Goal: Information Seeking & Learning: Learn about a topic

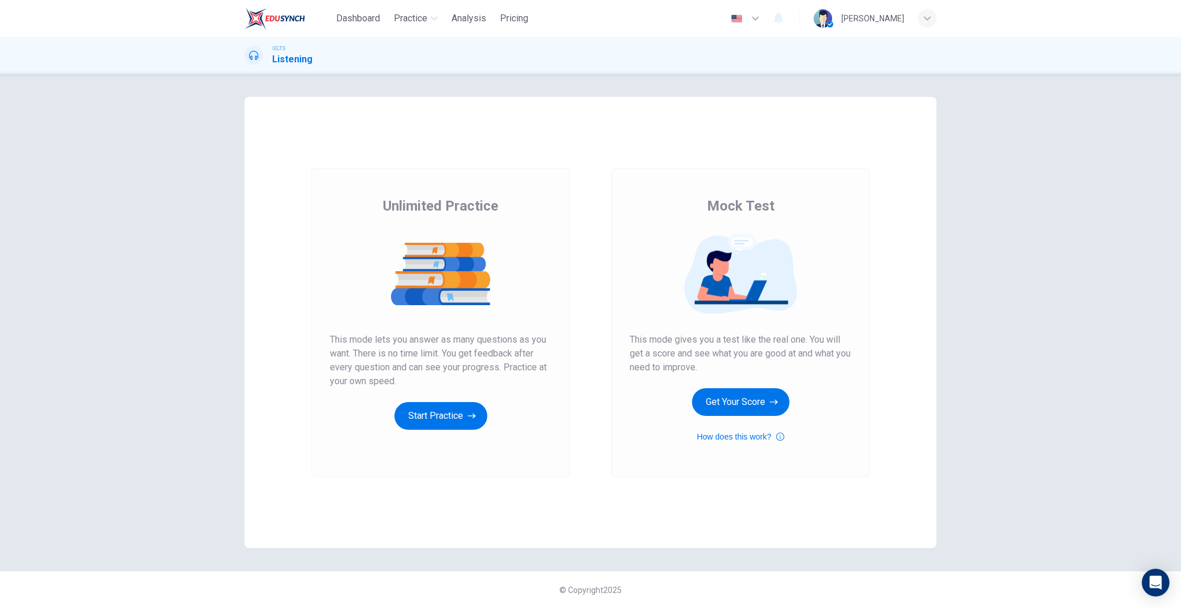
click at [358, 5] on div "Dashboard Practice Analysis Pricing English en ​ [PERSON_NAME]" at bounding box center [591, 18] width 692 height 37
click at [363, 12] on span "Dashboard" at bounding box center [358, 19] width 44 height 14
click at [703, 358] on span "This mode gives you a test like the real one. You will get a score and see what…" at bounding box center [740, 354] width 221 height 42
click at [731, 392] on button "Get Your Score" at bounding box center [740, 402] width 97 height 28
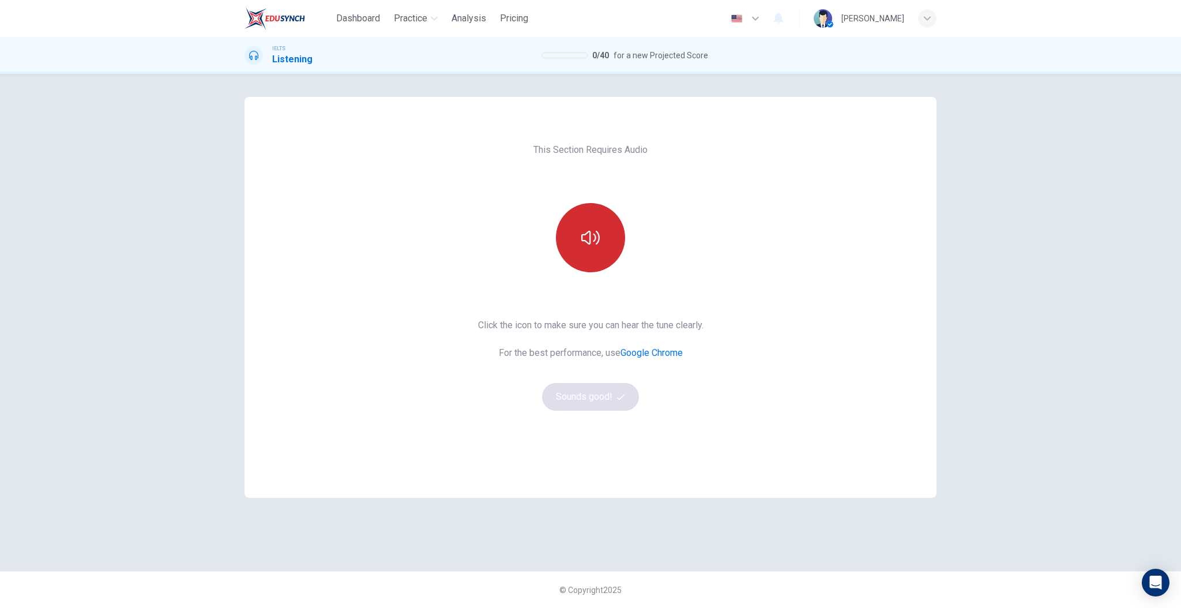
click at [587, 246] on icon "button" at bounding box center [590, 237] width 18 height 18
click at [586, 247] on button "button" at bounding box center [590, 237] width 69 height 69
click at [628, 401] on button "Sounds good!" at bounding box center [590, 397] width 97 height 28
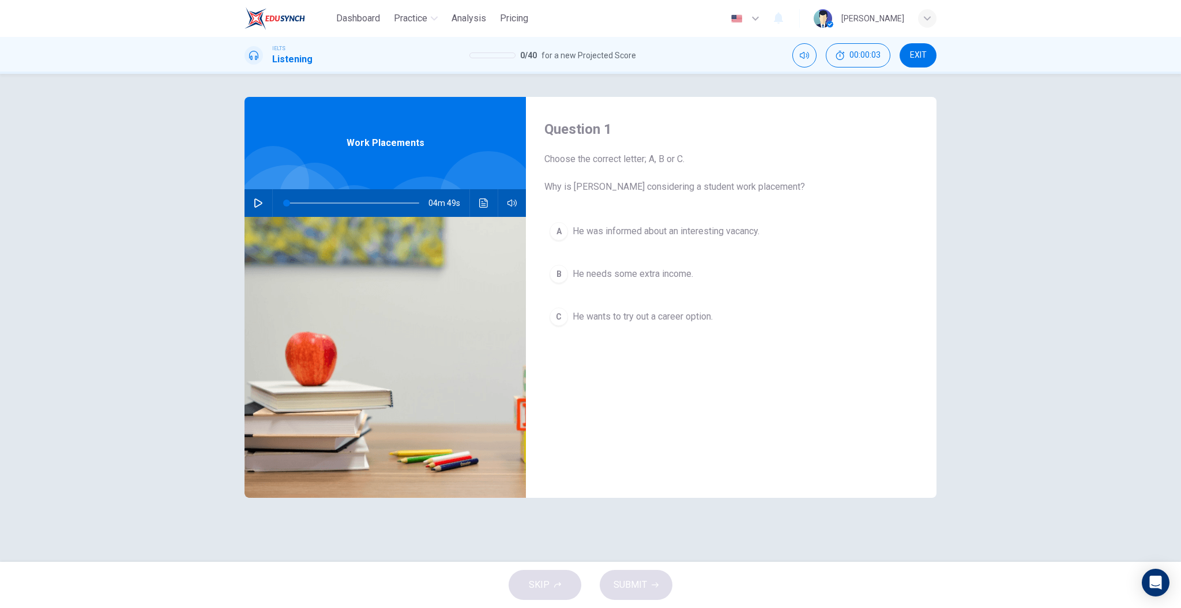
click at [258, 200] on icon "button" at bounding box center [258, 202] width 9 height 9
click at [373, 205] on span at bounding box center [373, 203] width 7 height 7
click at [378, 204] on span at bounding box center [374, 203] width 7 height 7
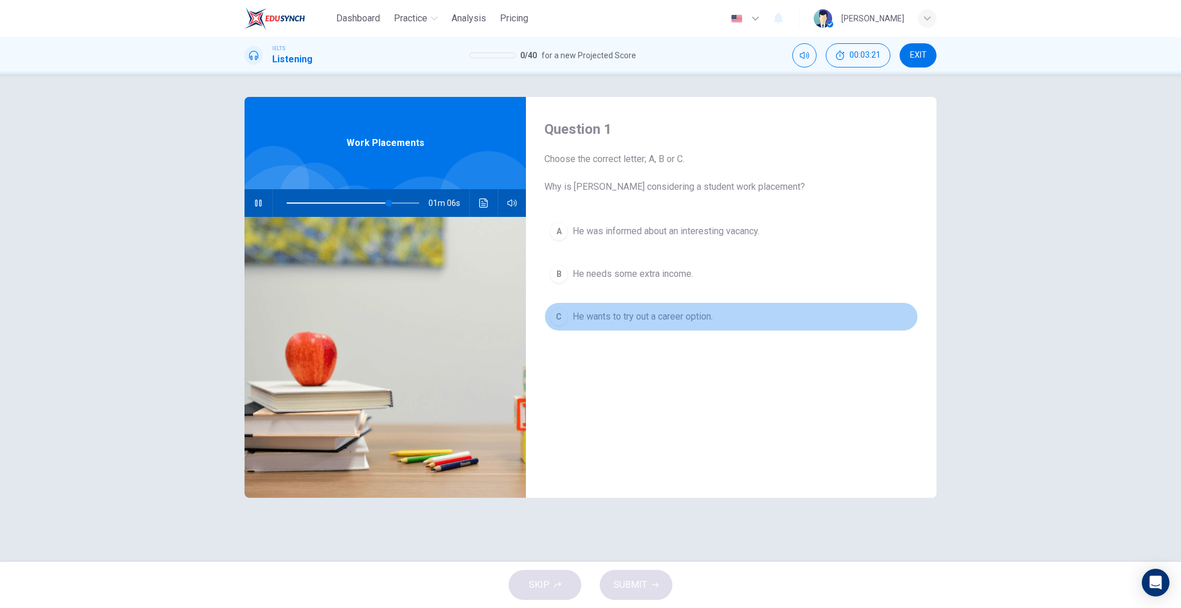
click at [576, 318] on span "He wants to try out a career option." at bounding box center [643, 317] width 140 height 14
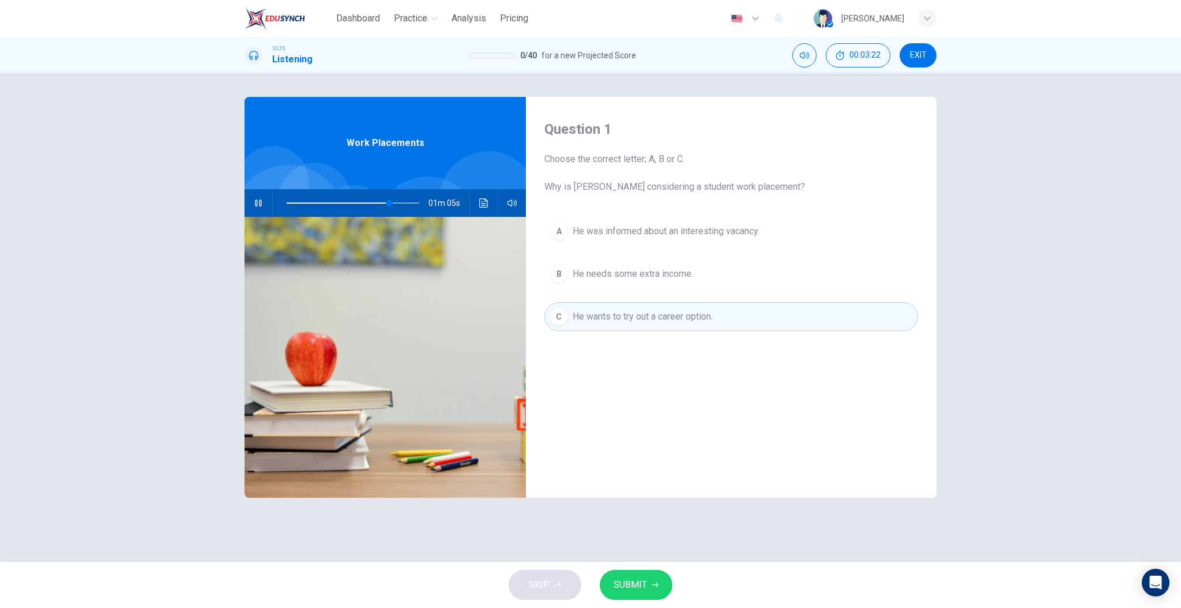
click at [619, 594] on button "SUBMIT" at bounding box center [636, 585] width 73 height 30
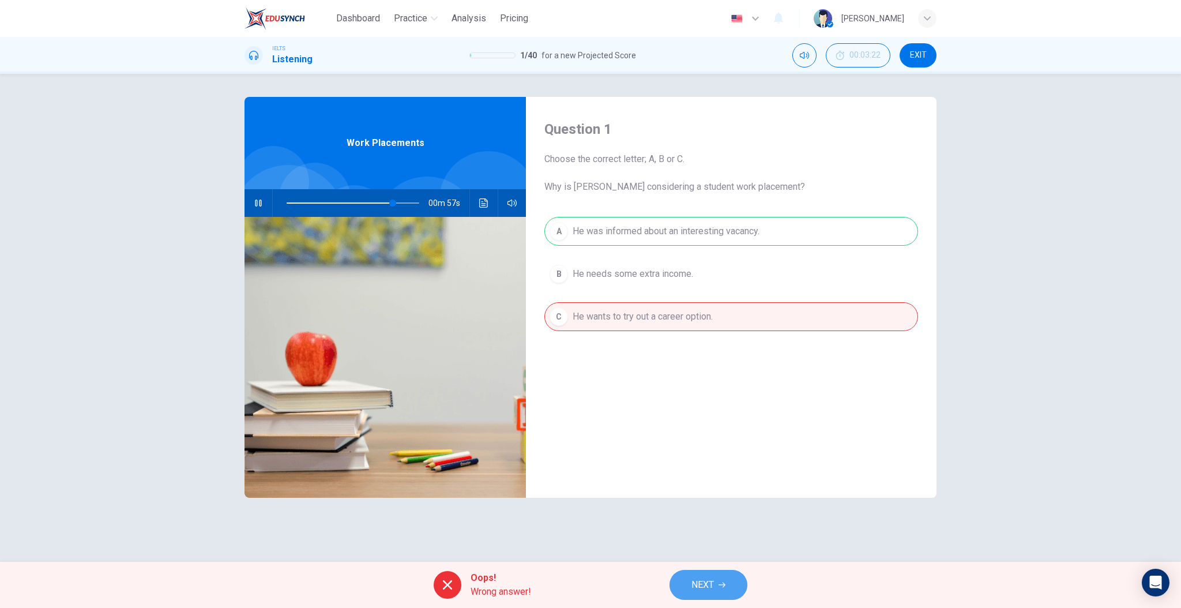
click at [705, 581] on span "NEXT" at bounding box center [703, 585] width 22 height 16
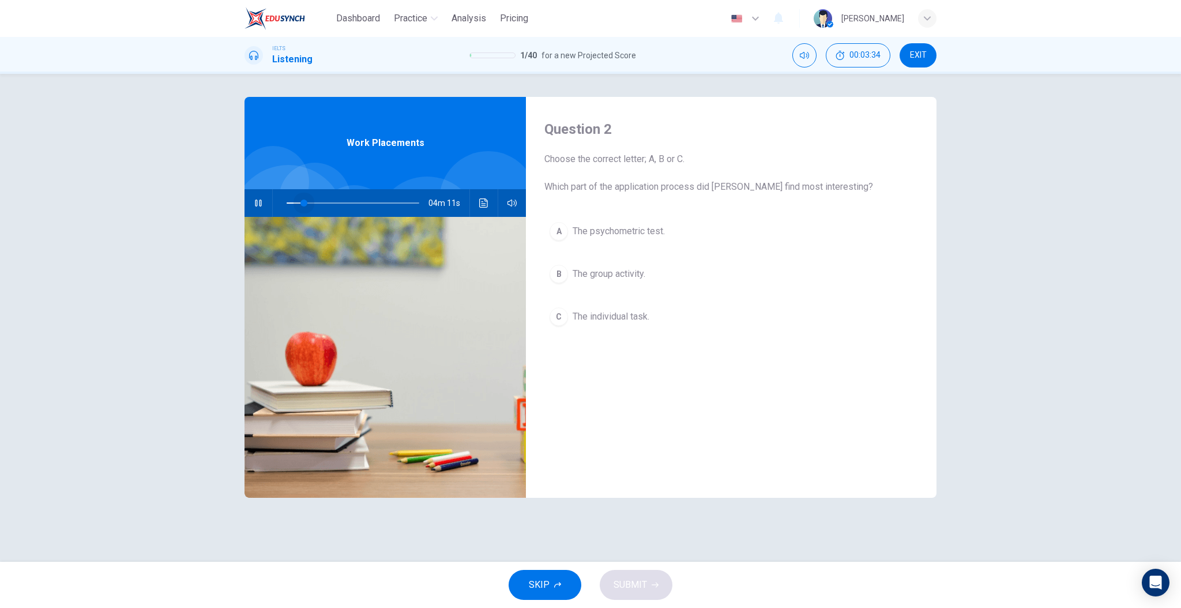
drag, startPoint x: 400, startPoint y: 200, endPoint x: 302, endPoint y: 202, distance: 97.5
click at [302, 202] on span at bounding box center [304, 203] width 7 height 7
drag, startPoint x: 290, startPoint y: 202, endPoint x: 271, endPoint y: 202, distance: 19.0
click at [271, 202] on div "04m 49s" at bounding box center [385, 203] width 281 height 28
click at [491, 151] on div at bounding box center [488, 199] width 97 height 97
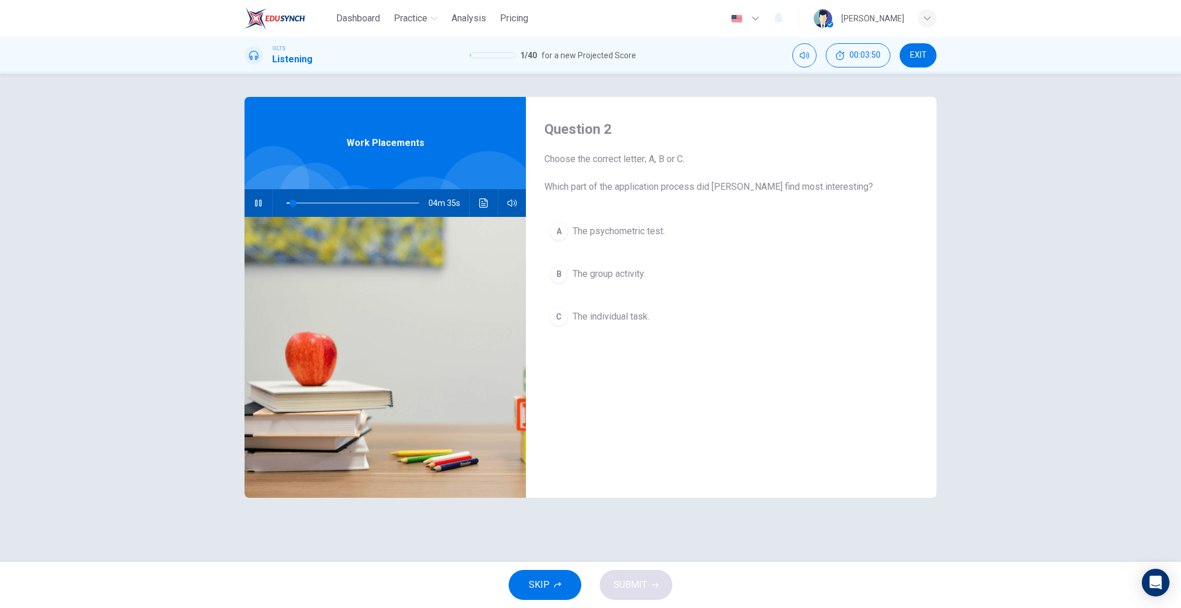
click at [585, 252] on div "A The psychometric test. B The group activity. C The individual task." at bounding box center [732, 285] width 374 height 137
click at [308, 206] on span at bounding box center [304, 203] width 7 height 7
click at [620, 273] on span "The group activity." at bounding box center [609, 274] width 73 height 14
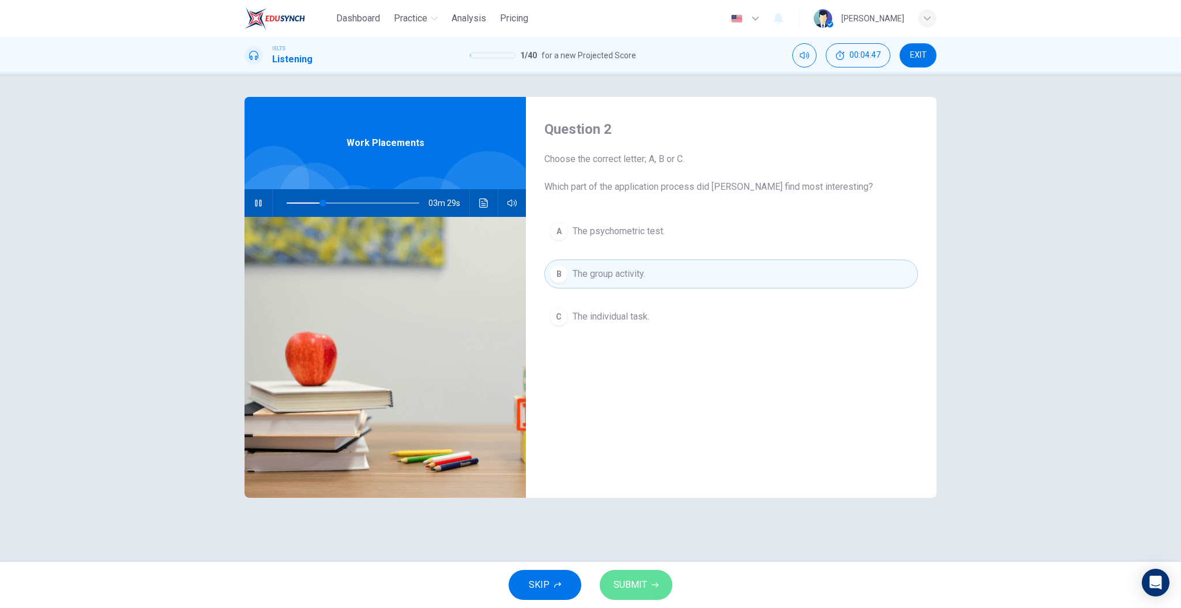
click at [637, 575] on button "SUBMIT" at bounding box center [636, 585] width 73 height 30
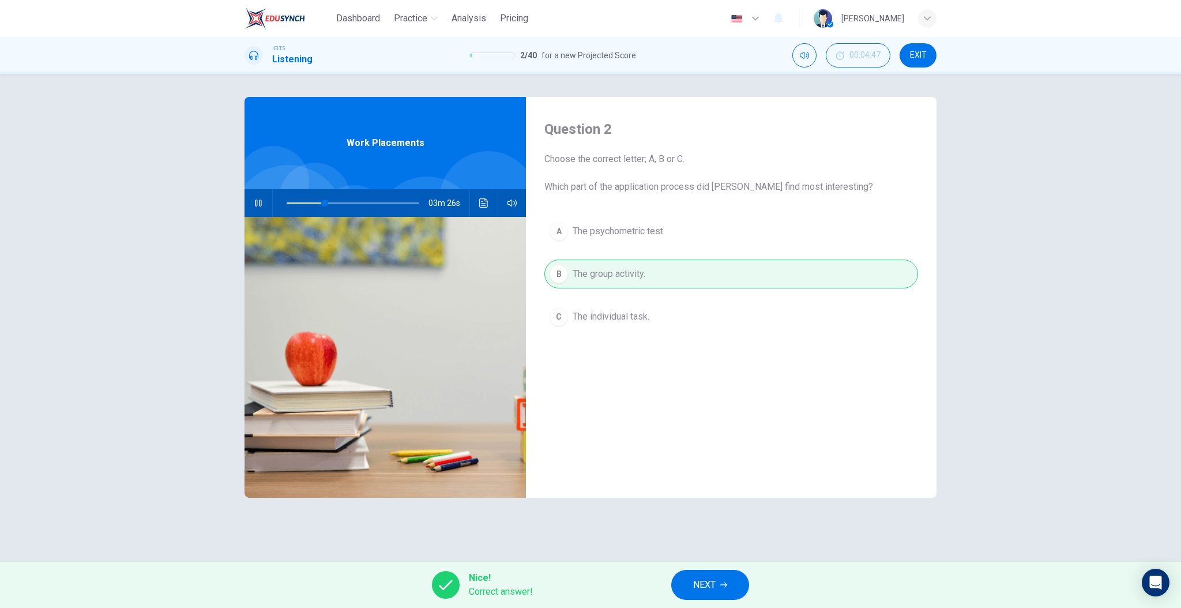
click at [699, 591] on span "NEXT" at bounding box center [704, 585] width 22 height 16
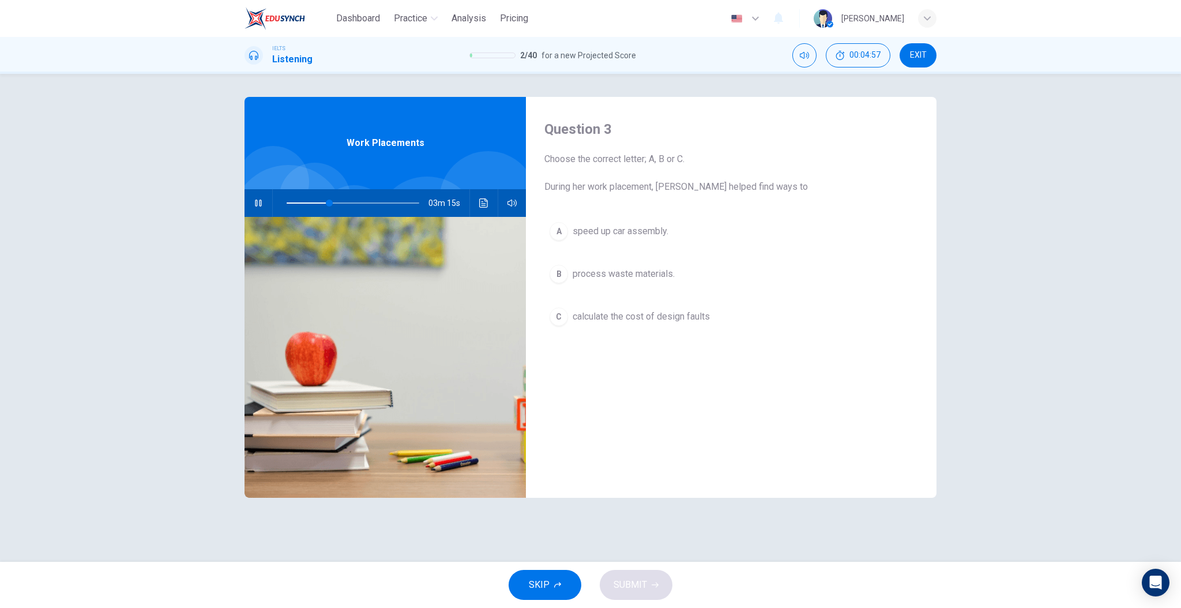
click at [615, 305] on button "C calculate the cost of design faults" at bounding box center [732, 316] width 374 height 29
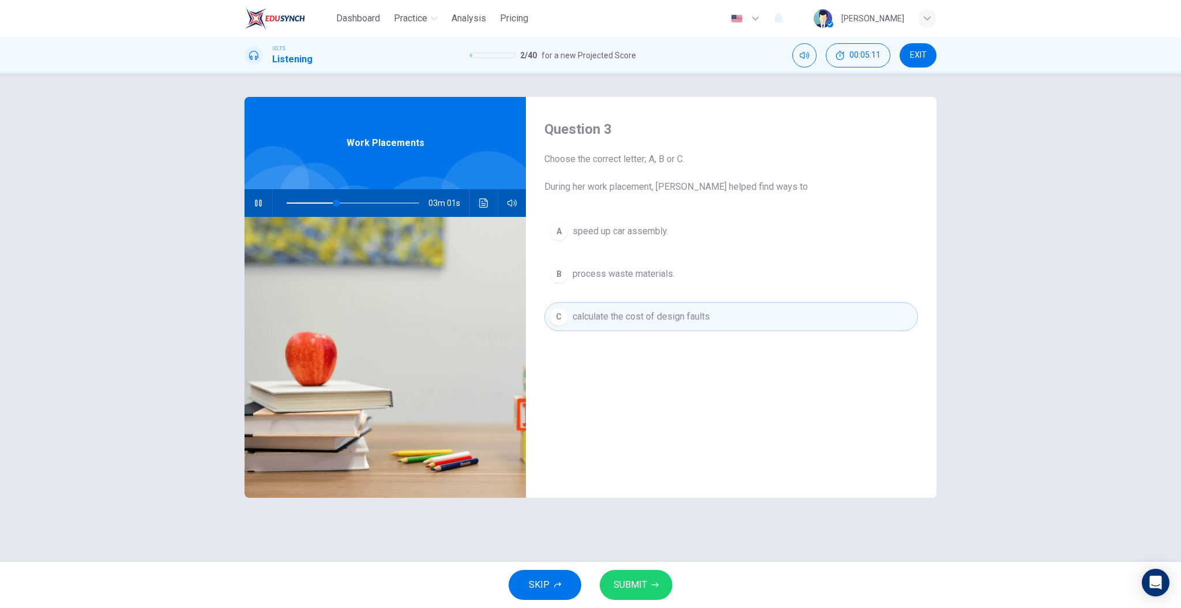
click at [640, 242] on button "A speed up car assembly." at bounding box center [732, 231] width 374 height 29
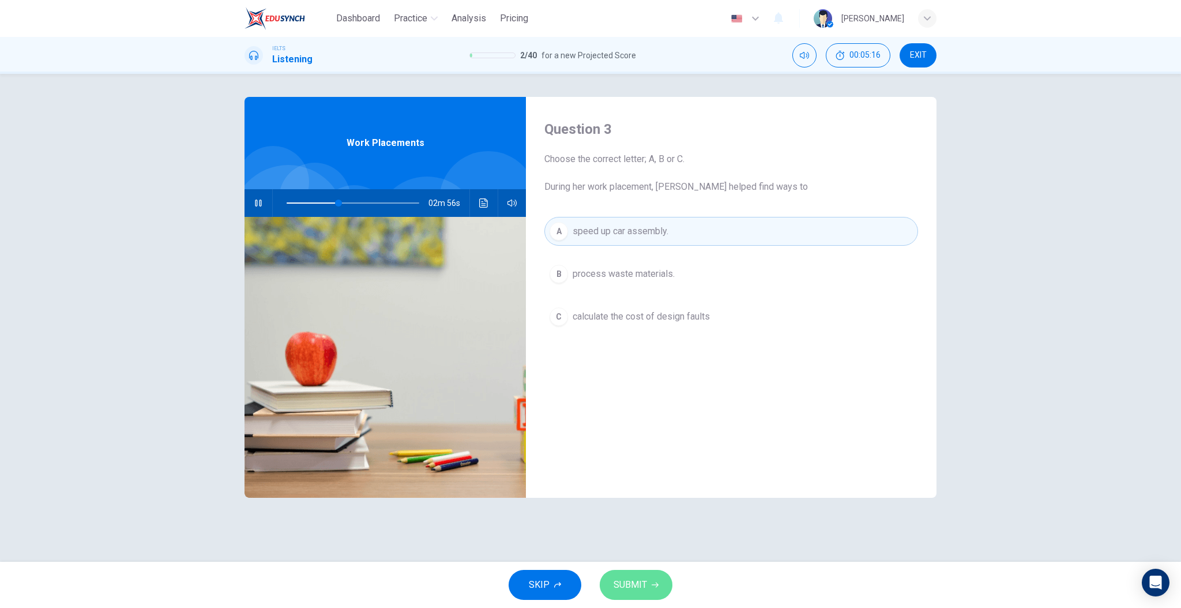
click at [632, 576] on button "SUBMIT" at bounding box center [636, 585] width 73 height 30
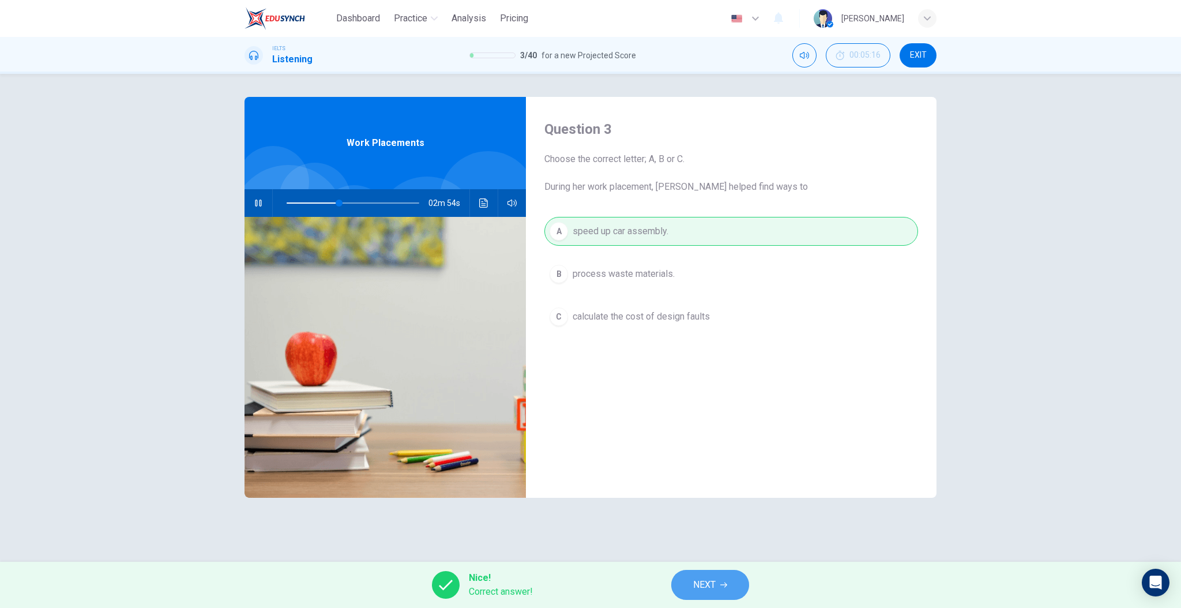
click at [683, 575] on button "NEXT" at bounding box center [710, 585] width 78 height 30
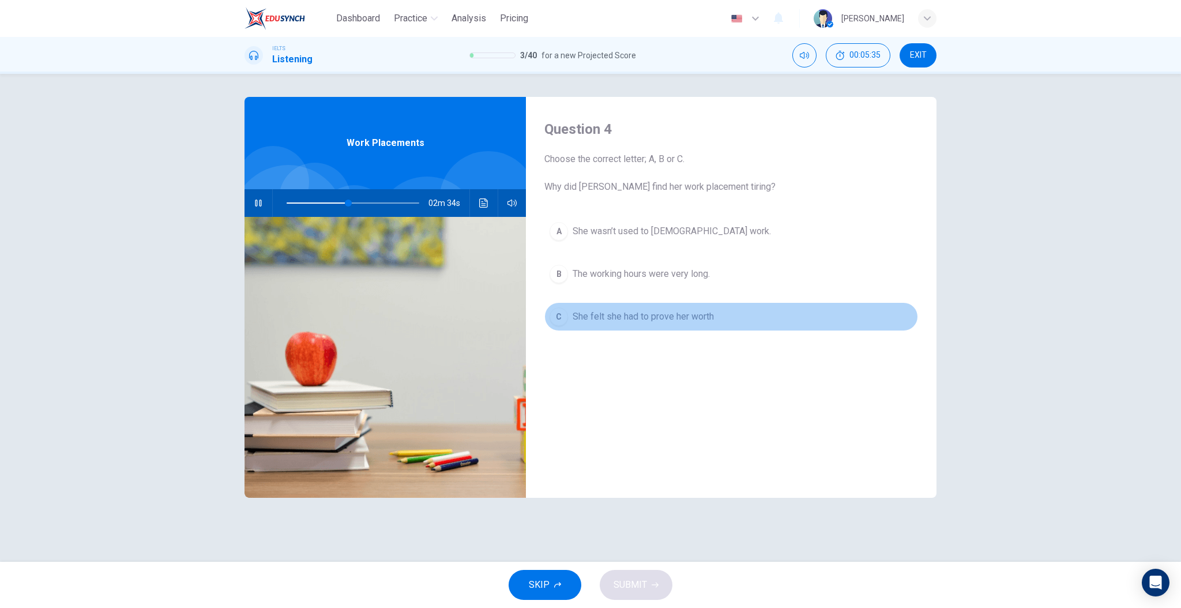
click at [673, 313] on span "She felt she had to prove her worth" at bounding box center [643, 317] width 141 height 14
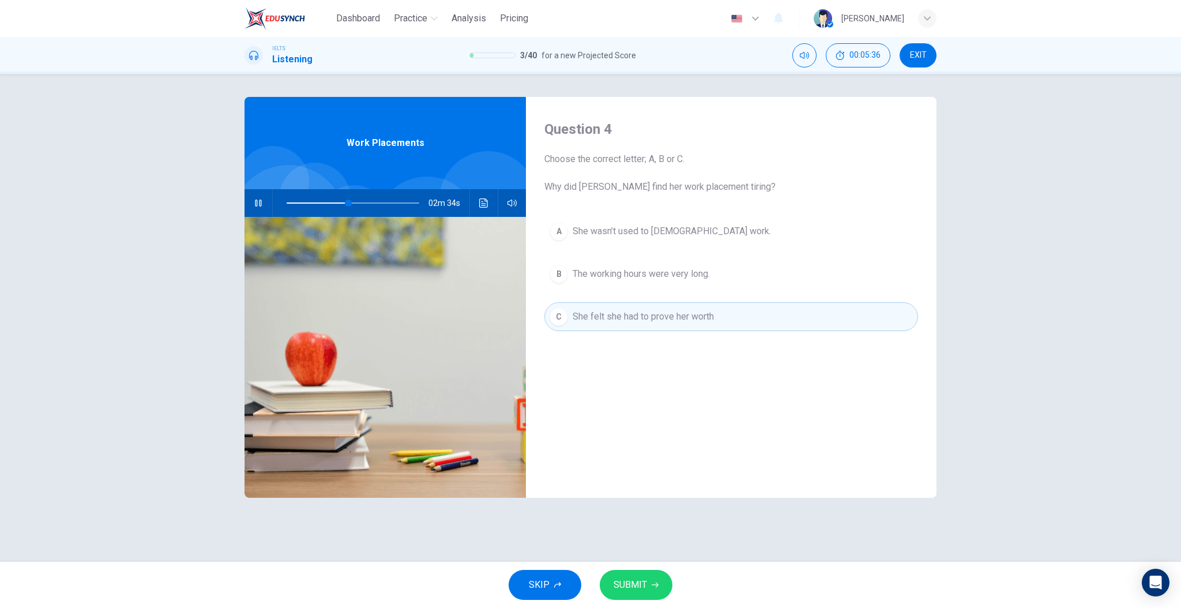
click at [633, 573] on button "SUBMIT" at bounding box center [636, 585] width 73 height 30
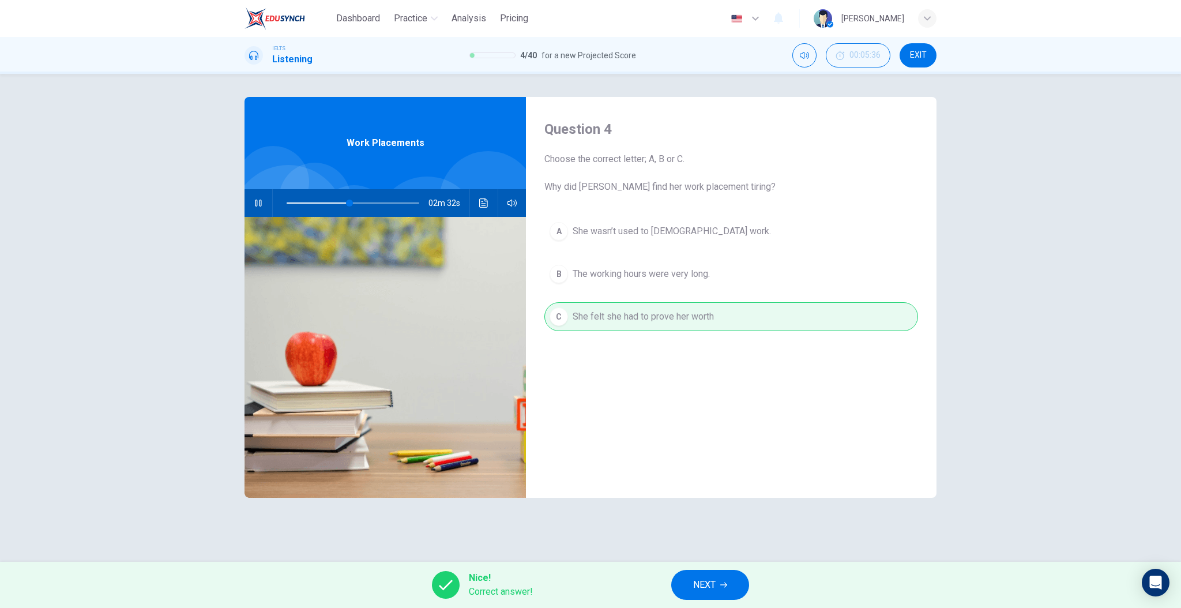
click at [698, 599] on button "NEXT" at bounding box center [710, 585] width 78 height 30
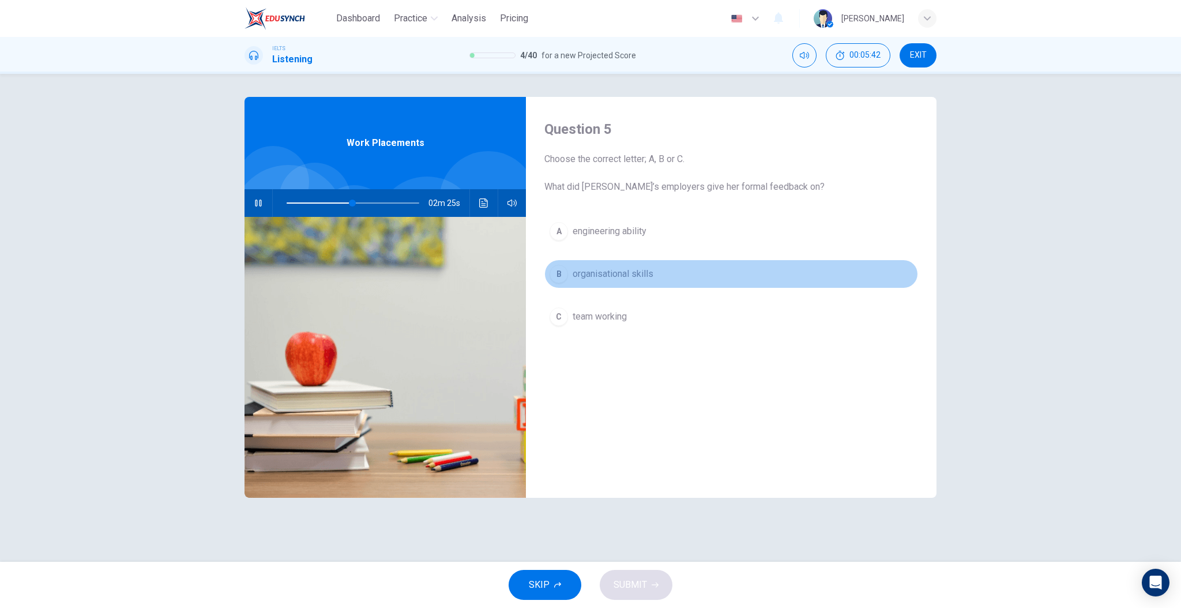
click at [633, 277] on span "organisational skills" at bounding box center [613, 274] width 81 height 14
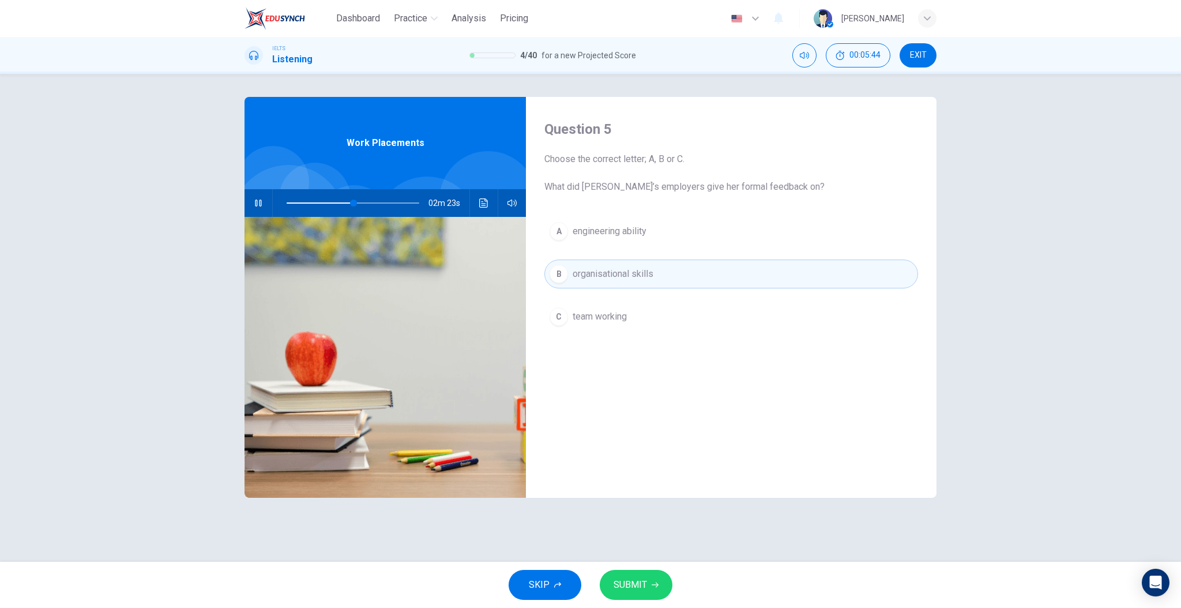
click at [626, 313] on span "team working" at bounding box center [600, 317] width 54 height 14
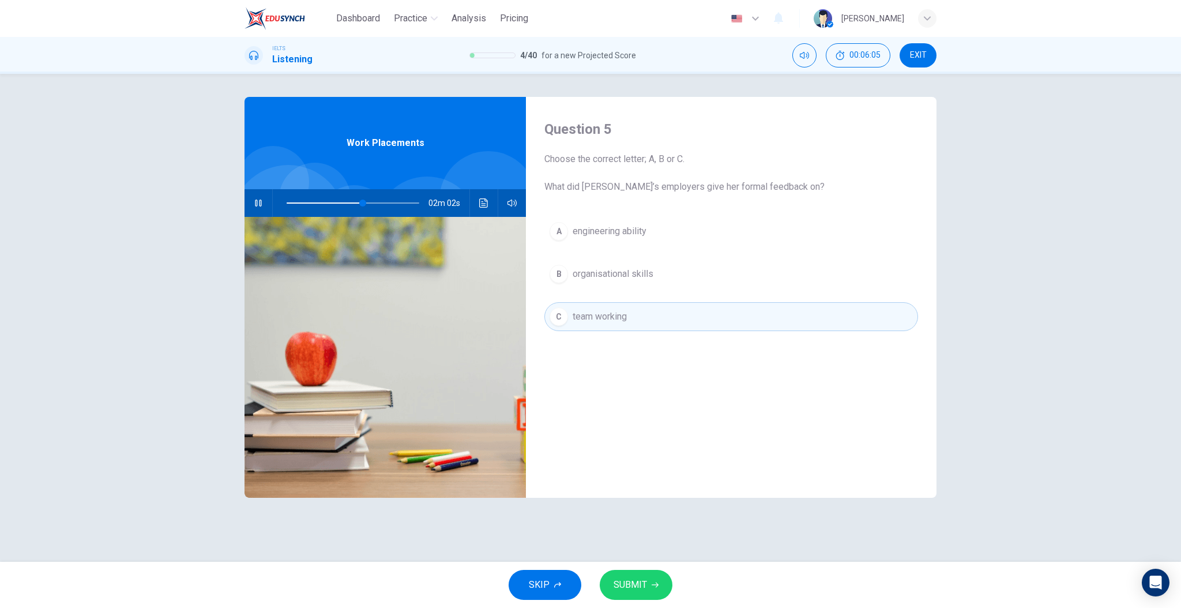
click at [645, 575] on button "SUBMIT" at bounding box center [636, 585] width 73 height 30
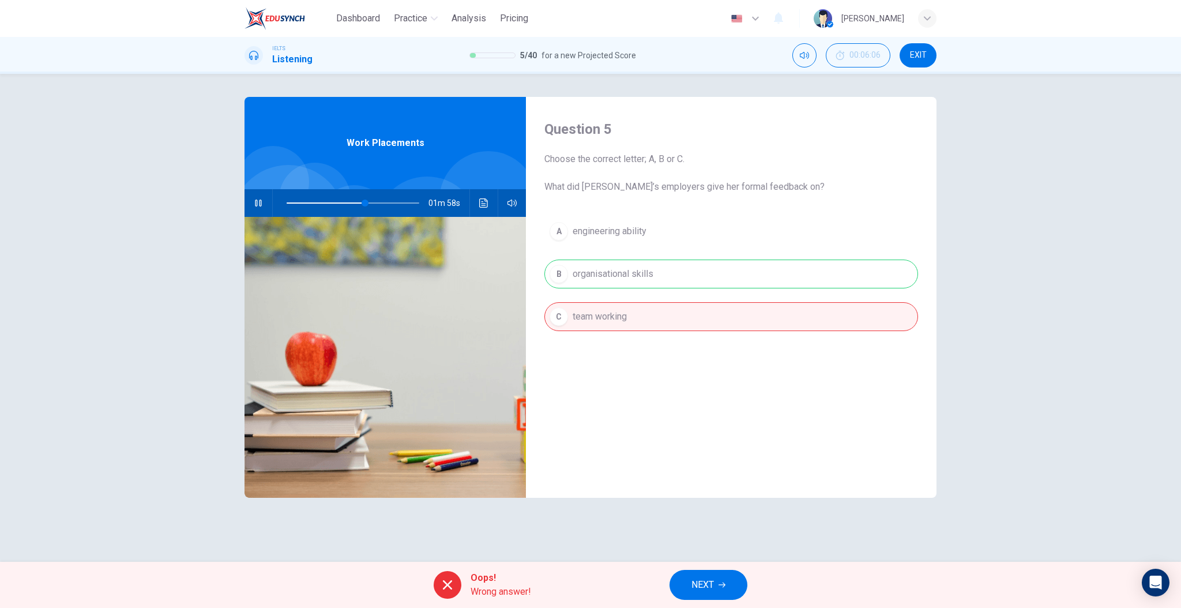
click at [712, 577] on span "NEXT" at bounding box center [703, 585] width 22 height 16
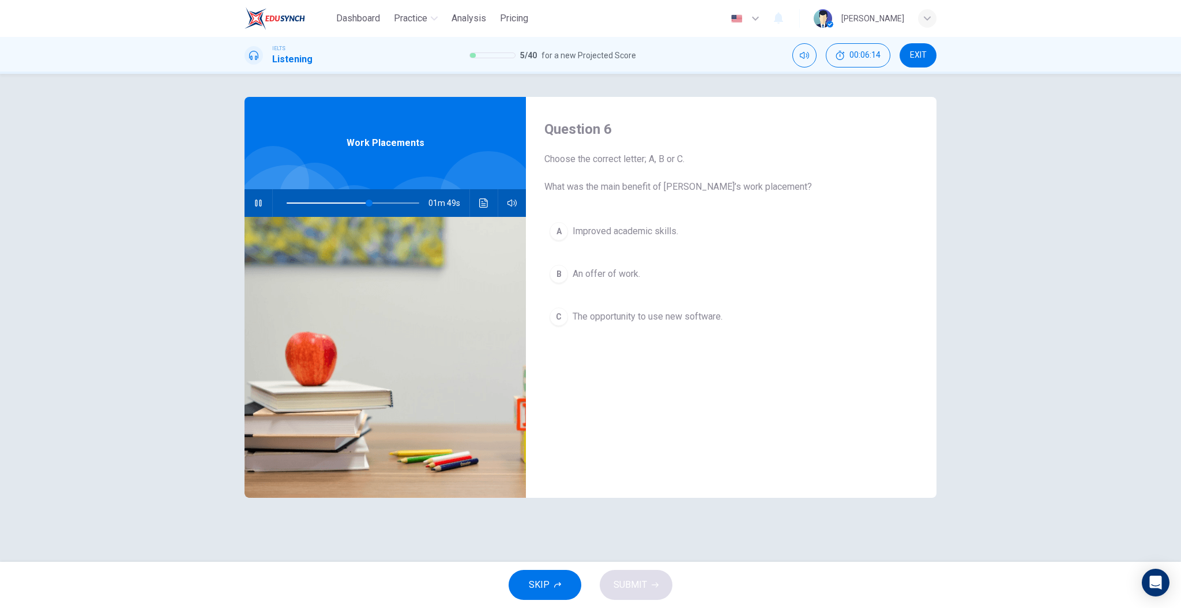
click at [652, 266] on button "B An offer of work." at bounding box center [732, 274] width 374 height 29
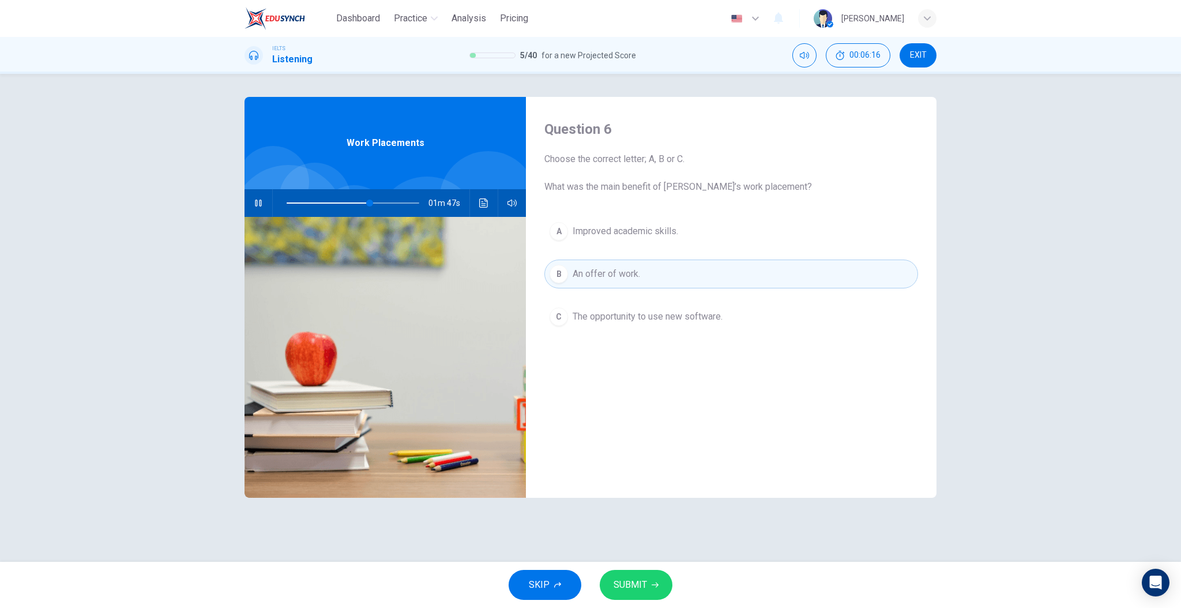
click at [633, 575] on button "SUBMIT" at bounding box center [636, 585] width 73 height 30
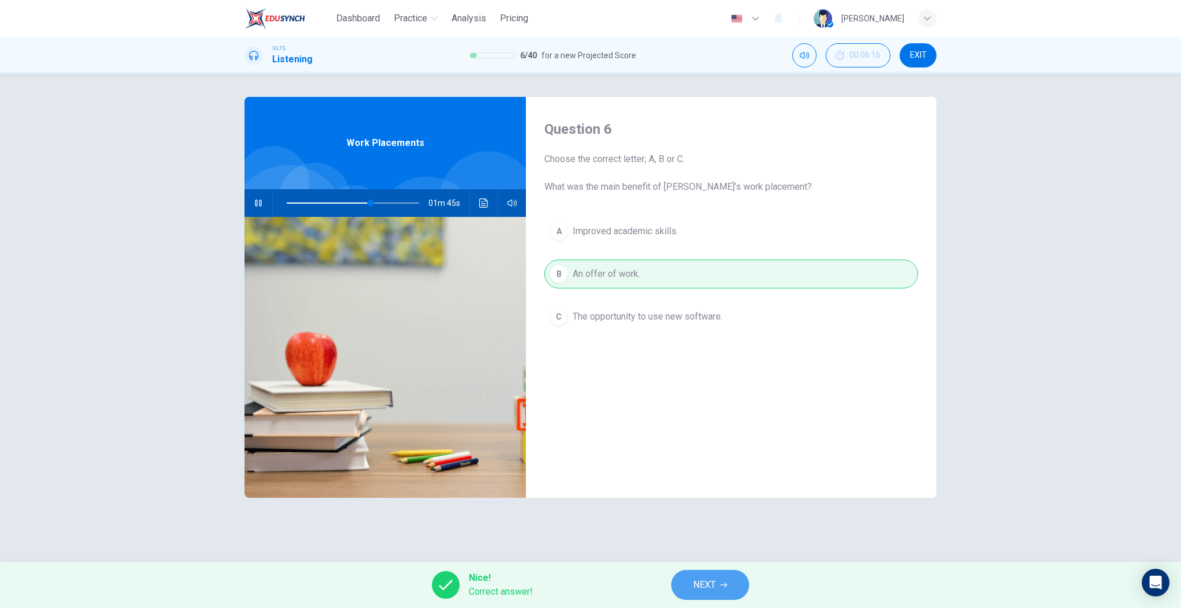
click at [686, 575] on button "NEXT" at bounding box center [710, 585] width 78 height 30
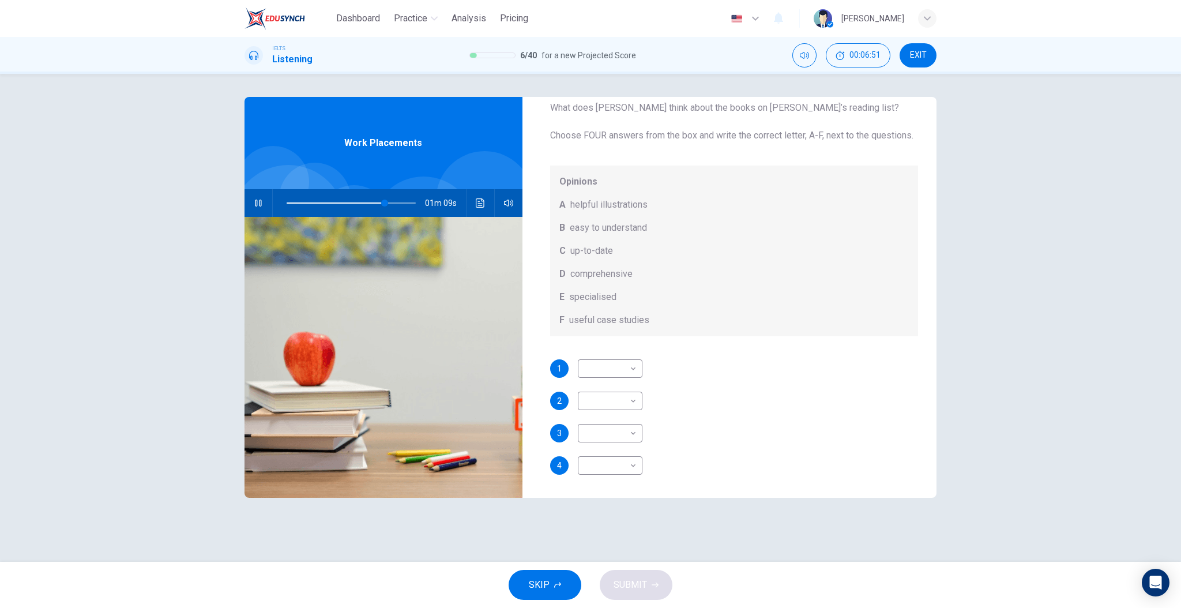
scroll to position [65, 0]
click at [626, 371] on body "Dashboard Practice Analysis Pricing English en ​ [PERSON_NAME]-sabei IELTS List…" at bounding box center [590, 304] width 1181 height 608
click at [629, 385] on li "A" at bounding box center [609, 387] width 65 height 18
type input "89"
type input "A"
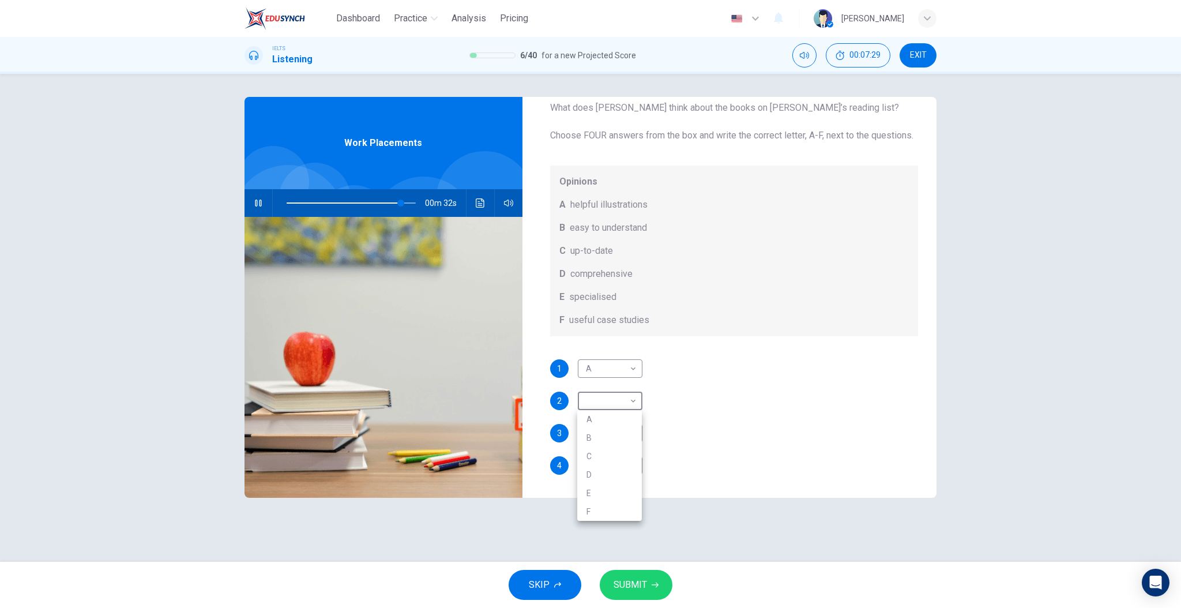
click at [629, 395] on body "Dashboard Practice Analysis Pricing English en ​ [PERSON_NAME]-sabei IELTS List…" at bounding box center [590, 304] width 1181 height 608
click at [690, 412] on div at bounding box center [590, 304] width 1181 height 608
click at [639, 430] on div "​ ​" at bounding box center [610, 433] width 65 height 18
click at [635, 431] on body "Dashboard Practice Analysis Pricing English en ​ [PERSON_NAME]-sabei IELTS List…" at bounding box center [590, 304] width 1181 height 608
click at [628, 501] on li "D" at bounding box center [609, 507] width 65 height 18
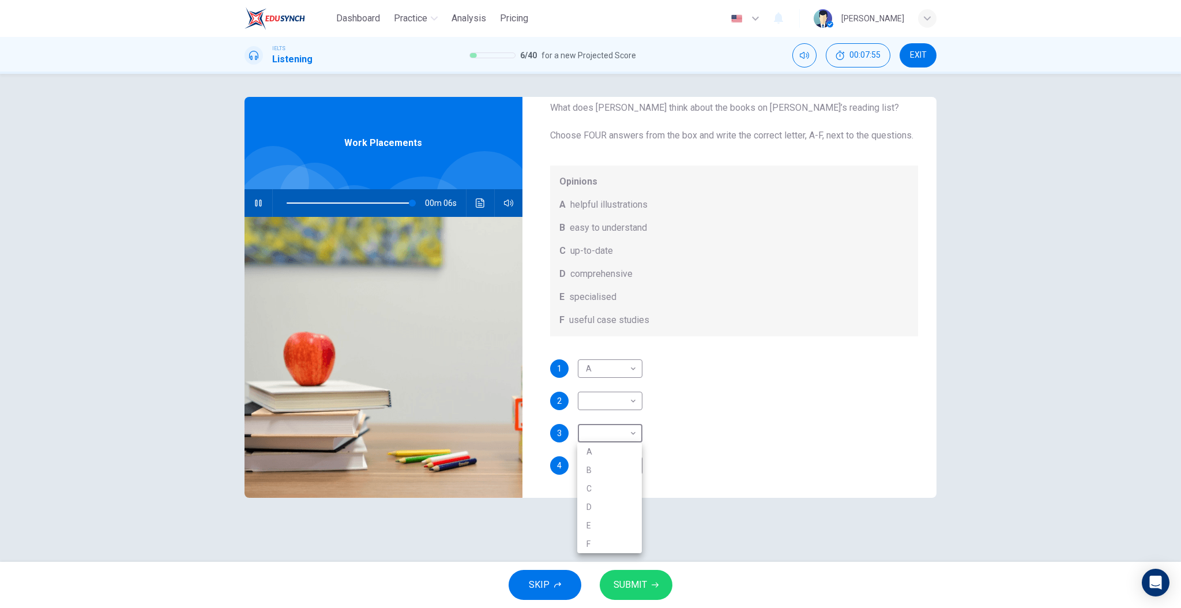
type input "98"
type input "D"
click at [628, 402] on body "Dashboard Practice Analysis Pricing English en ​ [PERSON_NAME]-sabei IELTS List…" at bounding box center [590, 304] width 1181 height 608
type input "0"
click at [618, 442] on li "B" at bounding box center [609, 438] width 65 height 18
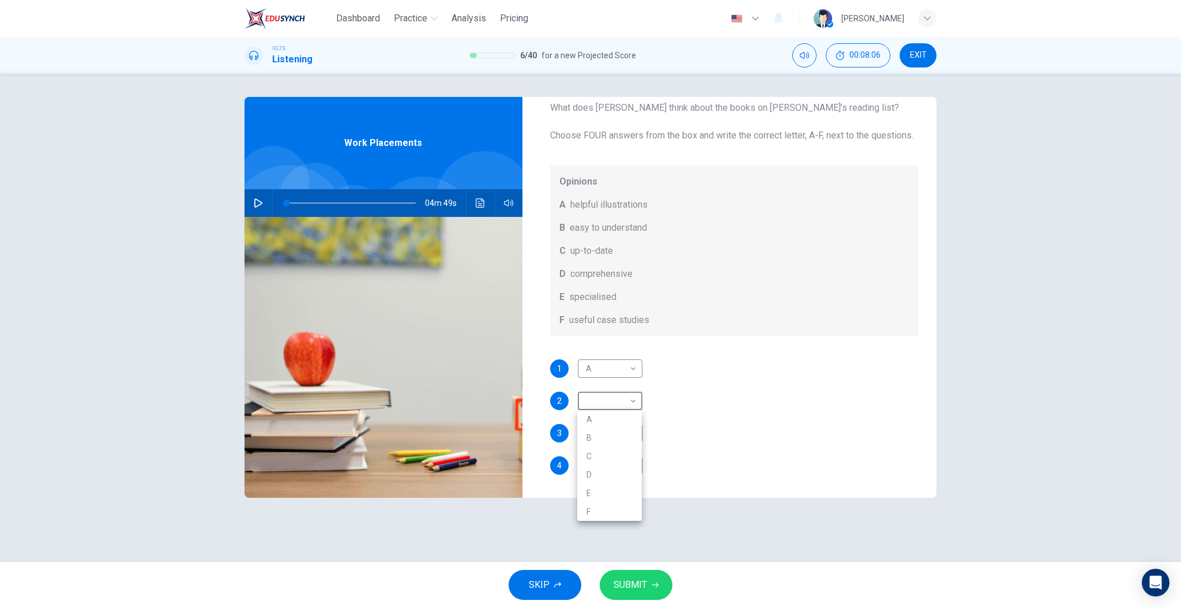
type input "B"
click at [619, 459] on body "Dashboard Practice Analysis Pricing English en ​ [PERSON_NAME]-sabei IELTS List…" at bounding box center [590, 304] width 1181 height 608
click at [588, 549] on li "E" at bounding box center [609, 558] width 65 height 18
type input "E"
click at [644, 584] on span "SUBMIT" at bounding box center [630, 585] width 33 height 16
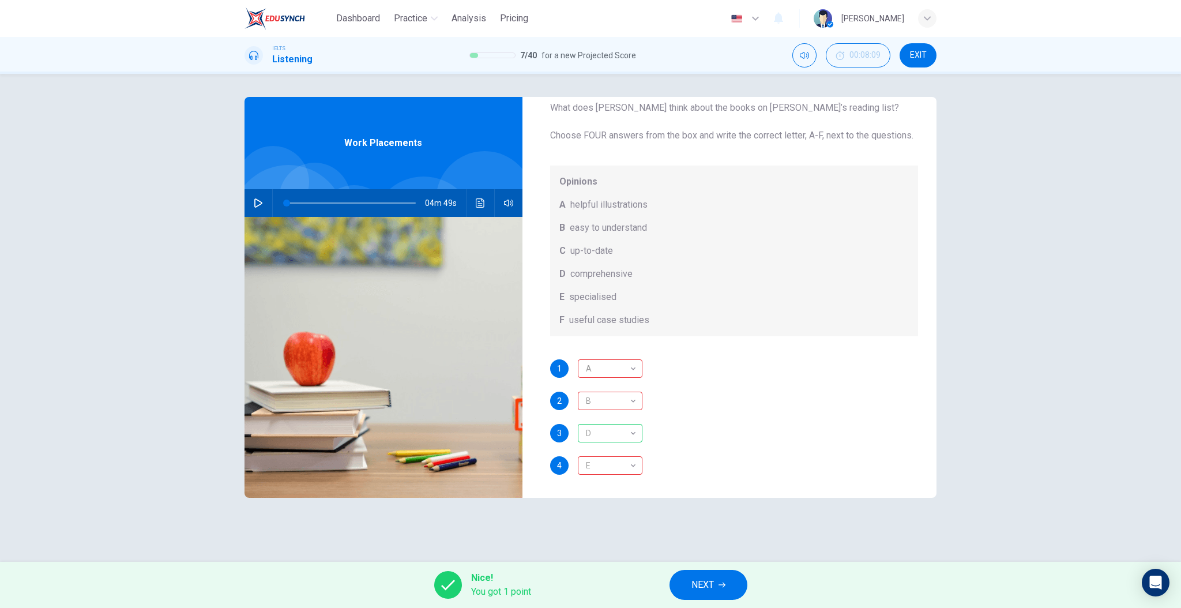
click at [703, 585] on span "NEXT" at bounding box center [703, 585] width 22 height 16
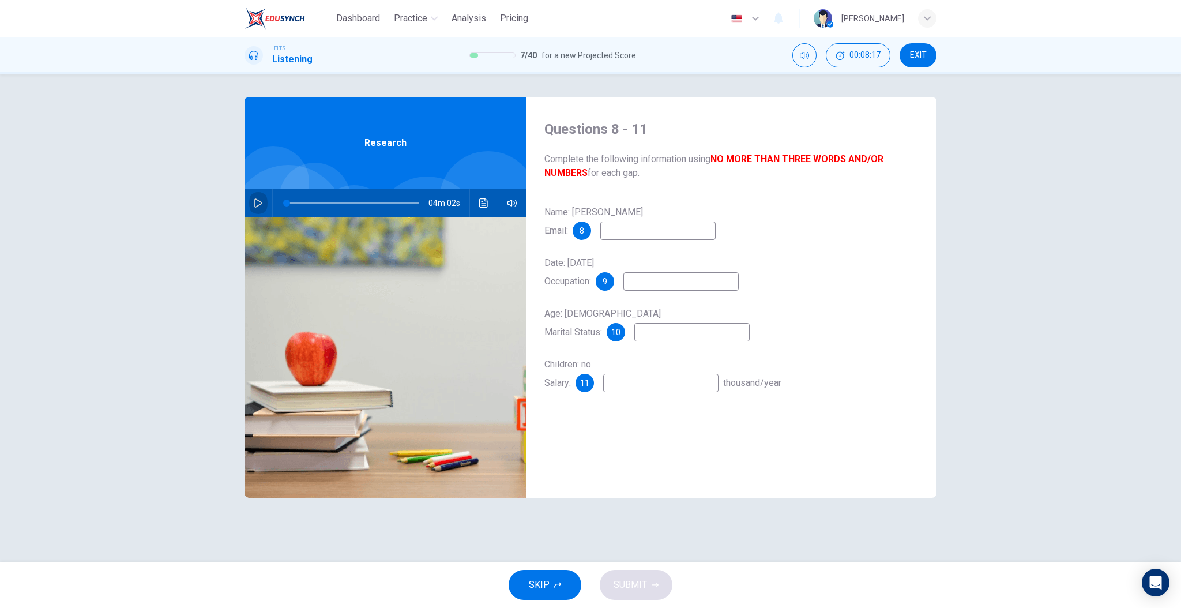
click at [254, 205] on icon "button" at bounding box center [258, 202] width 9 height 9
click at [658, 221] on div "Name: [PERSON_NAME] Email: 8" at bounding box center [732, 221] width 374 height 37
click at [660, 227] on input at bounding box center [657, 230] width 115 height 18
click at [257, 200] on icon "button" at bounding box center [258, 202] width 9 height 9
click at [255, 201] on icon "button" at bounding box center [258, 202] width 8 height 9
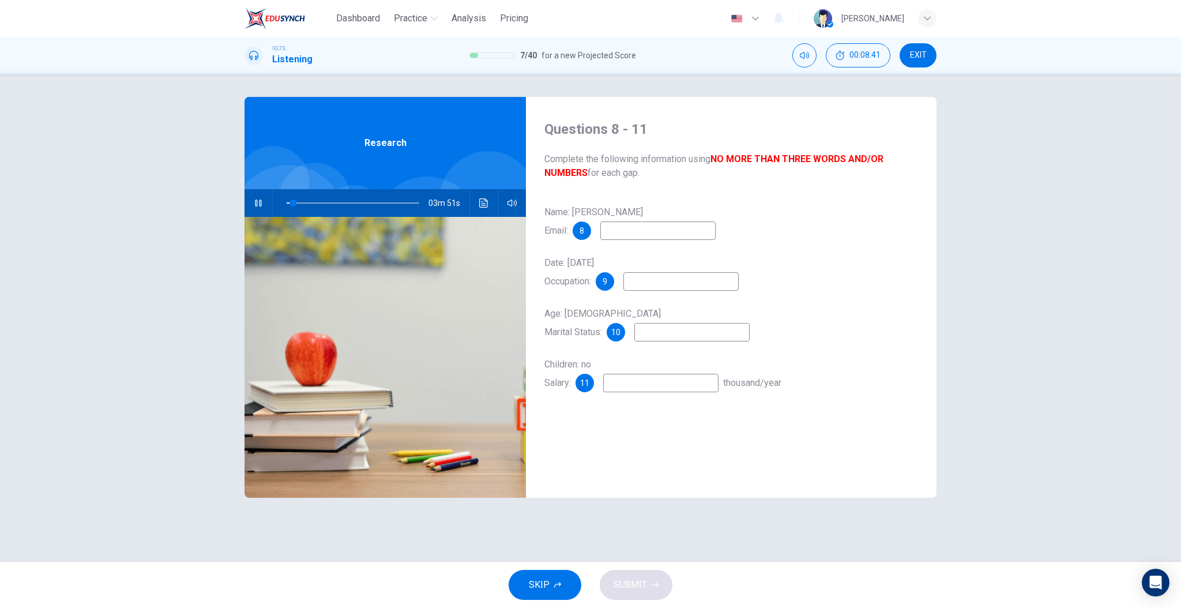
click at [622, 229] on input at bounding box center [657, 230] width 115 height 18
drag, startPoint x: 293, startPoint y: 203, endPoint x: 261, endPoint y: 202, distance: 32.3
click at [261, 202] on div "04m 02s" at bounding box center [385, 203] width 281 height 28
click at [636, 230] on input at bounding box center [657, 230] width 115 height 18
type input "23"
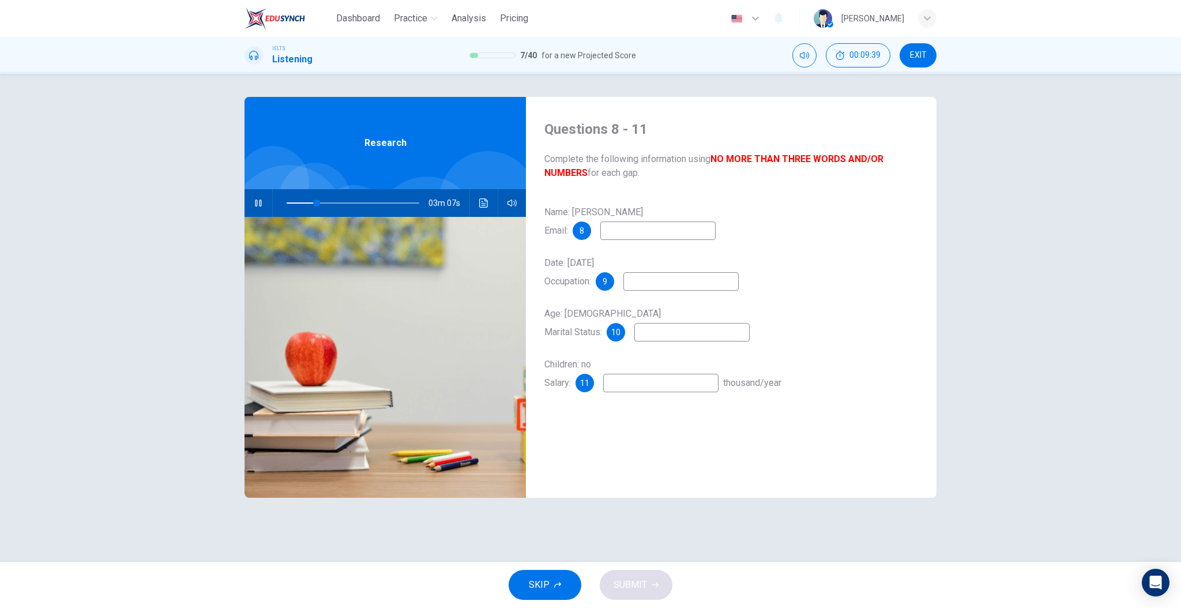
type input "w"
type input "23"
type input "wgla"
type input "24"
type input "wglass"
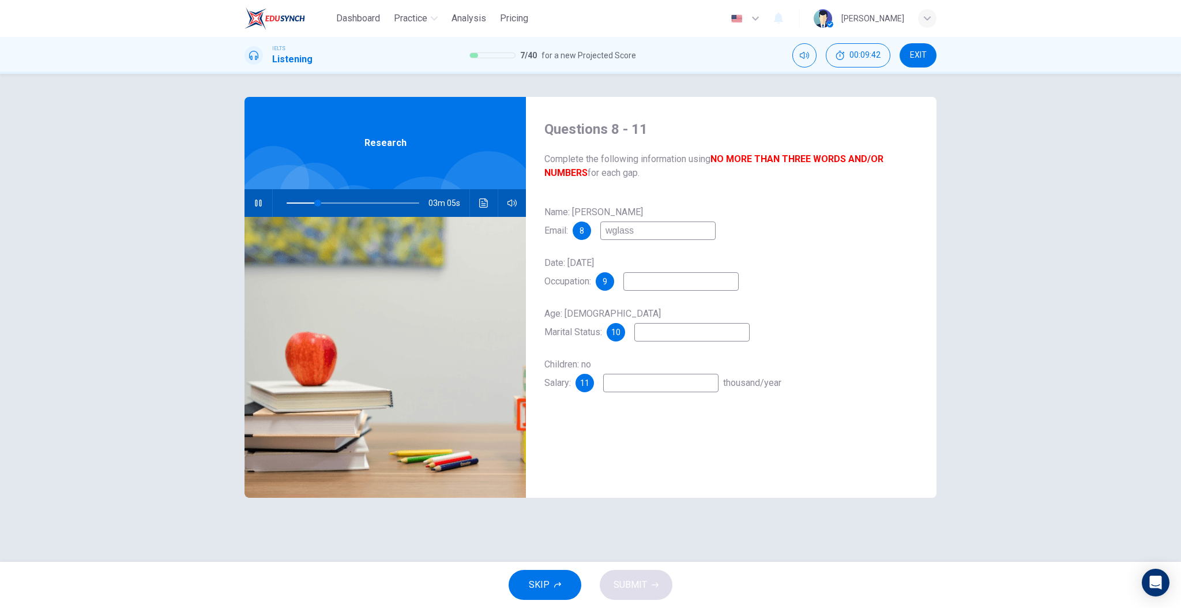
type input "24"
type input "wglass@e"
type input "24"
type input "wglass@email"
type input "25"
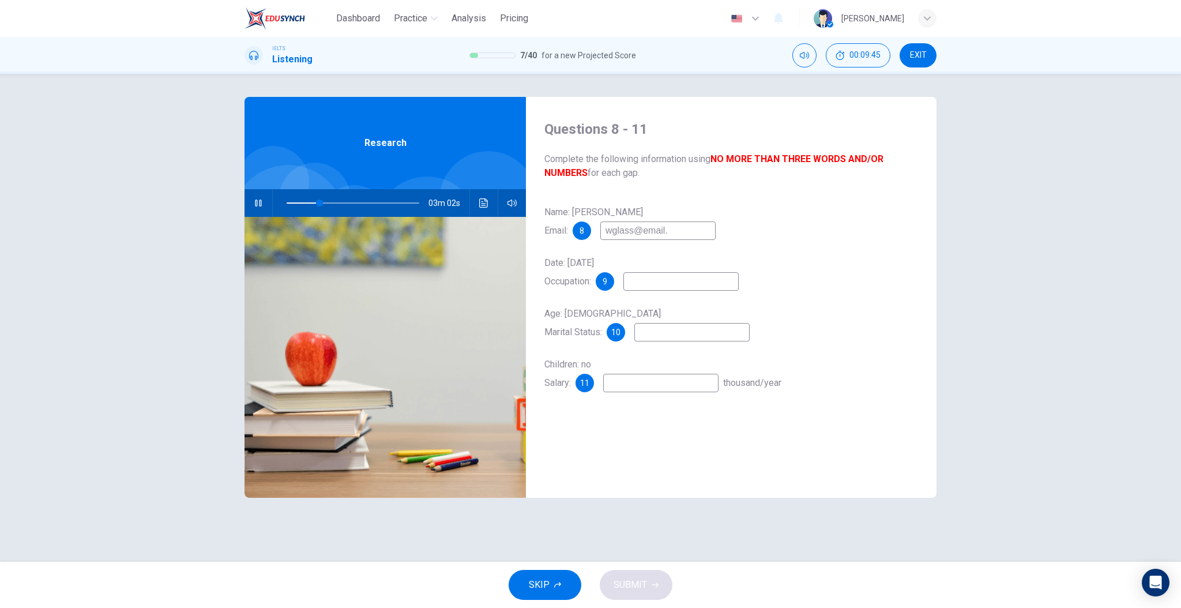
type input "wglass@email.c"
type input "25"
type input "[EMAIL_ADDRESS][DOMAIN_NAME]"
type input "26"
type input "[EMAIL_ADDRESS][DOMAIN_NAME]"
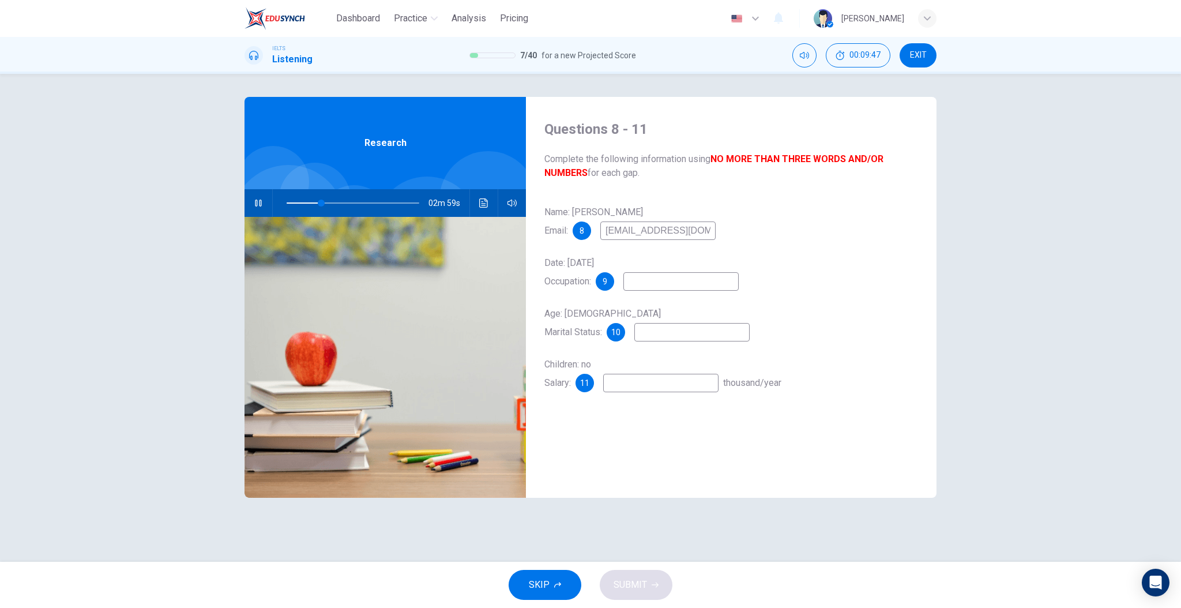
click at [648, 272] on div "Date: [DATE] Occupation: 9" at bounding box center [732, 272] width 374 height 37
click at [649, 275] on input at bounding box center [681, 281] width 115 height 18
type input "30"
type input "29"
type input "31"
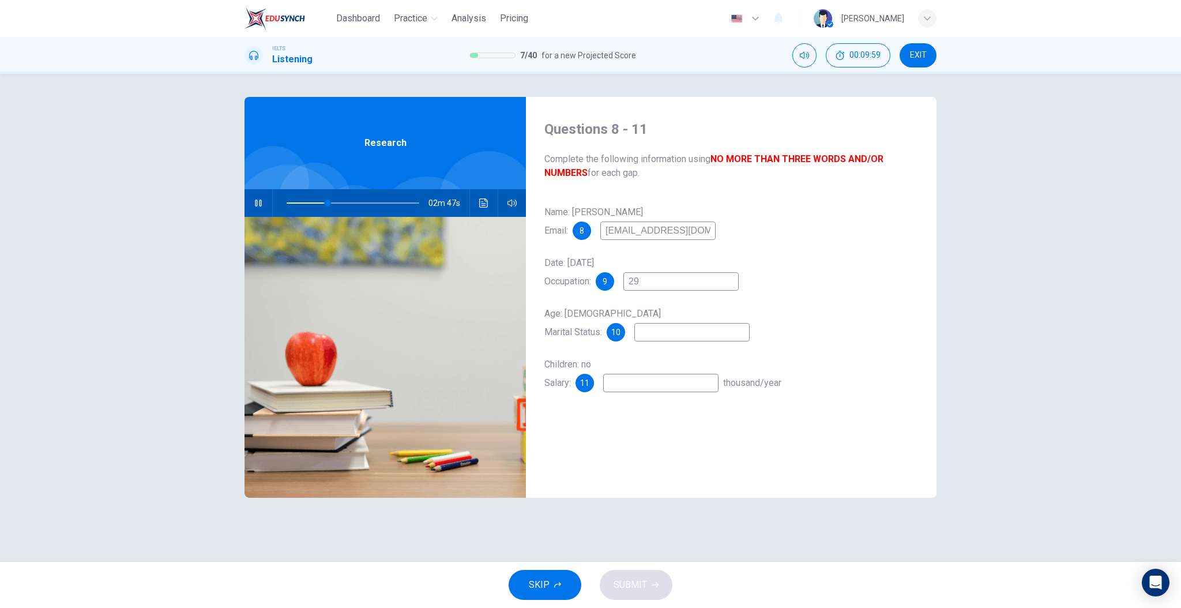
type input "29"
click at [648, 326] on input at bounding box center [691, 332] width 115 height 18
type input "32"
type input "ma"
type input "33"
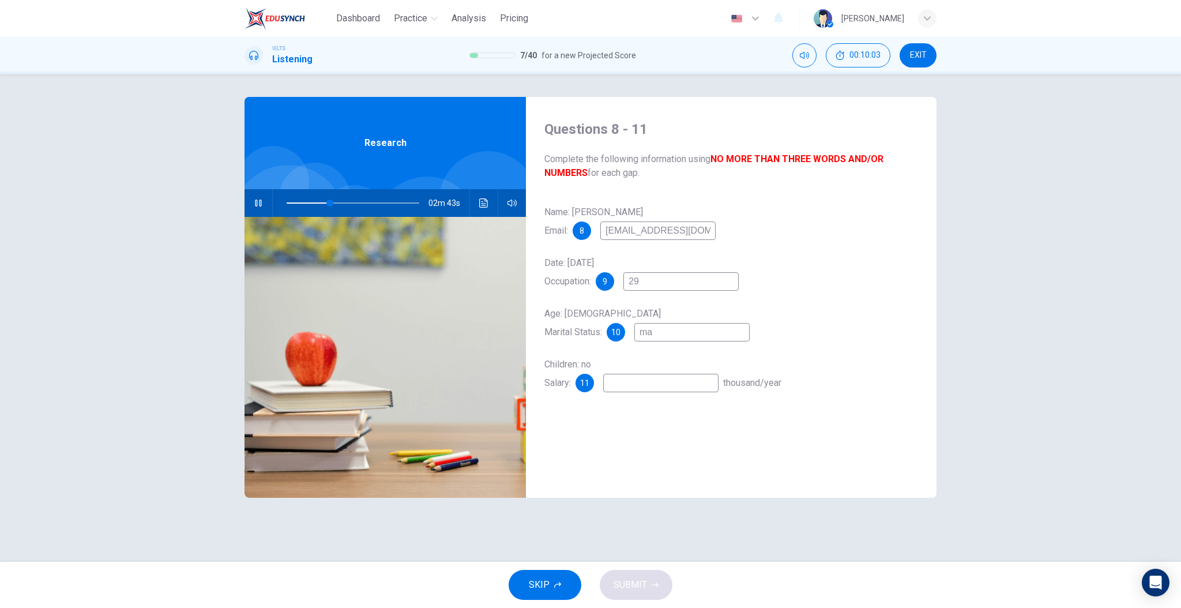
type input "m"
type input "si"
type input "33"
type input "sin"
type input "33"
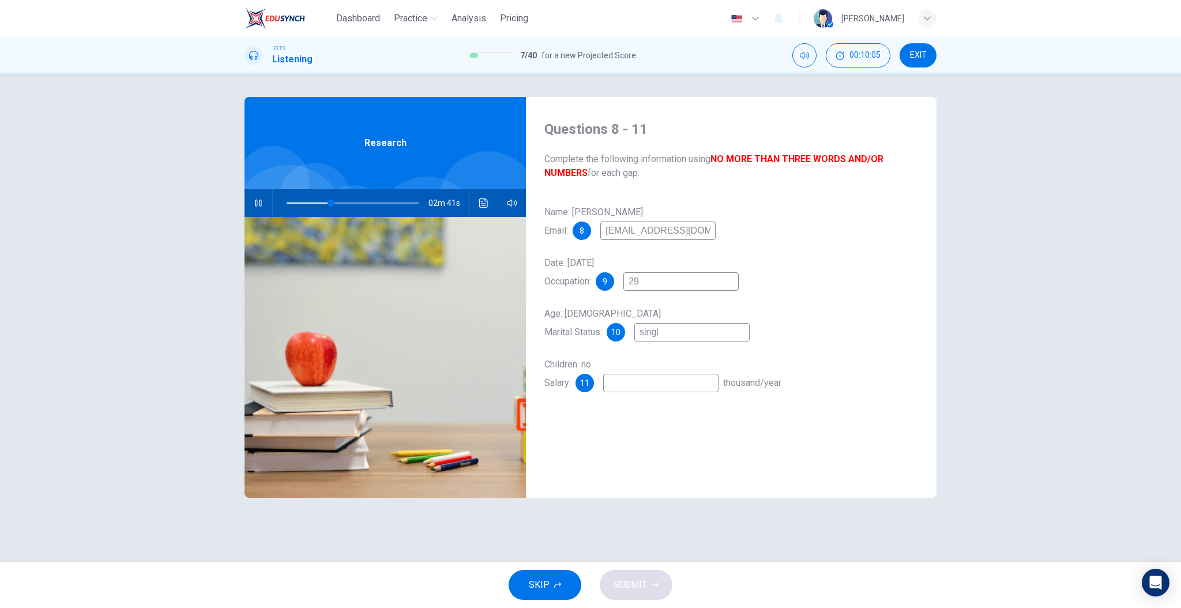
type input "single"
type input "34"
type input "single"
click at [651, 387] on input at bounding box center [660, 383] width 115 height 18
click at [660, 412] on div "Name: [PERSON_NAME] Email: 8 [EMAIL_ADDRESS][DOMAIN_NAME] Date: [DATE] Occupati…" at bounding box center [732, 309] width 374 height 212
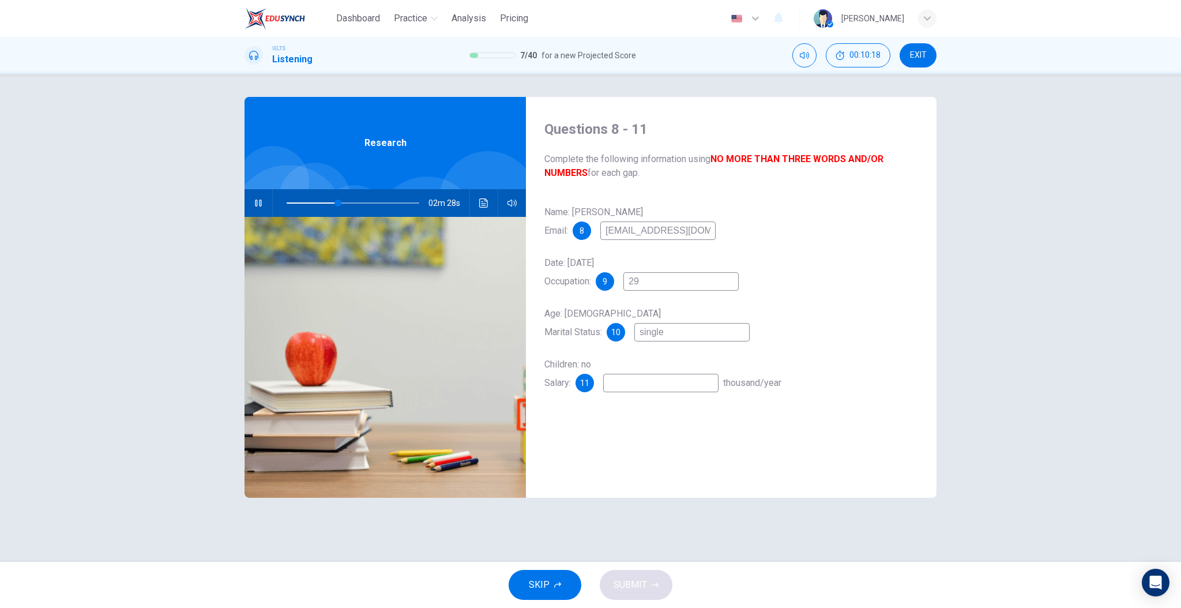
click at [670, 358] on div "Children: no Salary: 11 thousand/year" at bounding box center [732, 373] width 374 height 37
click at [662, 283] on input "29" at bounding box center [681, 281] width 115 height 18
click at [659, 391] on input at bounding box center [660, 383] width 115 height 18
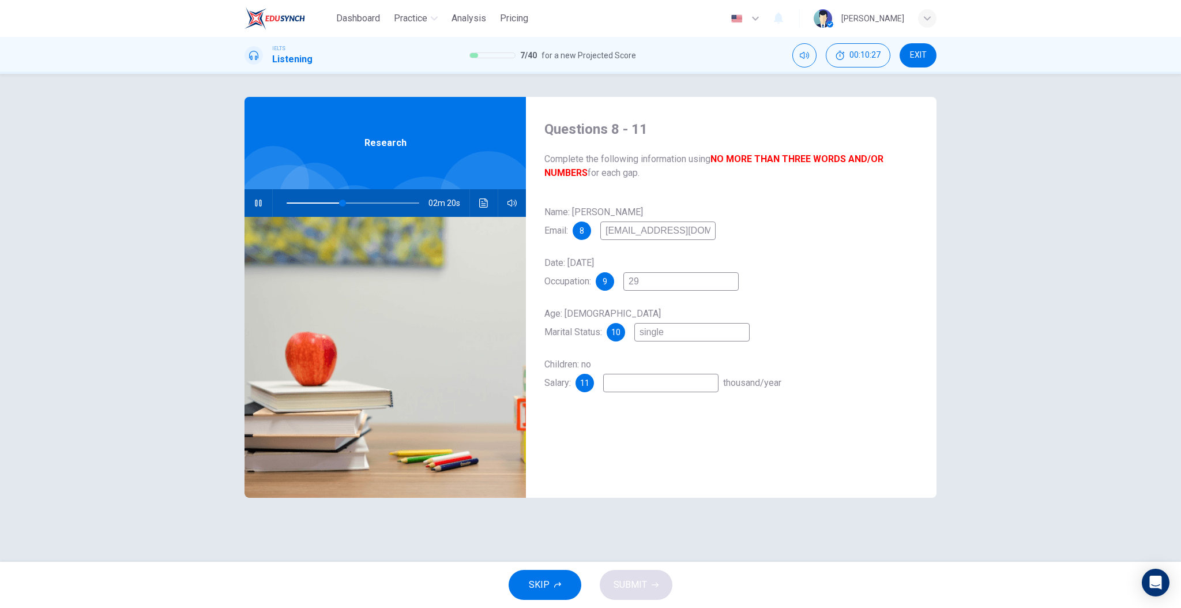
type input "42"
type input "2"
type input "43"
type input "23"
type input "43"
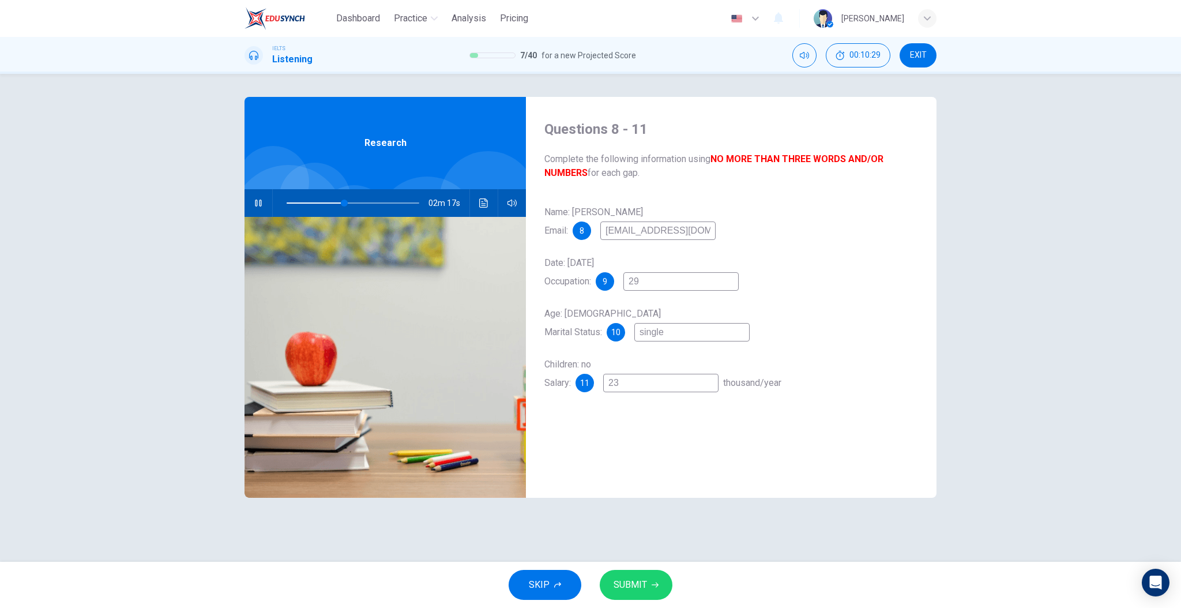
type input "23k"
type input "43"
type input "23k-"
type input "44"
type input "23k-2"
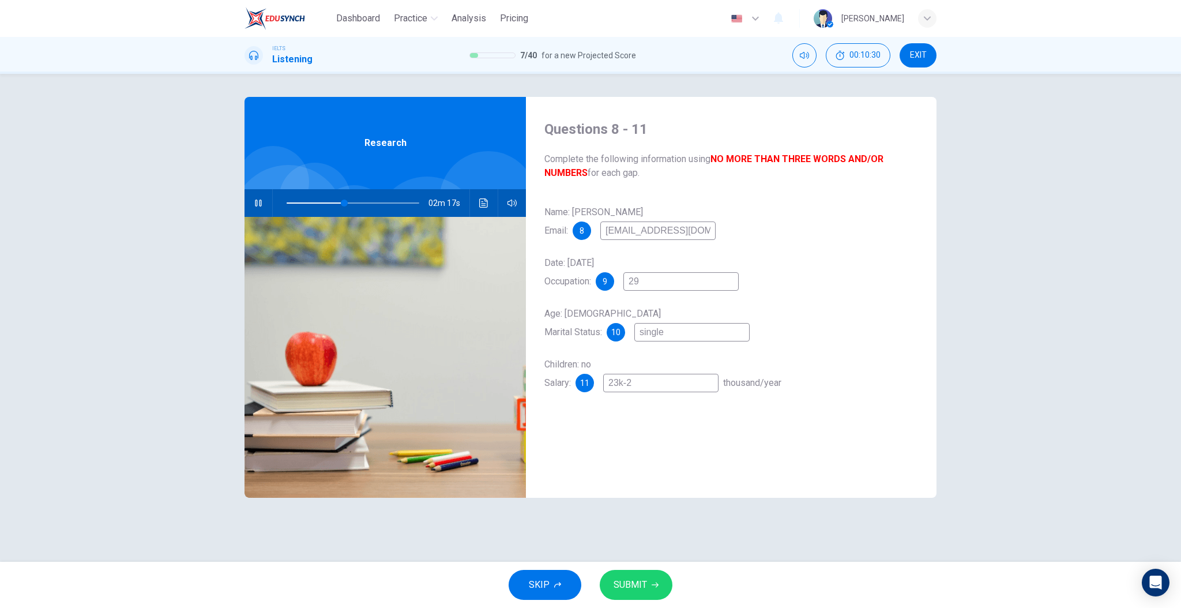
type input "44"
type input "23k-26"
type input "45"
type input "23k-26k"
click at [620, 388] on input "23k-26k" at bounding box center [660, 383] width 115 height 18
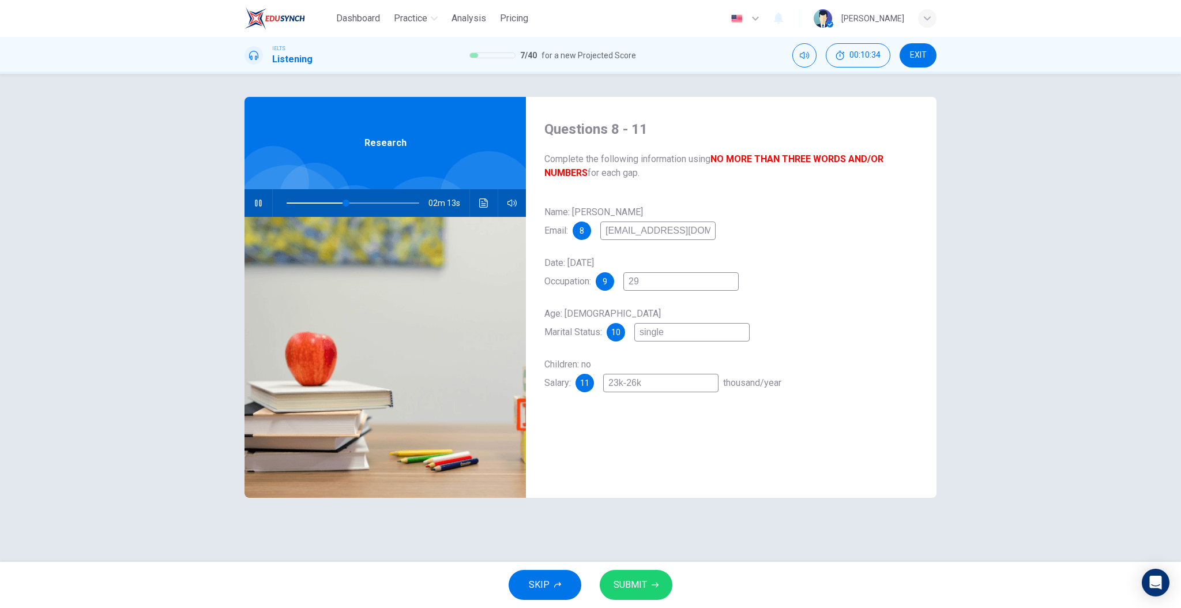
type input "45"
type input "2k-26k"
type input "45"
type input "24k-26k"
type input "46"
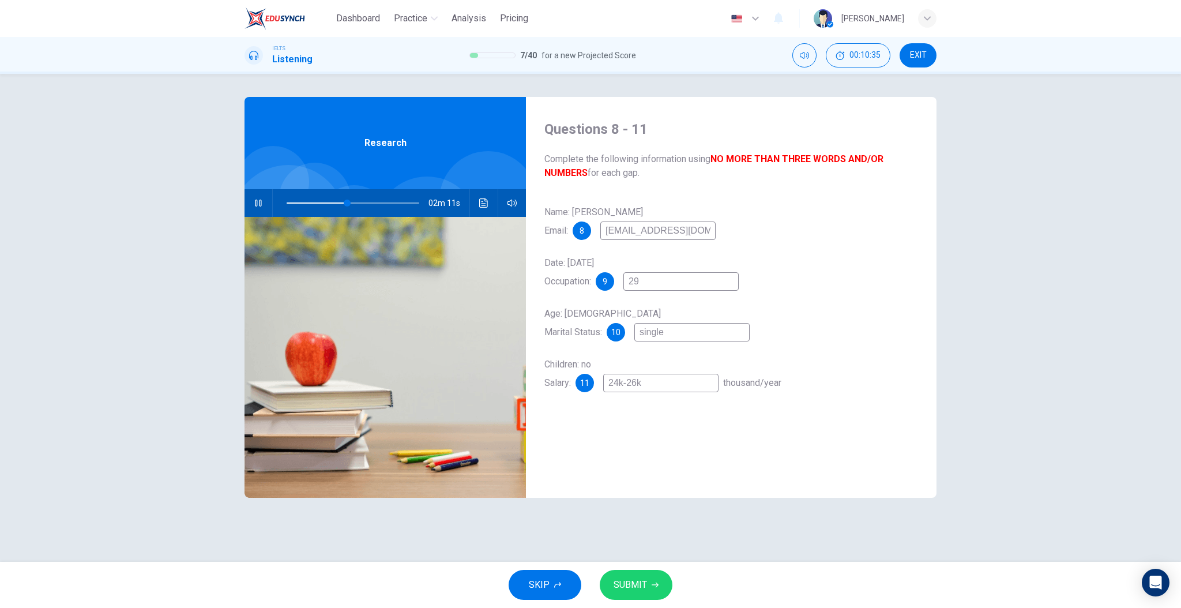
type input "24k-26k"
click at [646, 572] on button "SUBMIT" at bounding box center [636, 585] width 73 height 30
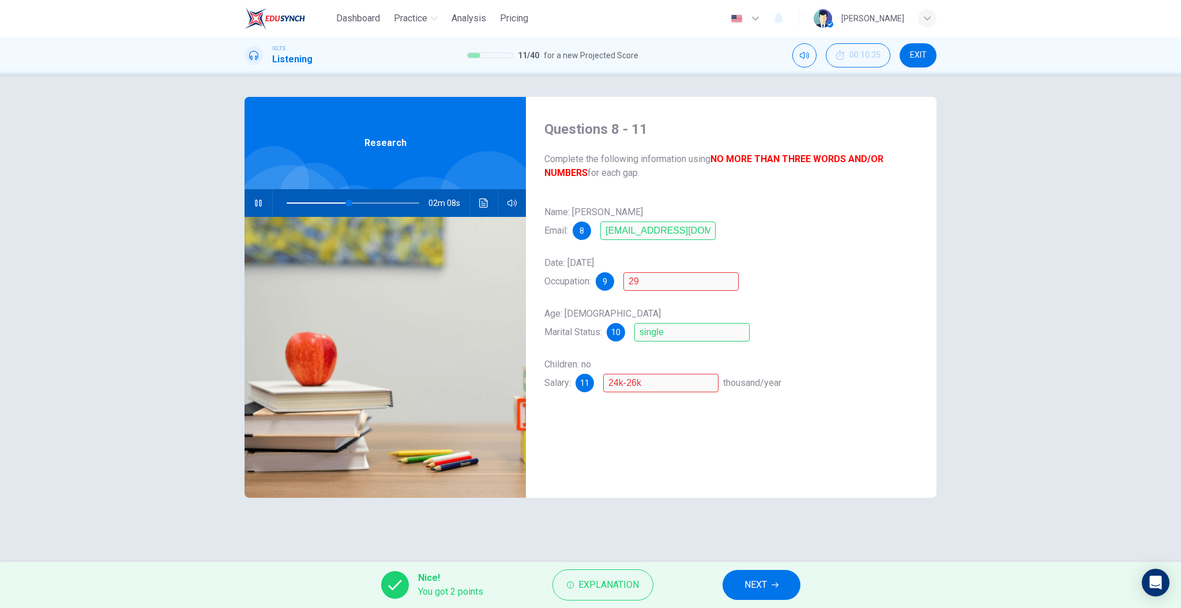
click at [764, 577] on span "NEXT" at bounding box center [756, 585] width 22 height 16
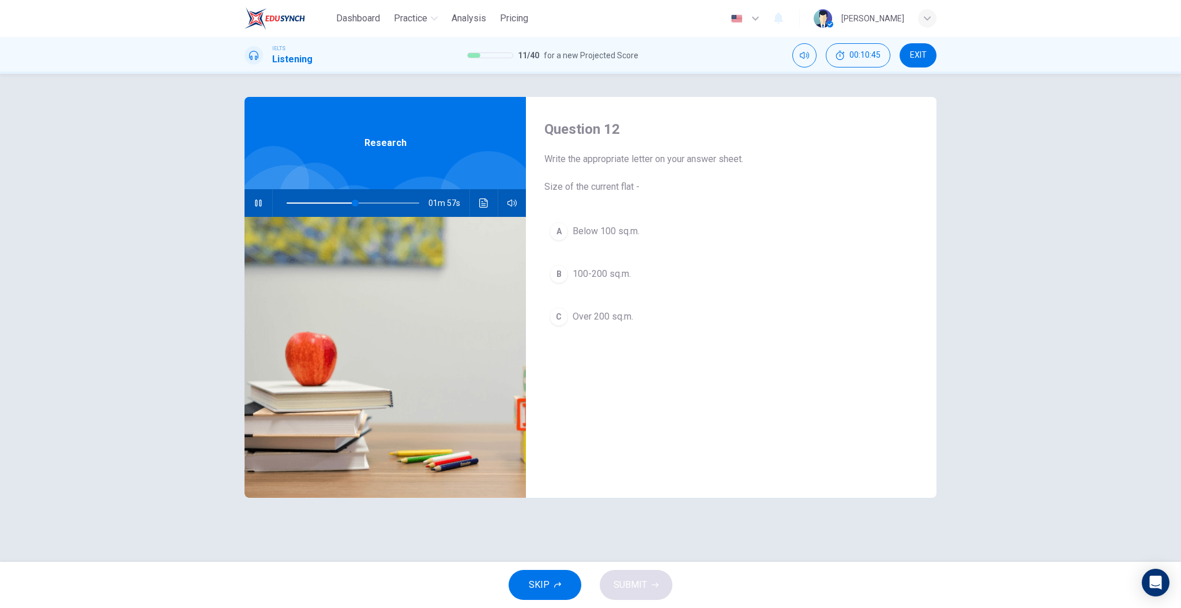
click at [609, 238] on span "Below 100 sq.m." at bounding box center [606, 231] width 67 height 14
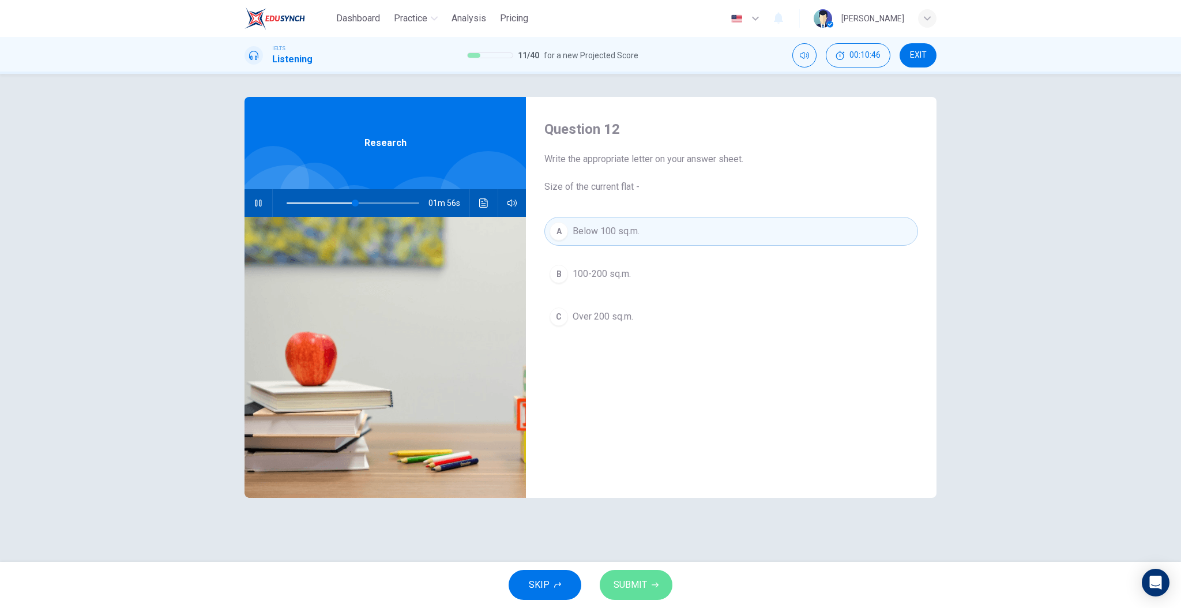
click at [649, 584] on button "SUBMIT" at bounding box center [636, 585] width 73 height 30
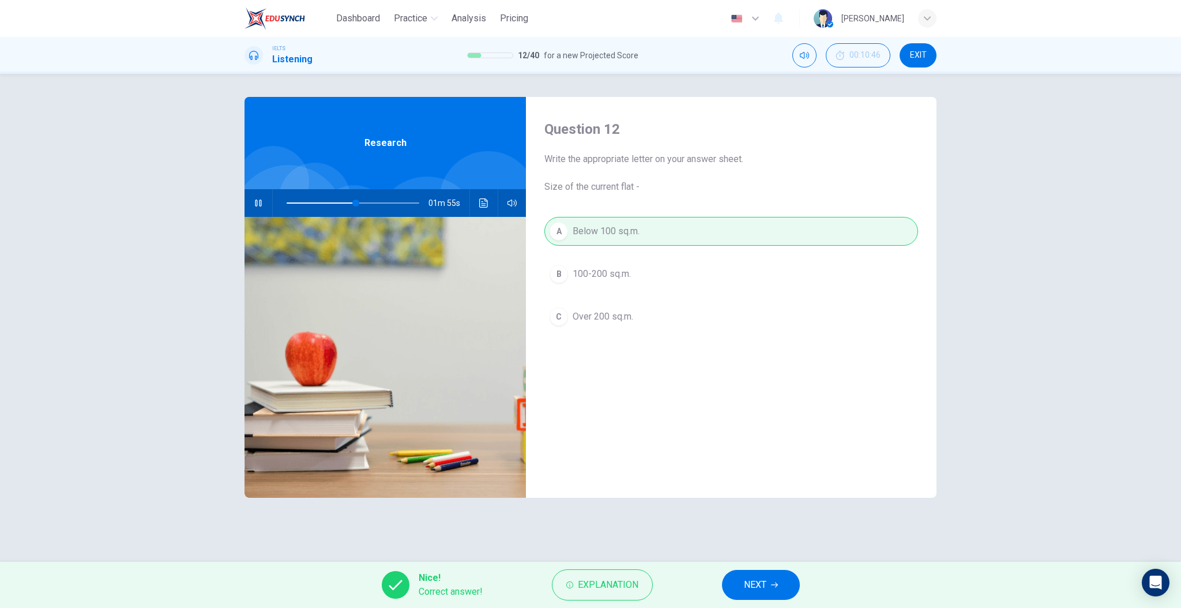
click at [744, 575] on button "NEXT" at bounding box center [761, 585] width 78 height 30
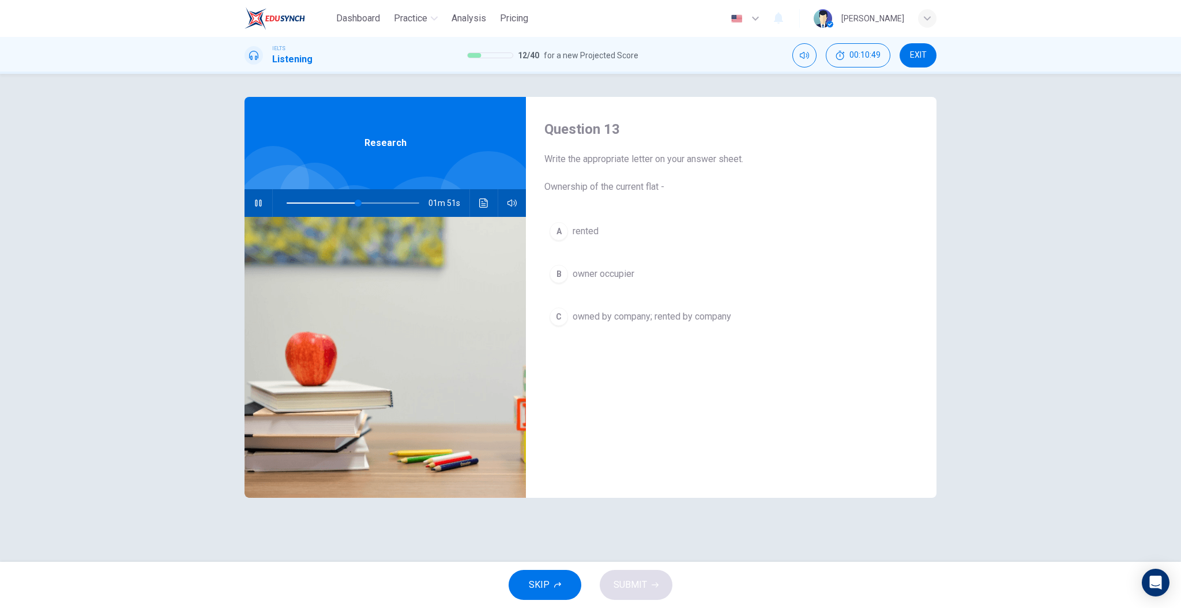
click at [604, 241] on button "A rented" at bounding box center [732, 231] width 374 height 29
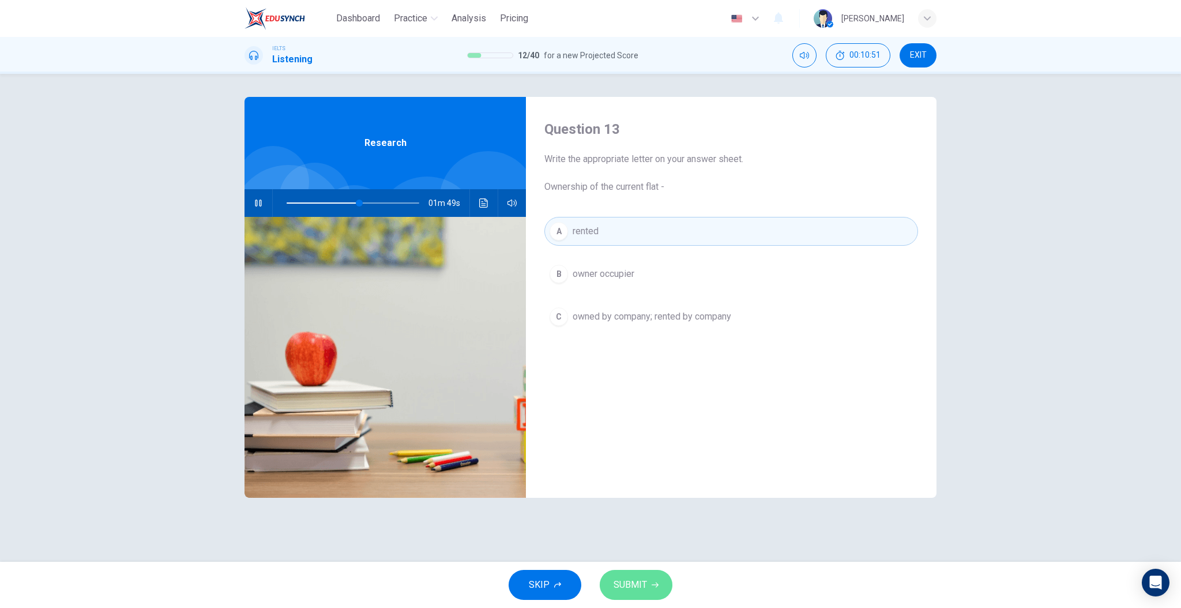
click at [633, 581] on span "SUBMIT" at bounding box center [630, 585] width 33 height 16
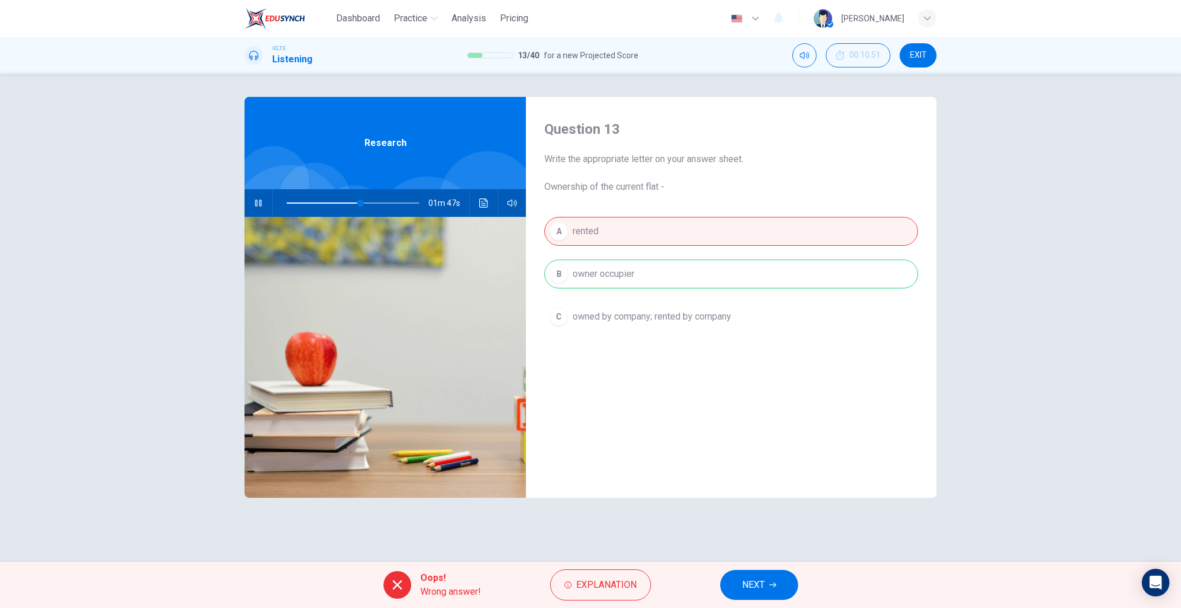
click at [726, 579] on button "NEXT" at bounding box center [759, 585] width 78 height 30
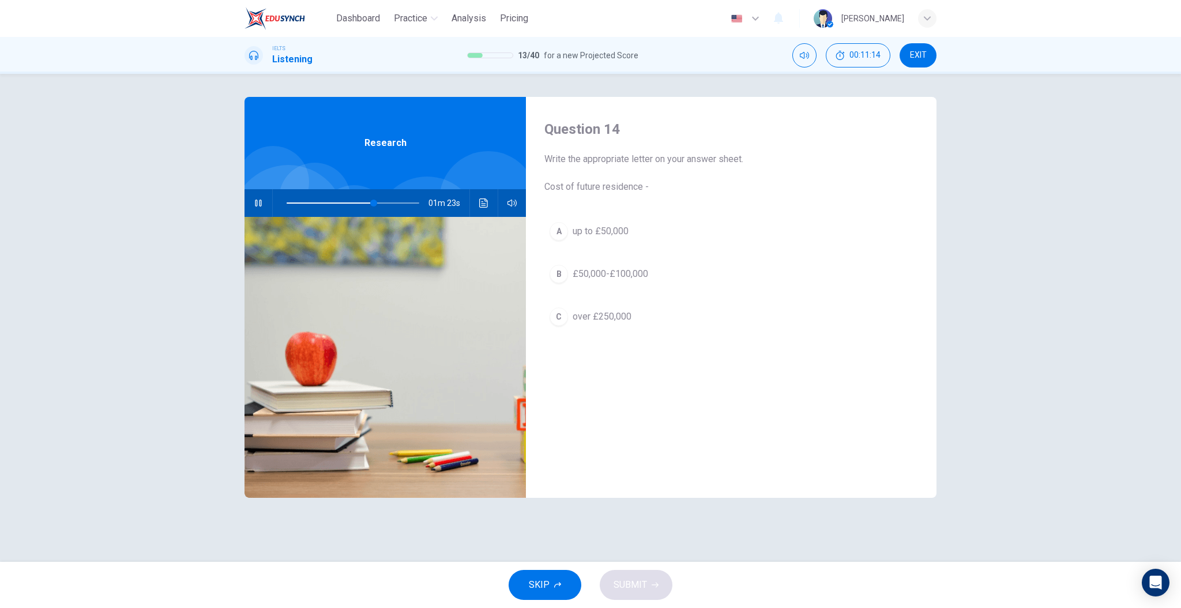
click at [572, 583] on button "SKIP" at bounding box center [545, 585] width 73 height 30
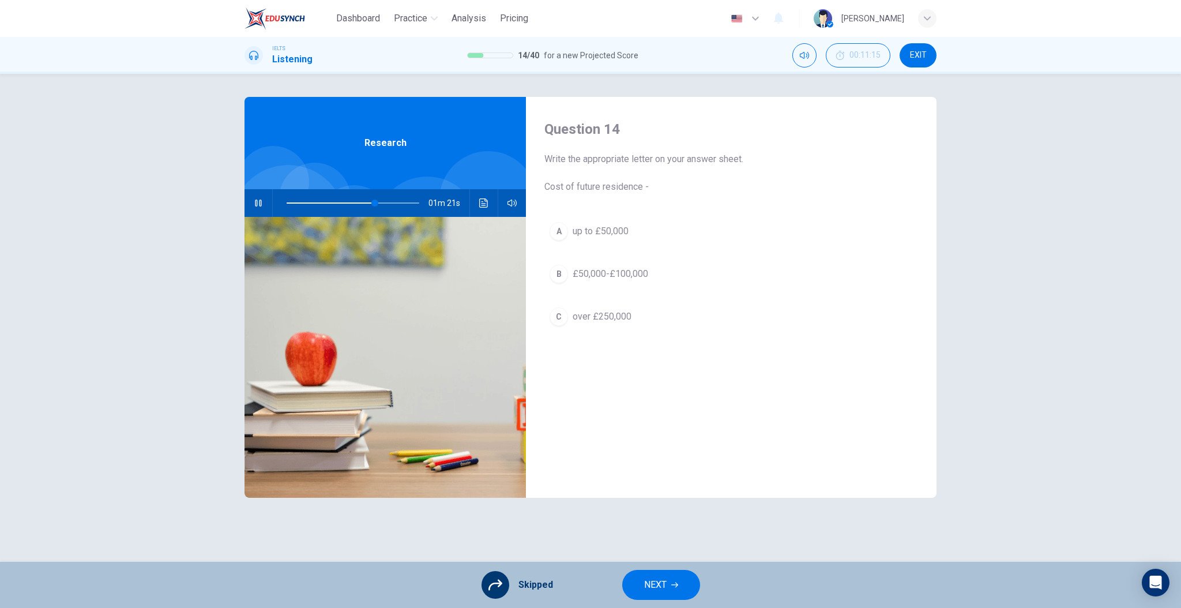
click at [653, 585] on span "NEXT" at bounding box center [655, 585] width 22 height 16
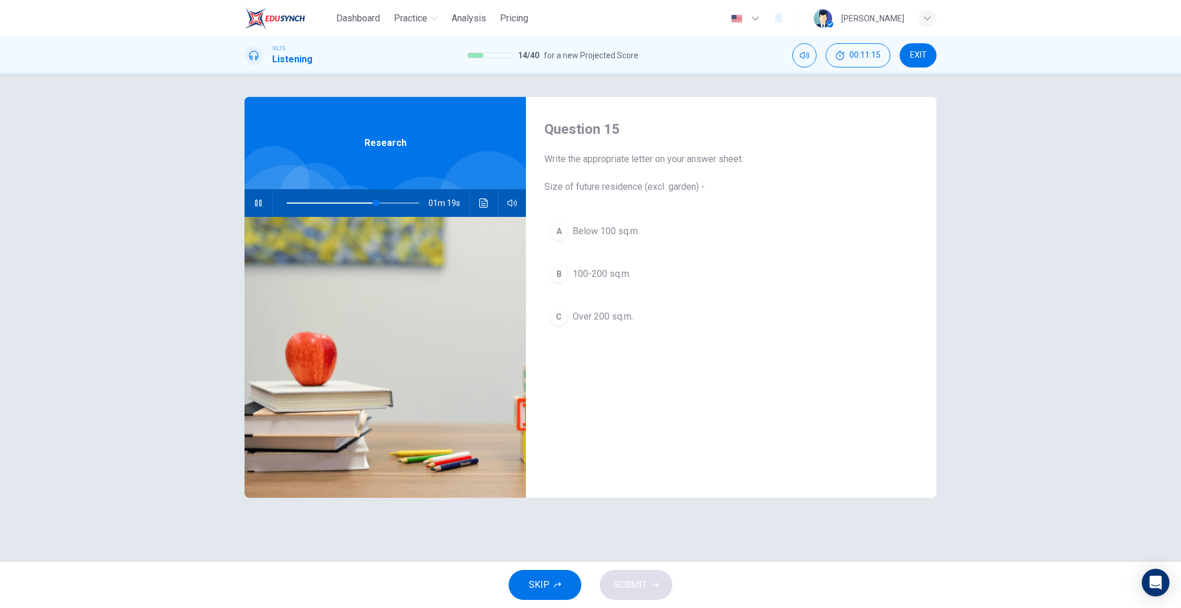
click at [611, 234] on span "Below 100 sq.m." at bounding box center [606, 231] width 67 height 14
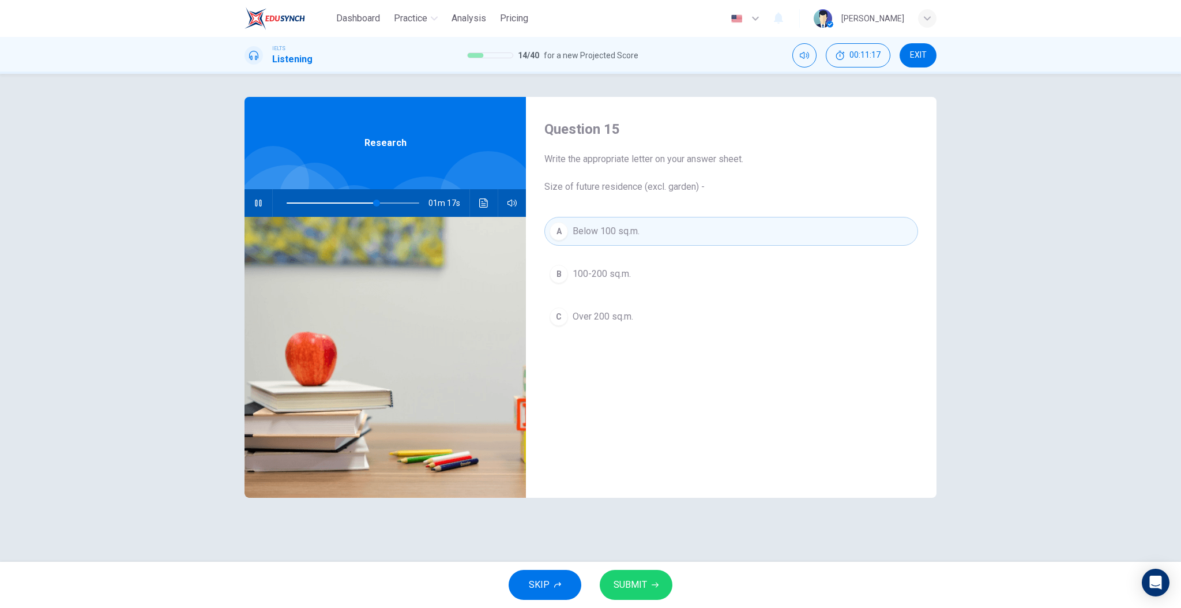
click at [641, 588] on span "SUBMIT" at bounding box center [630, 585] width 33 height 16
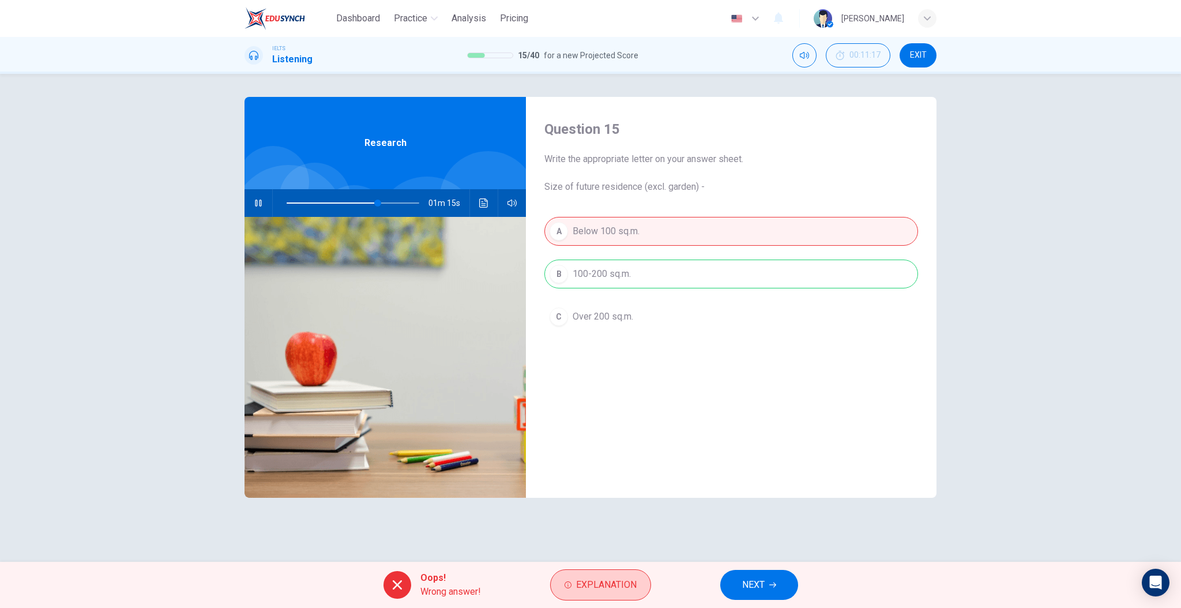
click at [570, 583] on icon "button" at bounding box center [568, 584] width 7 height 7
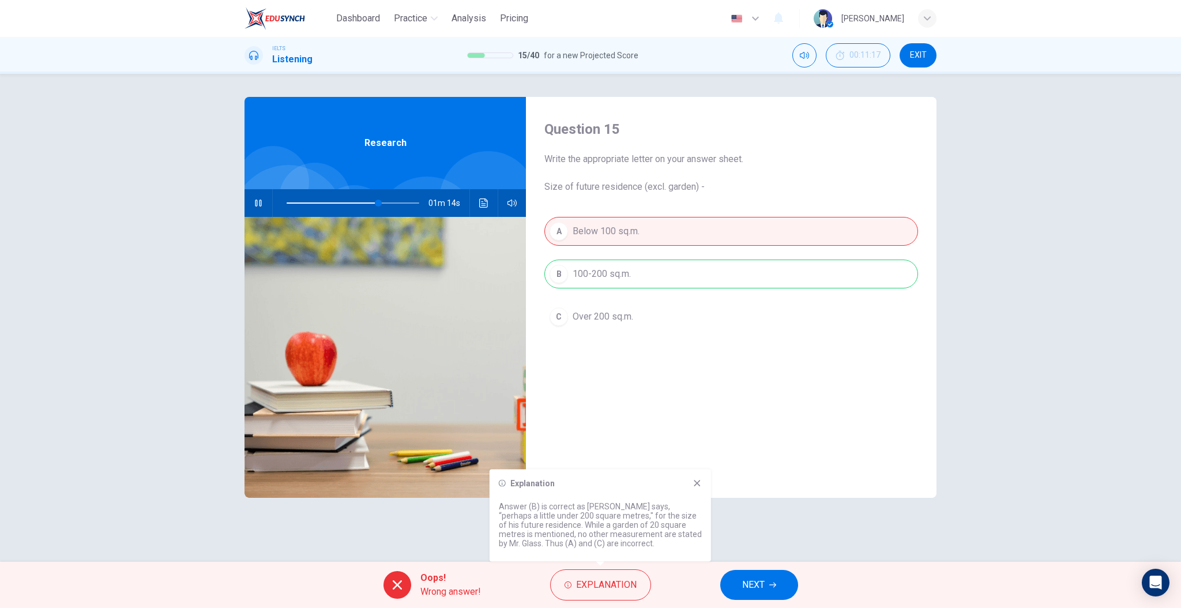
click at [697, 480] on icon at bounding box center [697, 483] width 9 height 9
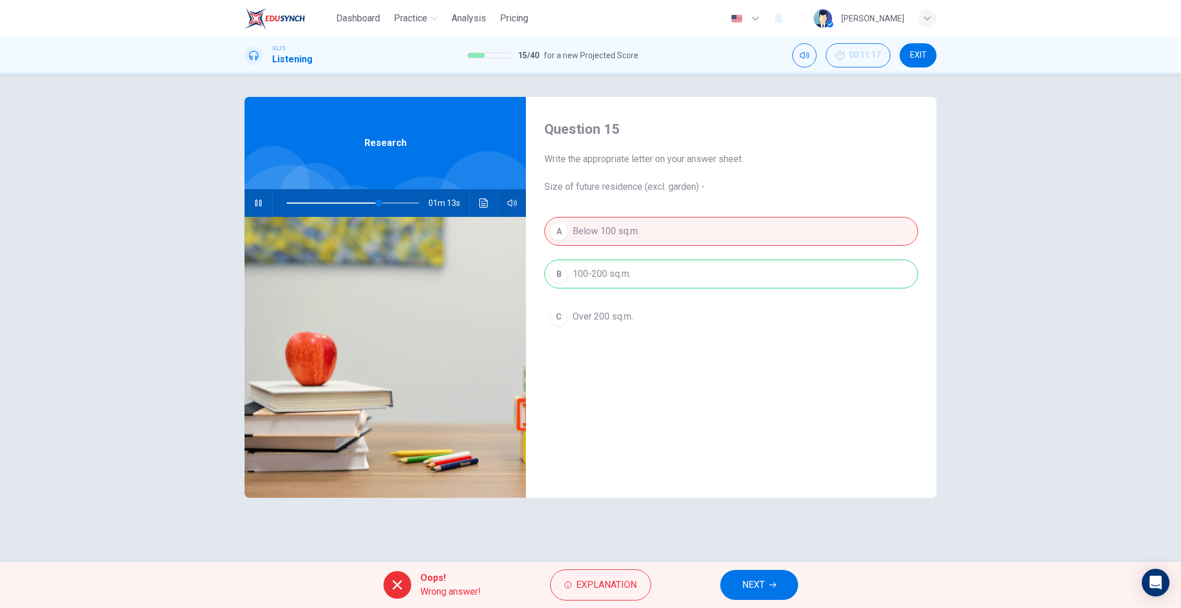
click at [749, 584] on span "NEXT" at bounding box center [753, 585] width 22 height 16
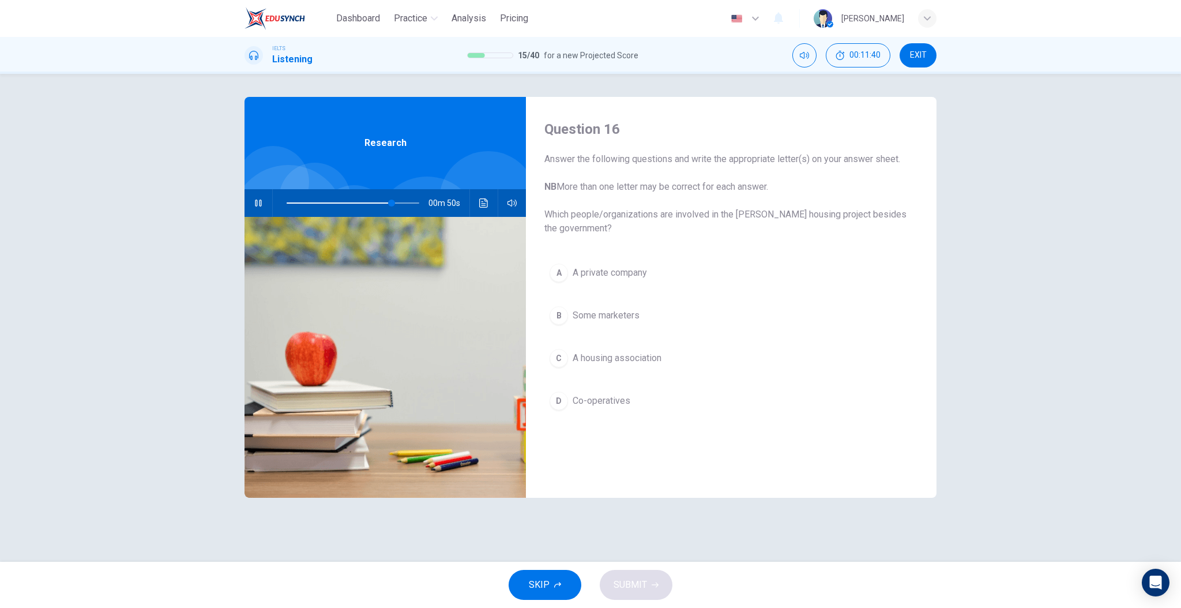
click at [549, 587] on span "SKIP" at bounding box center [539, 585] width 21 height 16
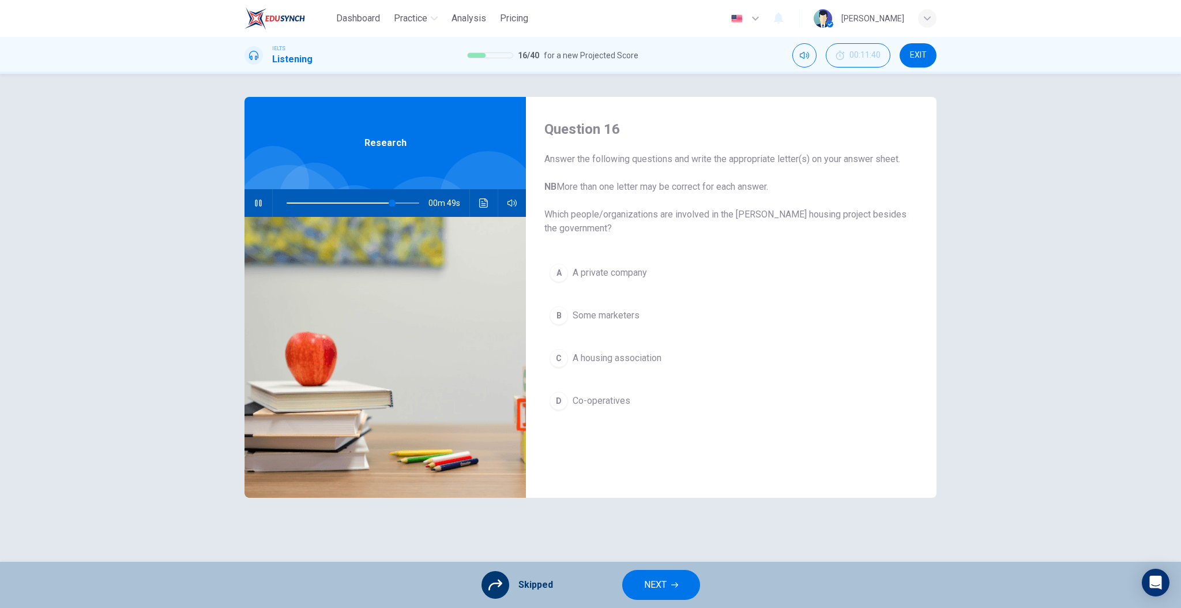
click at [650, 569] on div "Skipped NEXT" at bounding box center [590, 585] width 1181 height 46
click at [651, 573] on button "NEXT" at bounding box center [661, 585] width 78 height 30
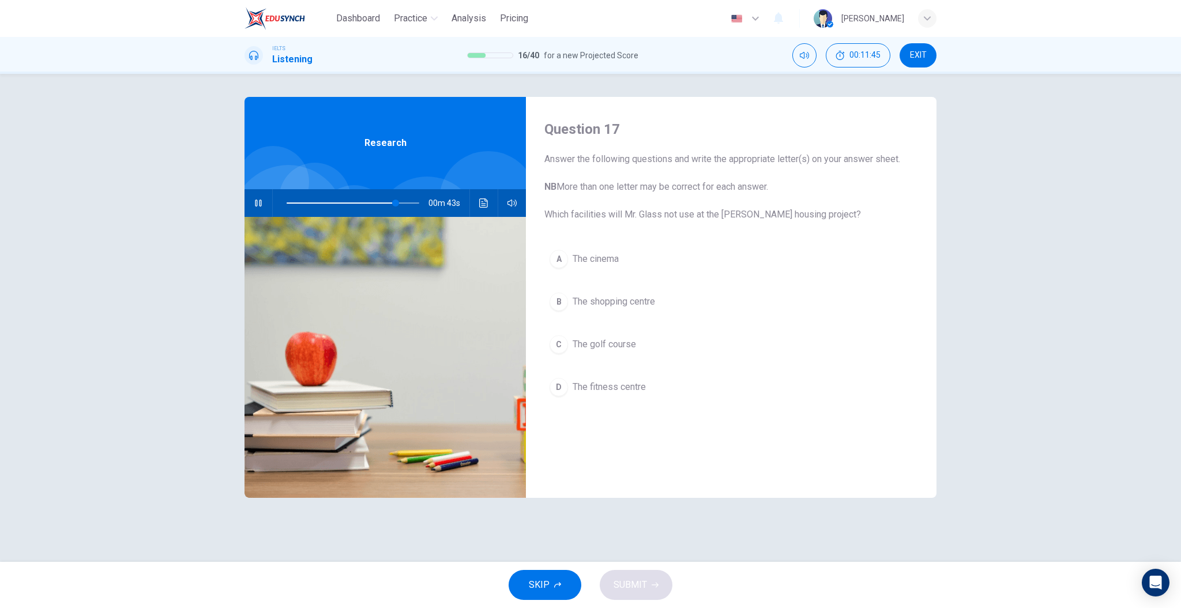
click at [622, 259] on button "A The cinema" at bounding box center [732, 259] width 374 height 29
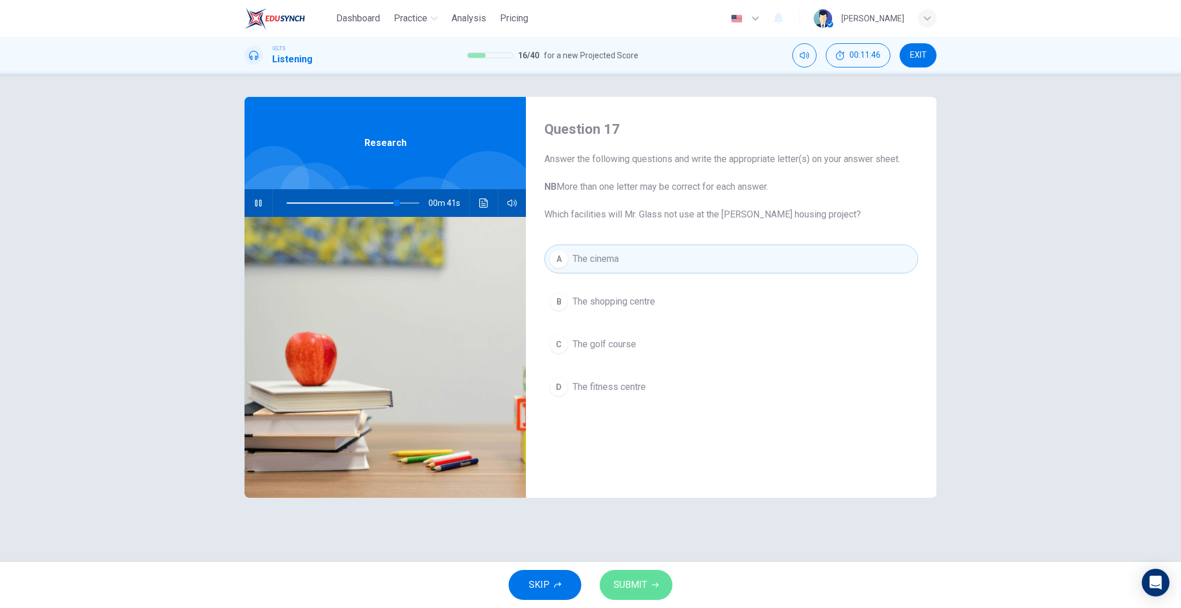
click at [636, 575] on button "SUBMIT" at bounding box center [636, 585] width 73 height 30
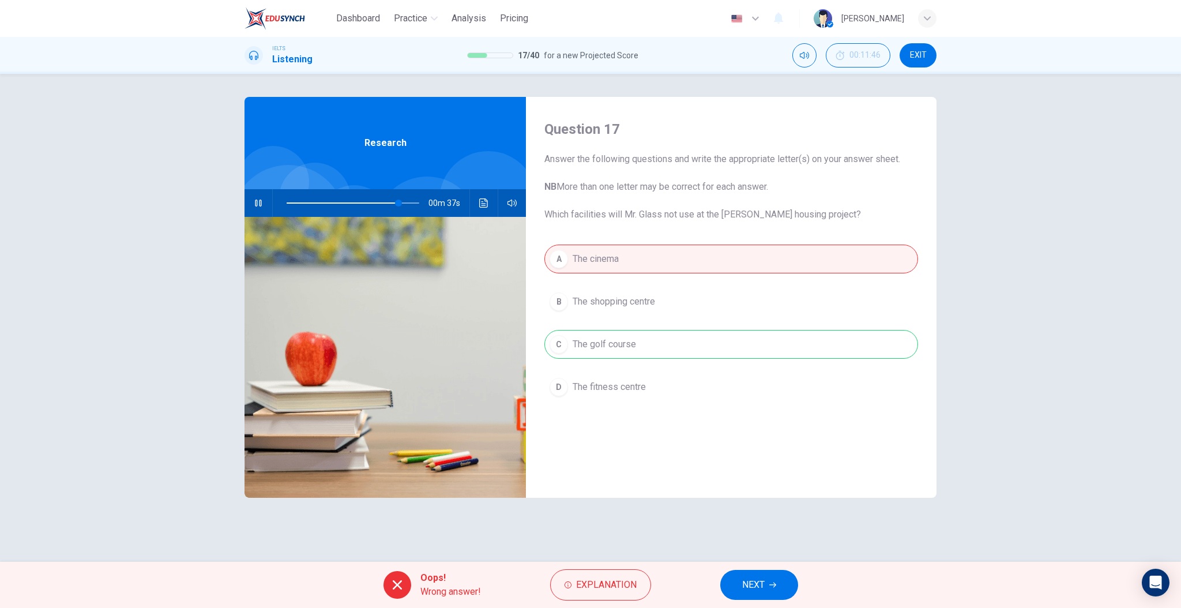
type input "85"
click at [746, 587] on span "NEXT" at bounding box center [753, 585] width 22 height 16
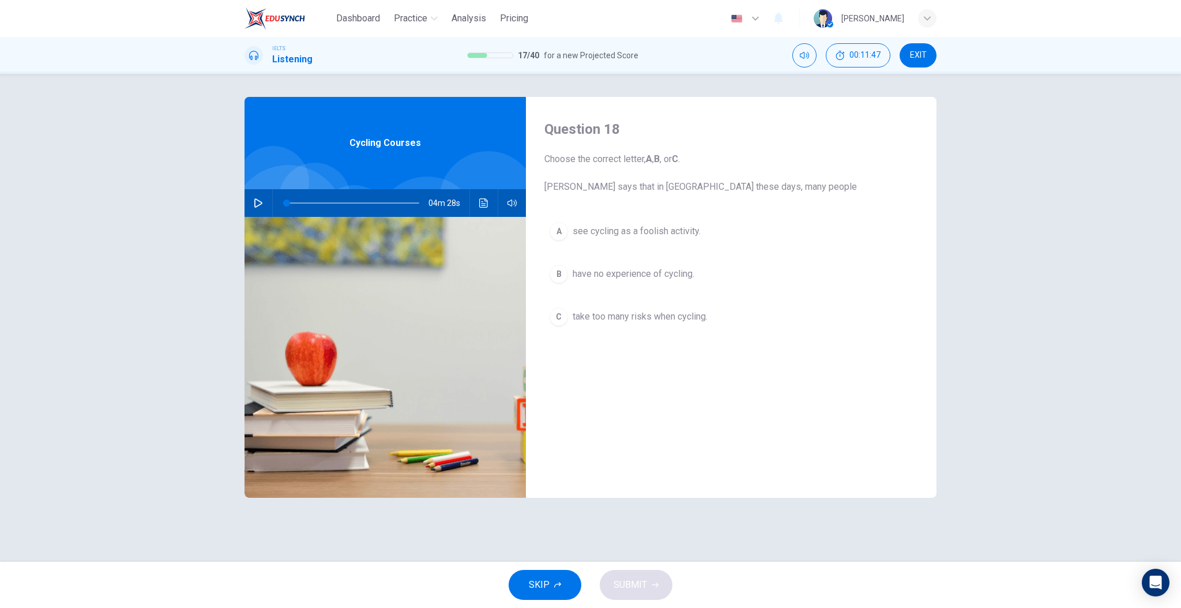
click at [500, 371] on img at bounding box center [385, 357] width 281 height 281
click at [261, 203] on icon "button" at bounding box center [258, 202] width 8 height 9
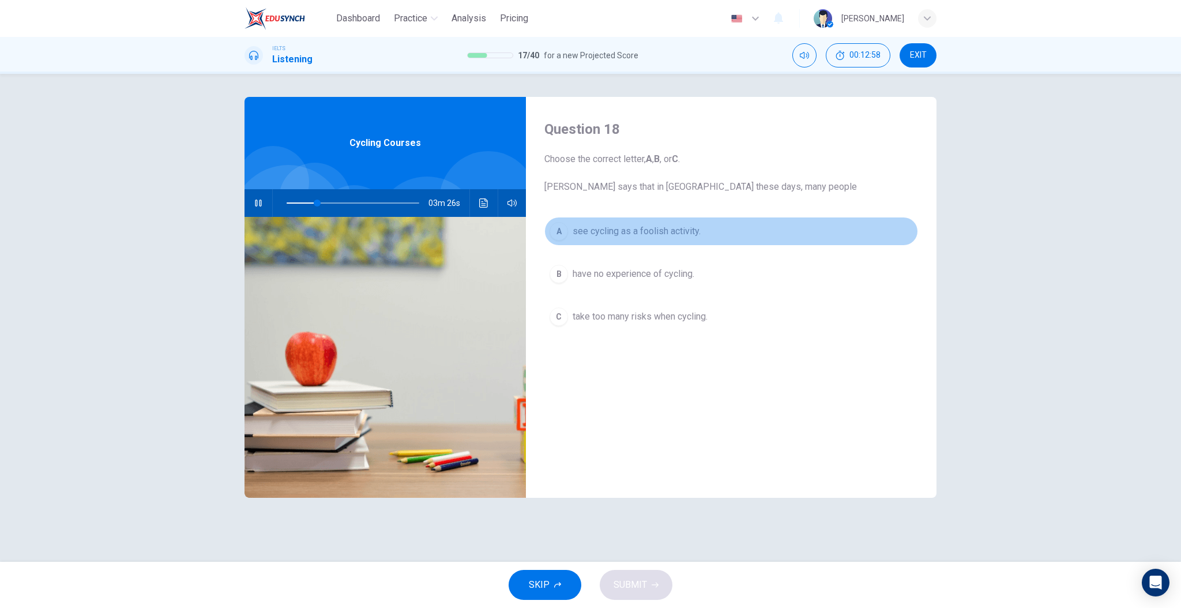
click at [612, 223] on button "A see cycling as a foolish activity." at bounding box center [732, 231] width 374 height 29
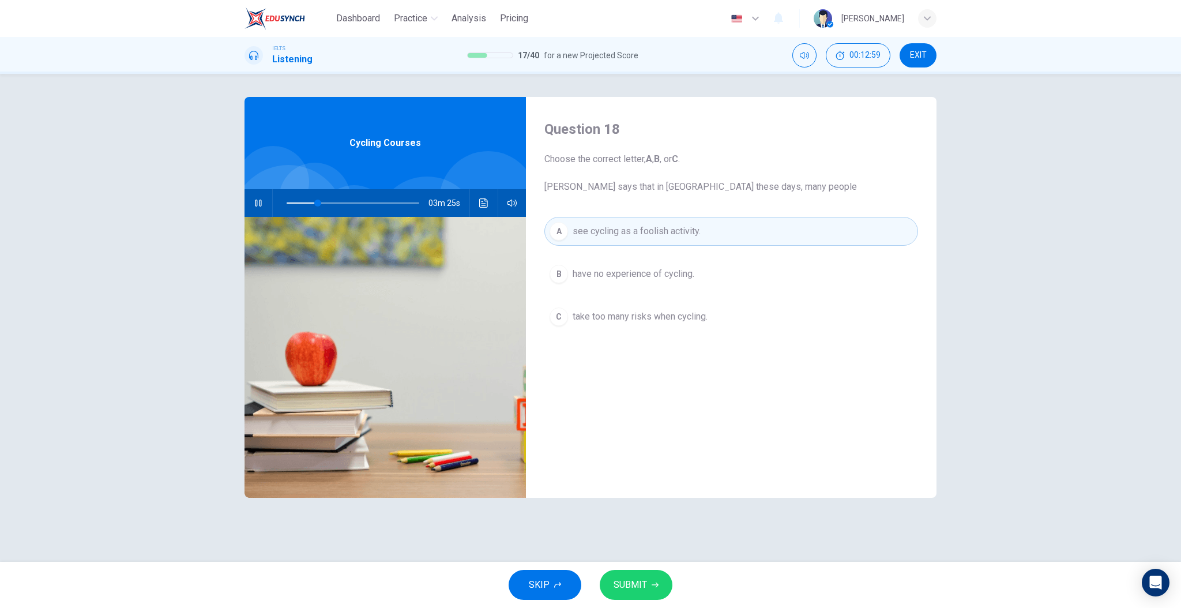
click at [621, 270] on span "have no experience of cycling." at bounding box center [634, 274] width 122 height 14
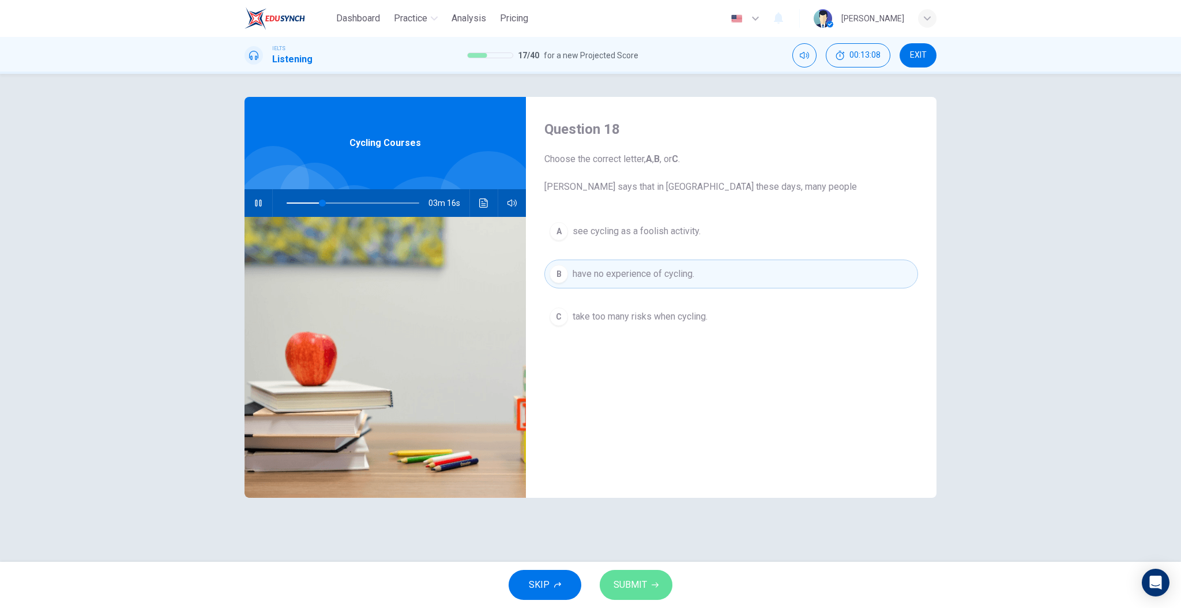
click at [629, 573] on button "SUBMIT" at bounding box center [636, 585] width 73 height 30
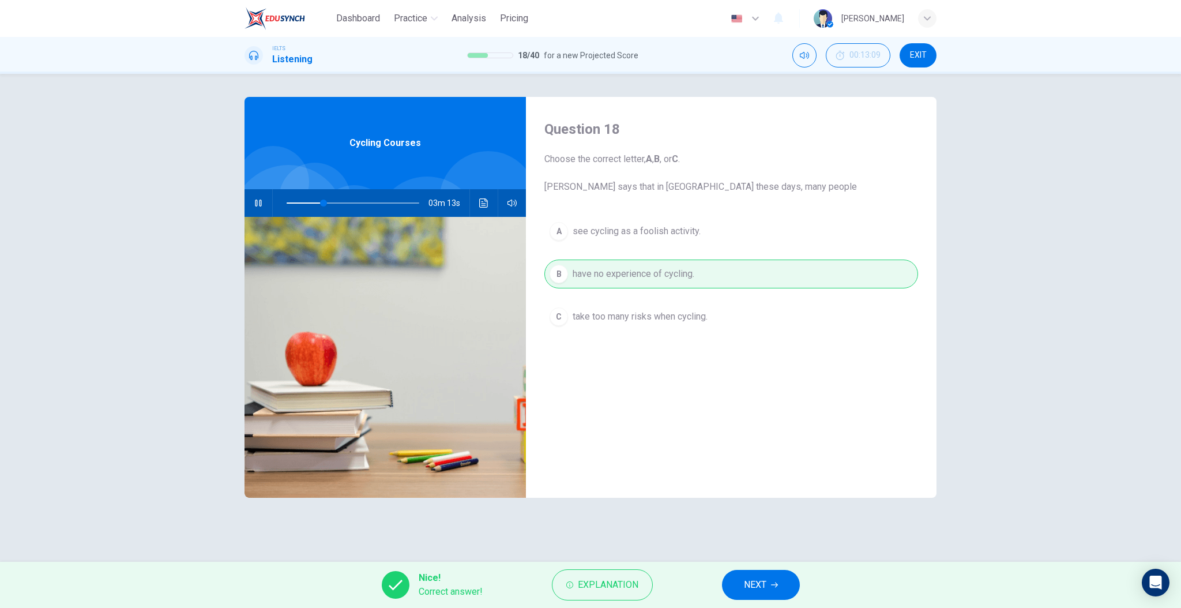
click at [745, 579] on span "NEXT" at bounding box center [755, 585] width 22 height 16
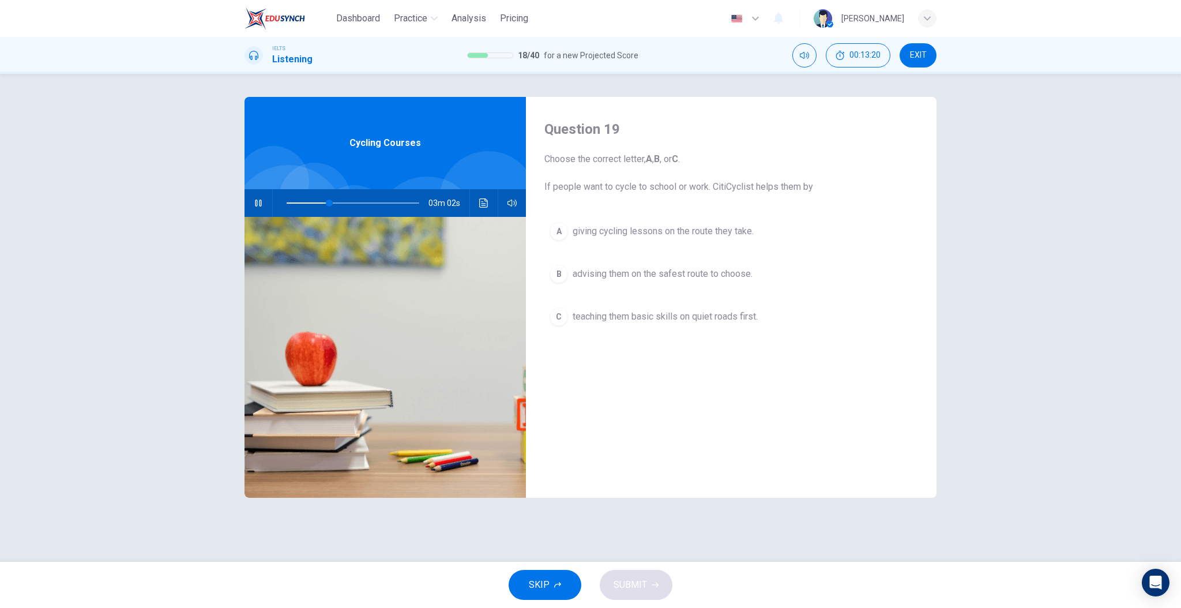
click at [614, 236] on span "giving cycling lessons on the route they take." at bounding box center [663, 231] width 181 height 14
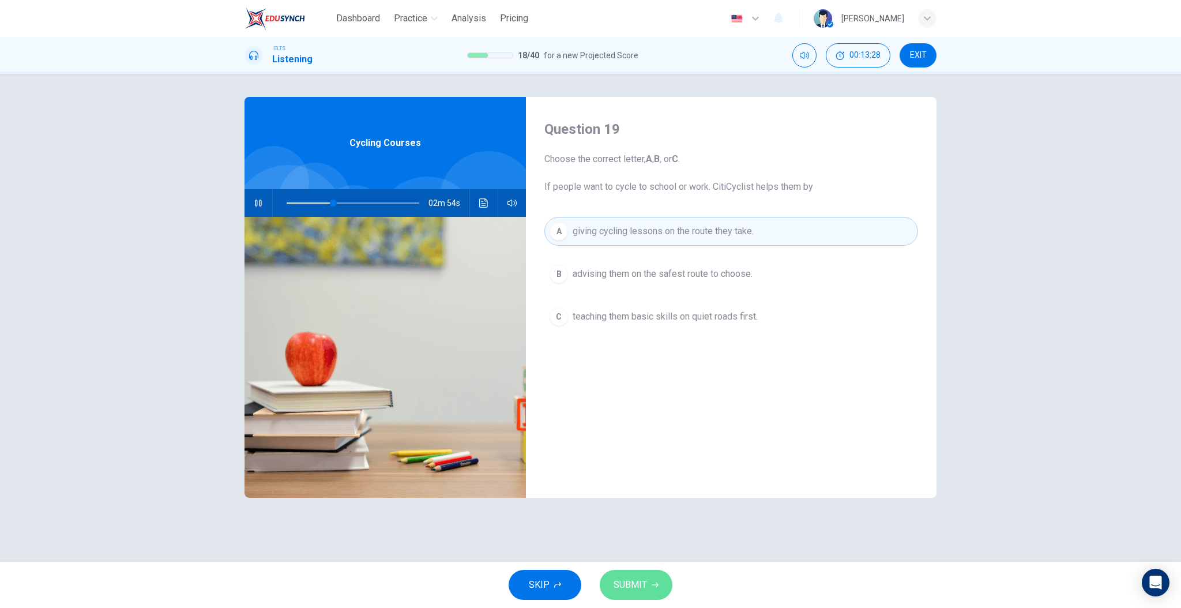
click at [637, 573] on button "SUBMIT" at bounding box center [636, 585] width 73 height 30
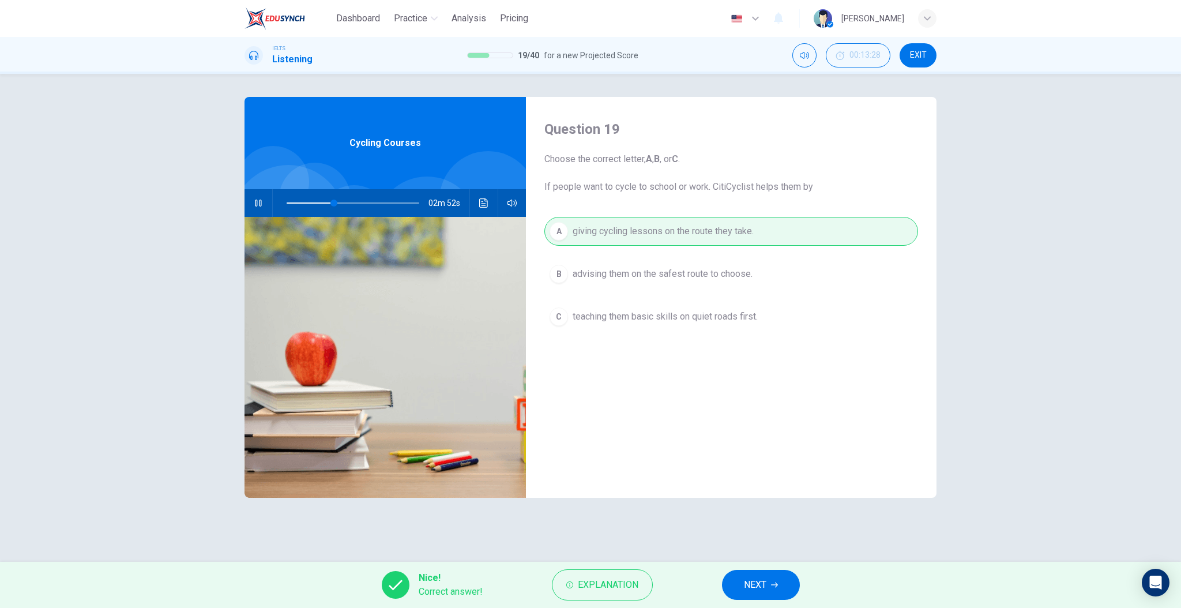
click at [748, 579] on span "NEXT" at bounding box center [755, 585] width 22 height 16
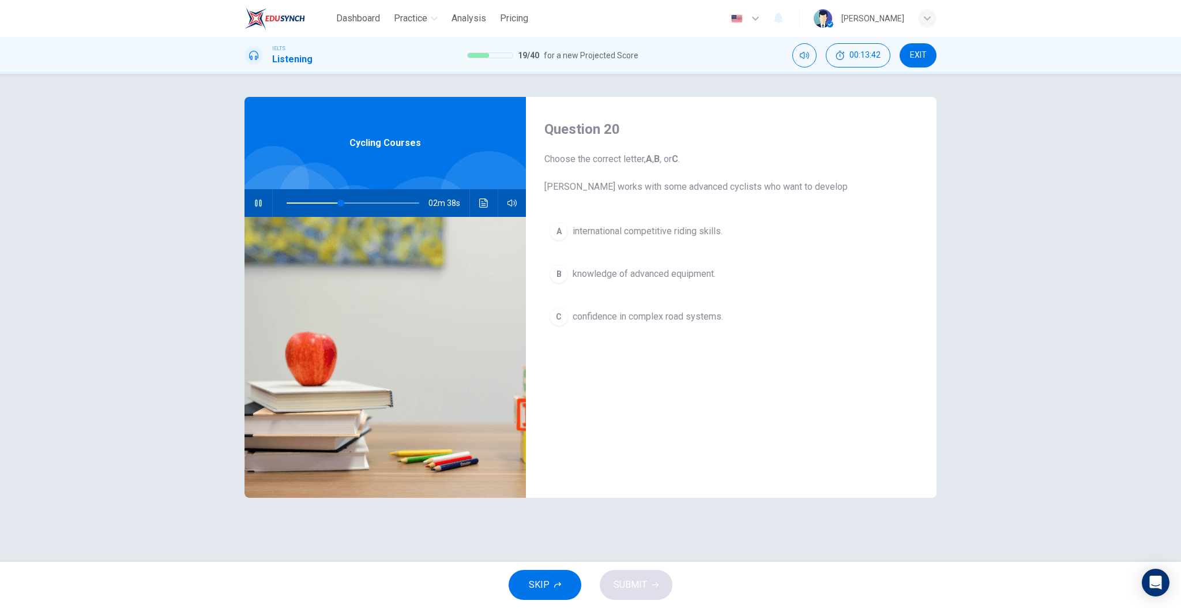
click at [652, 314] on span "confidence in complex road systems." at bounding box center [648, 317] width 151 height 14
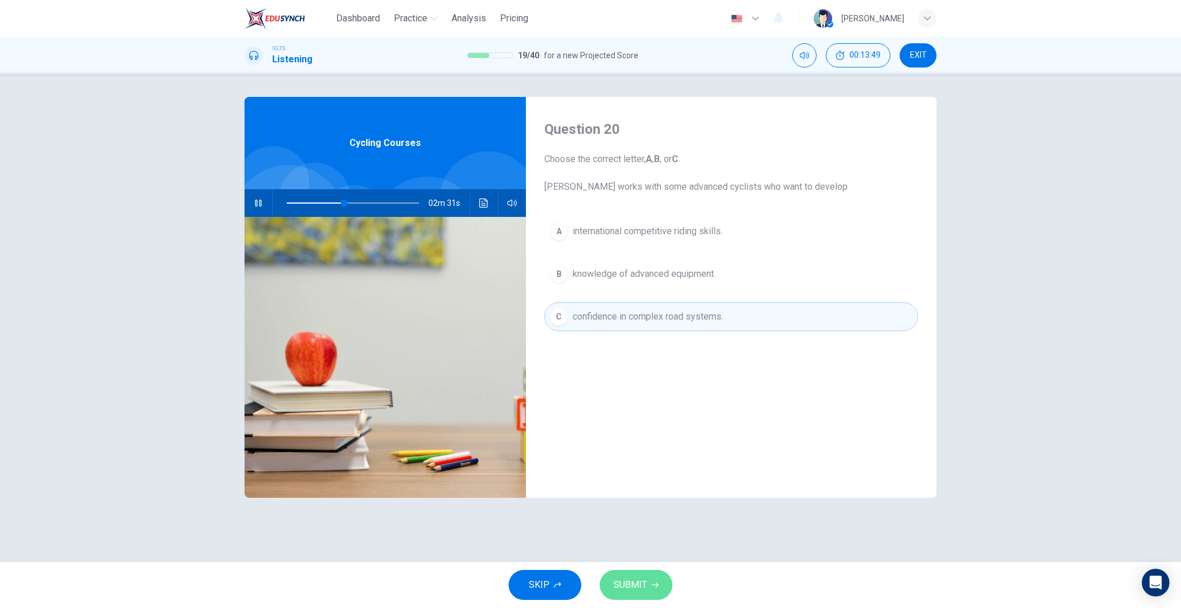
click at [663, 580] on button "SUBMIT" at bounding box center [636, 585] width 73 height 30
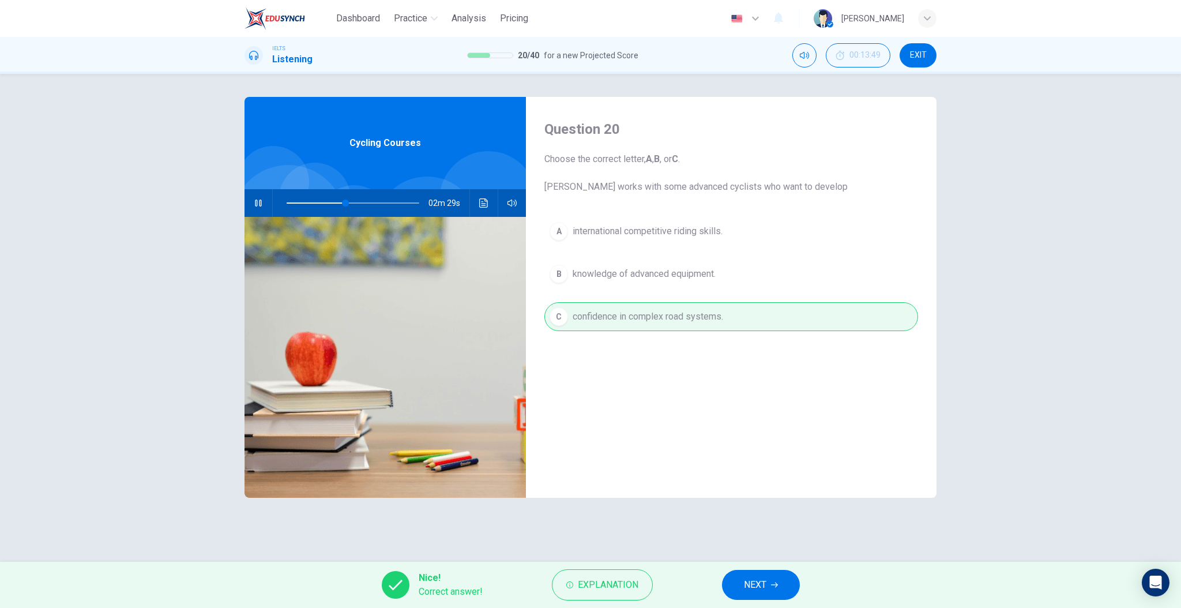
click at [733, 579] on button "NEXT" at bounding box center [761, 585] width 78 height 30
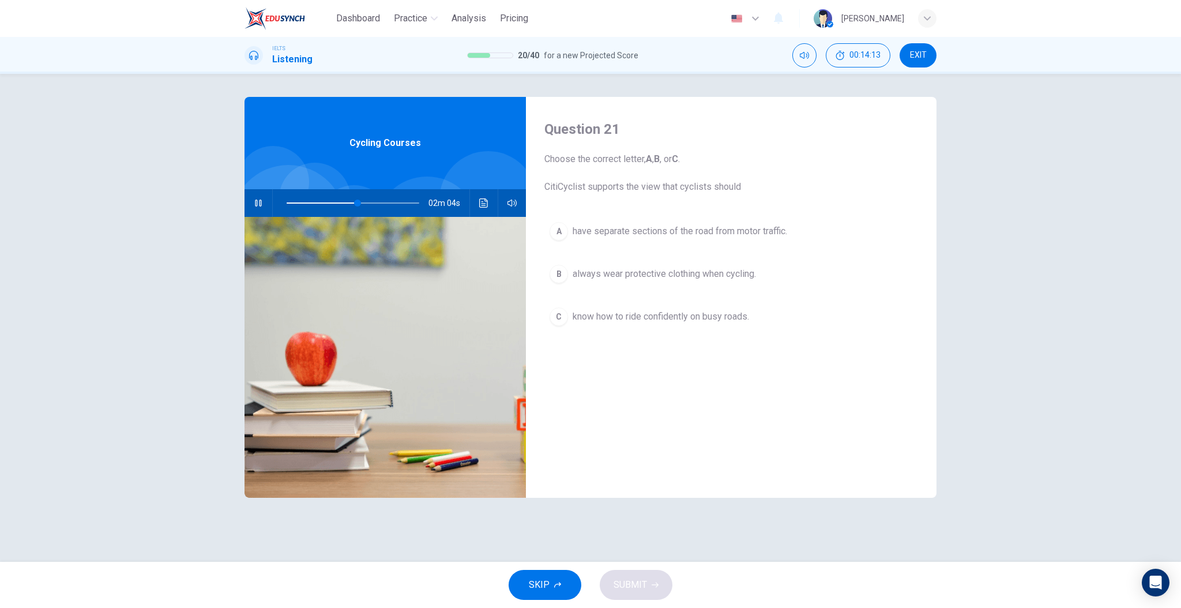
click at [679, 234] on span "have separate sections of the road from motor traffic." at bounding box center [680, 231] width 215 height 14
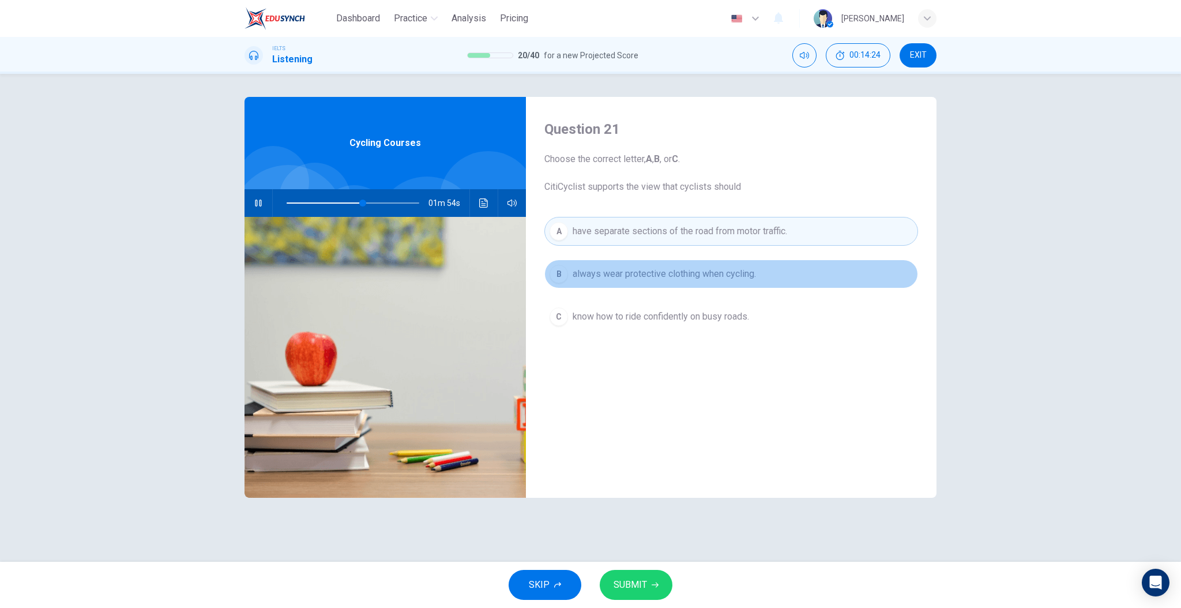
click at [626, 282] on button "B always wear protective clothing when cycling." at bounding box center [732, 274] width 374 height 29
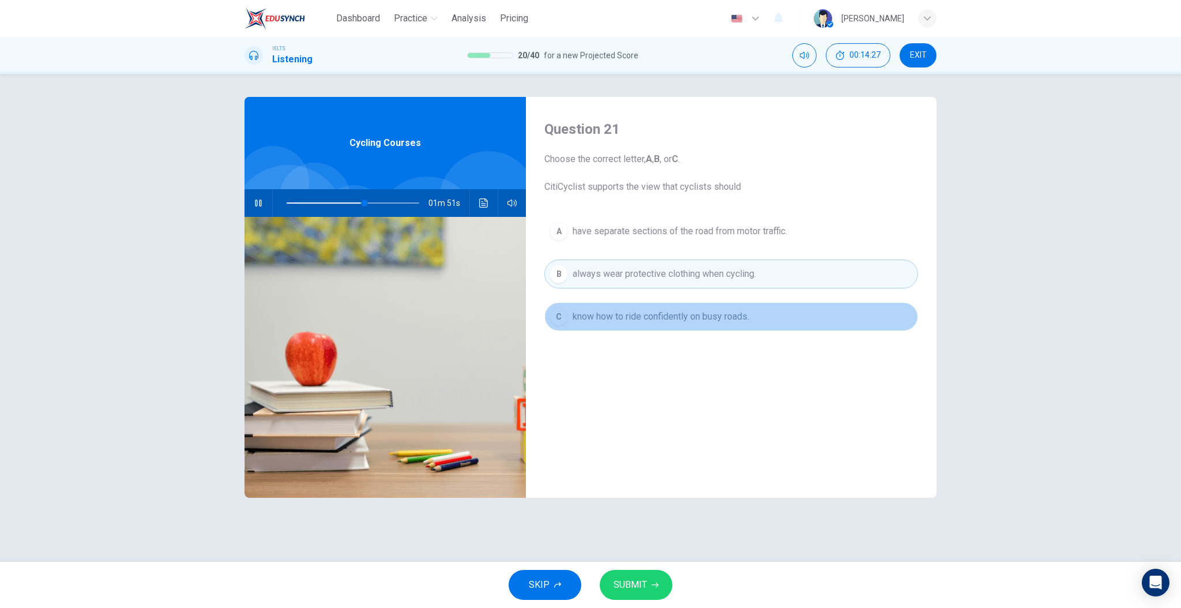
click at [642, 317] on span "know how to ride confidently on busy roads." at bounding box center [661, 317] width 177 height 14
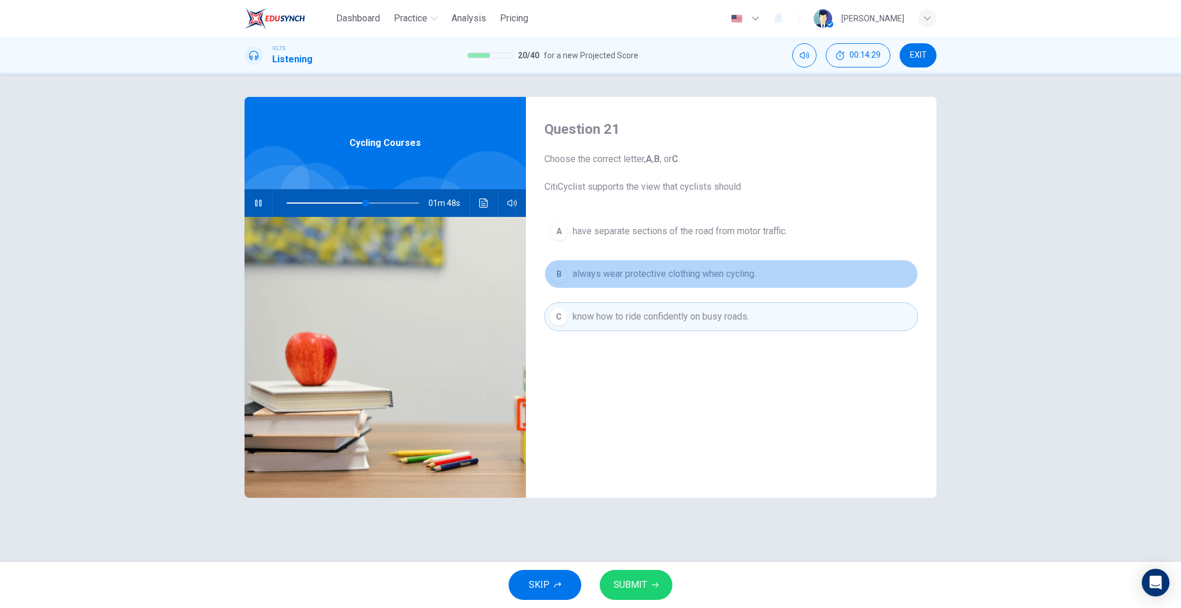
click at [637, 284] on button "B always wear protective clothing when cycling." at bounding box center [732, 274] width 374 height 29
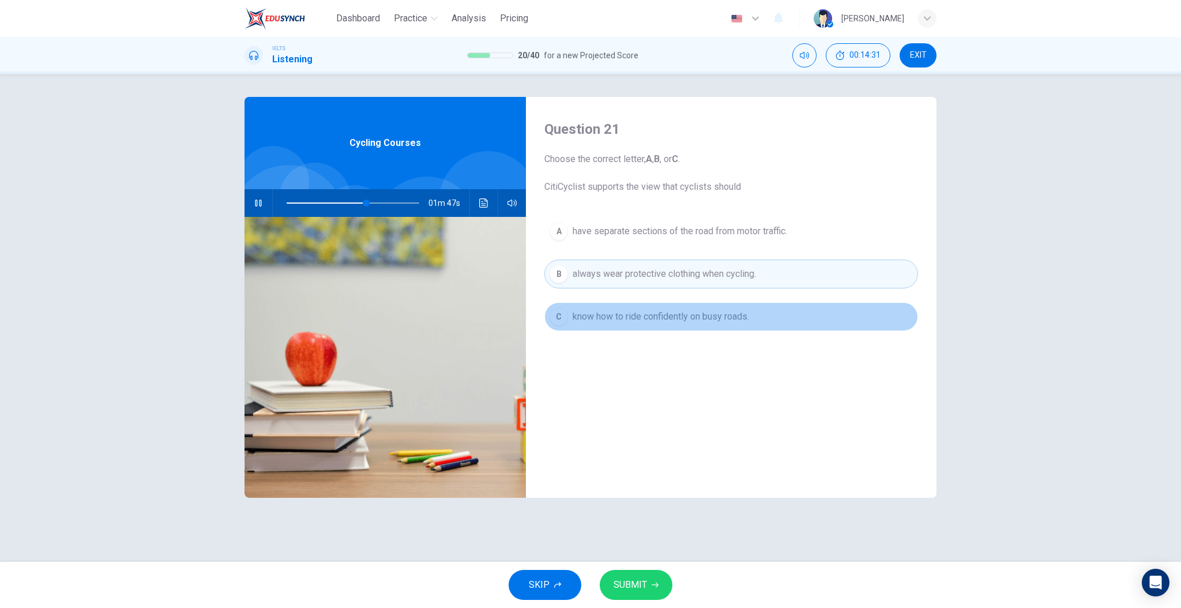
click at [648, 315] on span "know how to ride confidently on busy roads." at bounding box center [661, 317] width 177 height 14
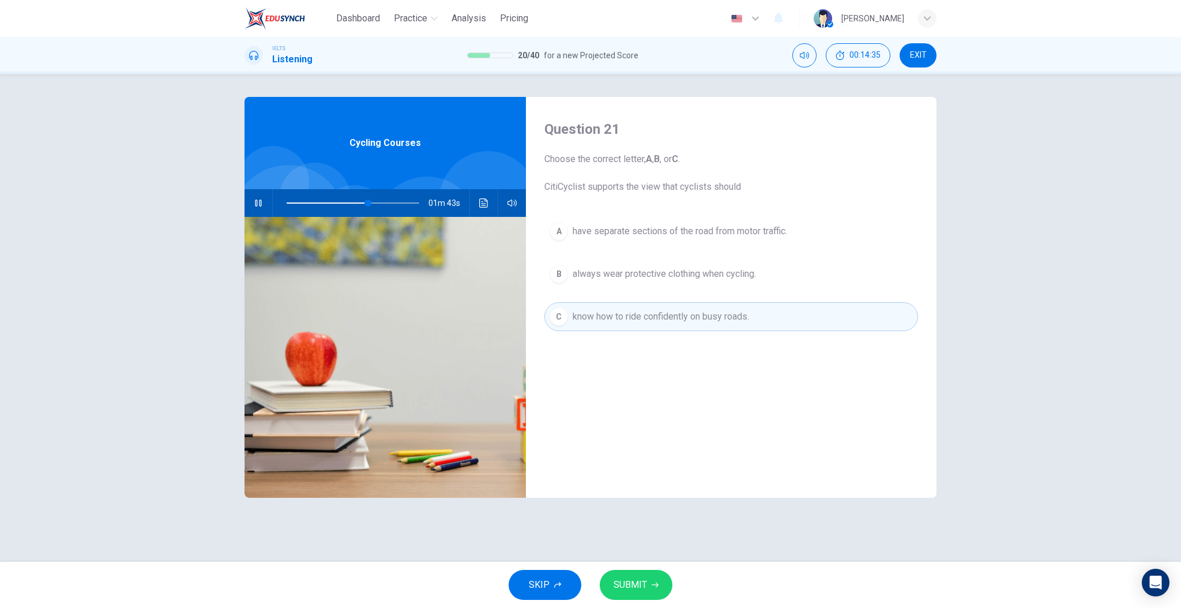
click at [651, 572] on button "SUBMIT" at bounding box center [636, 585] width 73 height 30
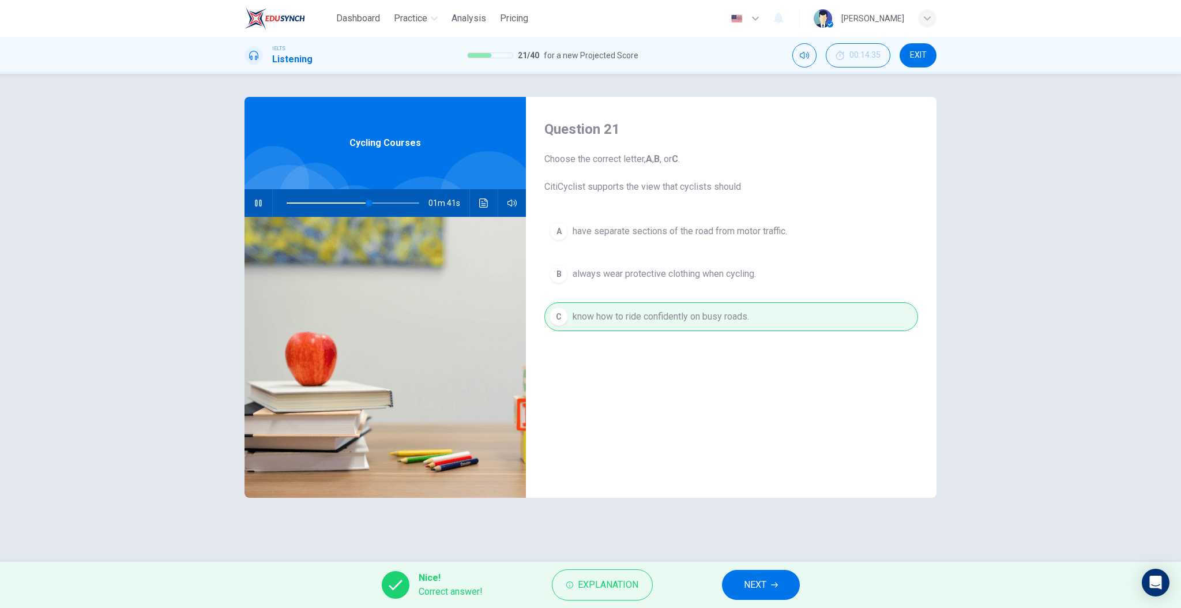
click at [722, 582] on div "Nice! Correct answer! Explanation NEXT" at bounding box center [590, 585] width 1181 height 46
click at [732, 584] on button "NEXT" at bounding box center [761, 585] width 78 height 30
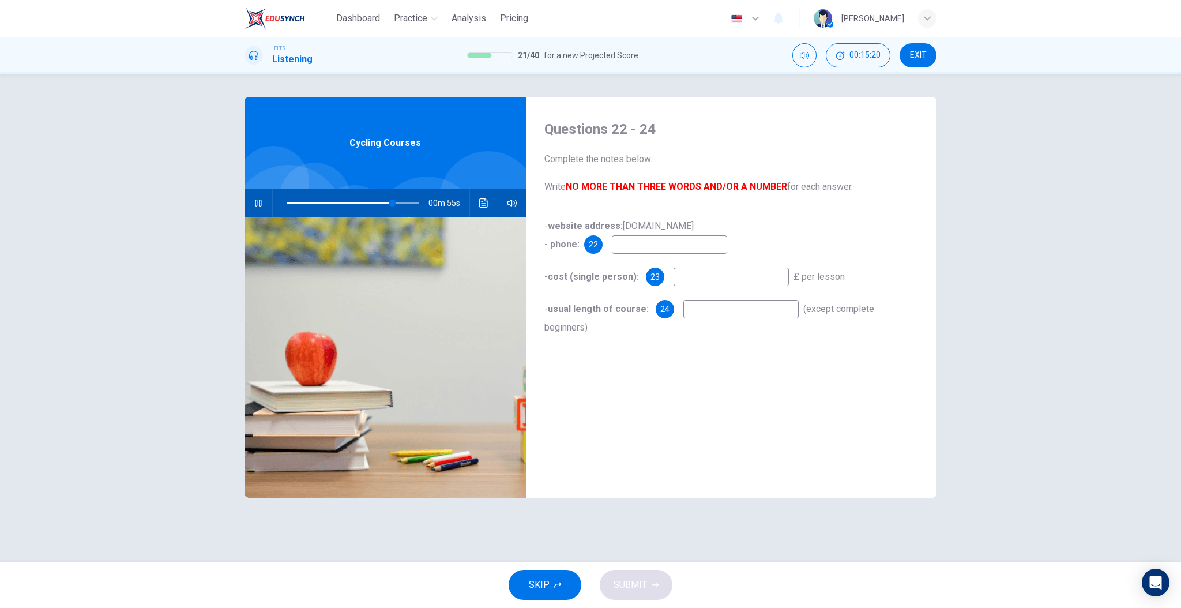
click at [632, 247] on input at bounding box center [669, 244] width 115 height 18
type input "83"
type input "0"
type input "84"
type input "020"
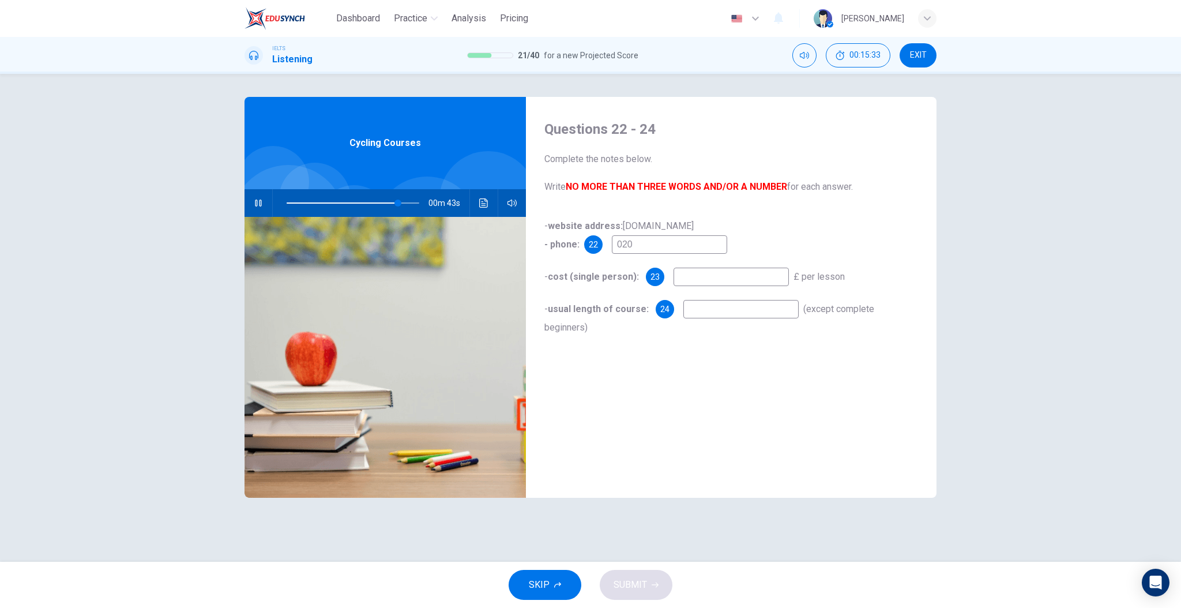
type input "84"
type input "02075"
type input "85"
type input "020756"
type input "85"
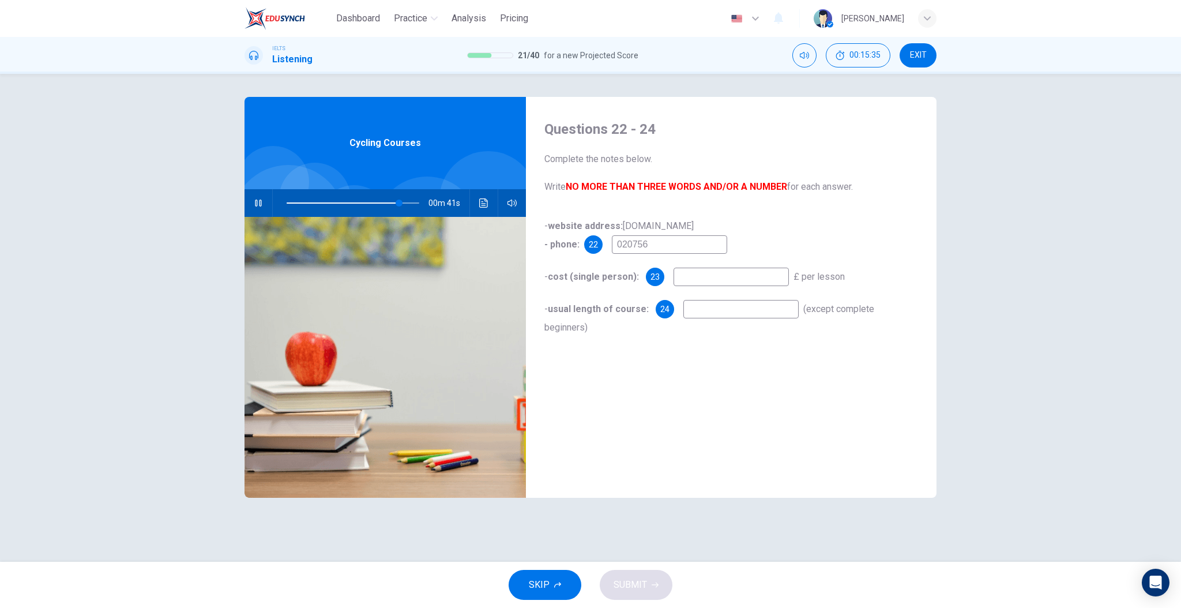
type input "0207562"
type input "85"
type input "0207562428"
type input "86"
type input "0207562428"
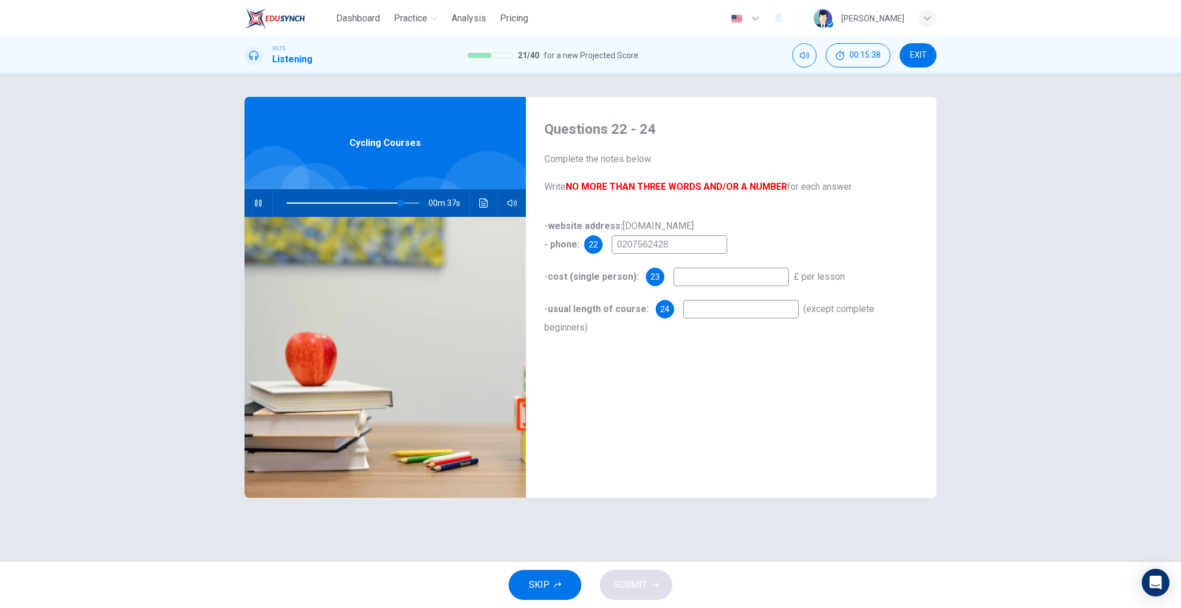
click at [697, 275] on input at bounding box center [731, 277] width 115 height 18
click at [634, 280] on b "cost (single person):" at bounding box center [593, 276] width 91 height 11
click at [628, 276] on b "cost (single person):" at bounding box center [593, 276] width 91 height 11
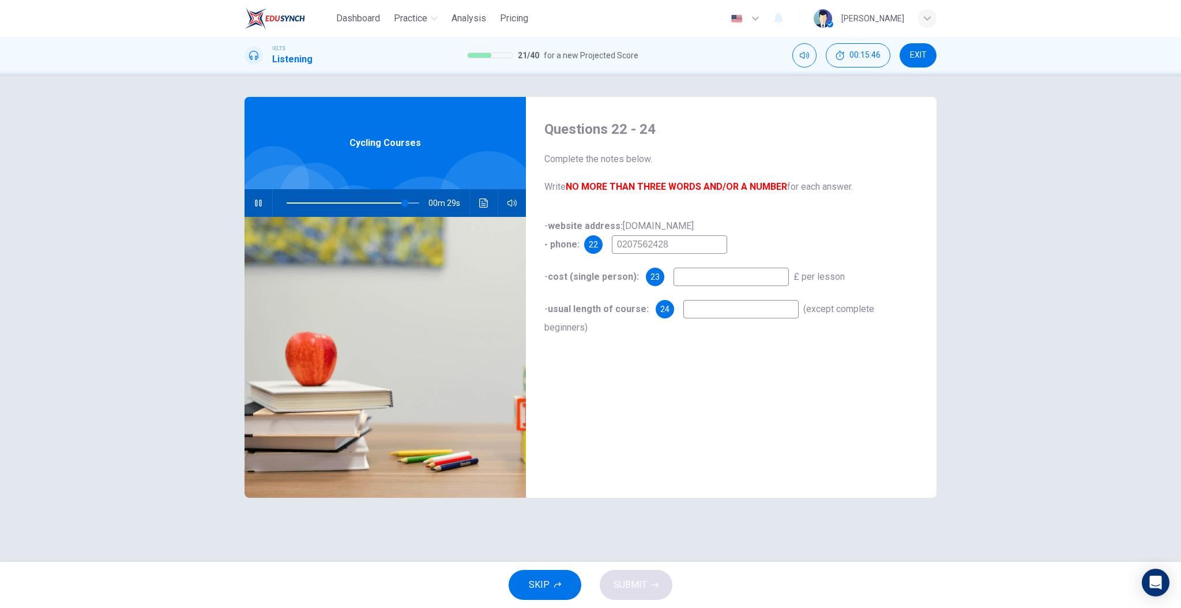
click at [628, 276] on b "cost (single person):" at bounding box center [593, 276] width 91 height 11
click at [699, 277] on input at bounding box center [731, 277] width 115 height 18
click at [742, 303] on input at bounding box center [741, 309] width 115 height 18
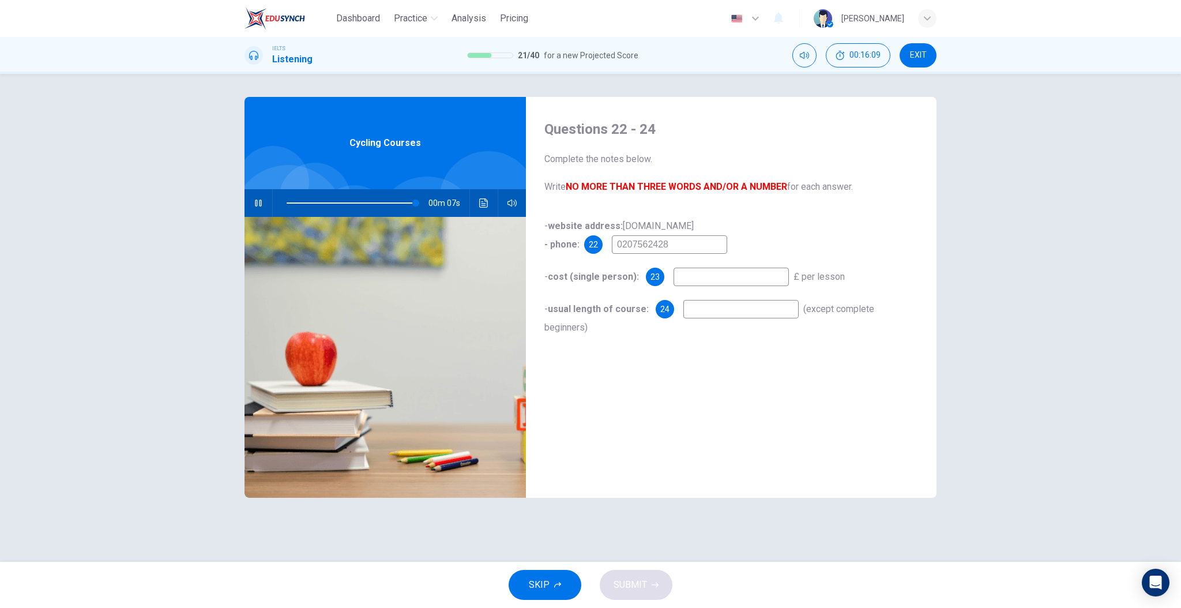
click at [740, 309] on input at bounding box center [741, 309] width 115 height 18
type input "0"
type input "1 hour"
click at [721, 279] on input at bounding box center [731, 277] width 115 height 18
type input "6 pounds"
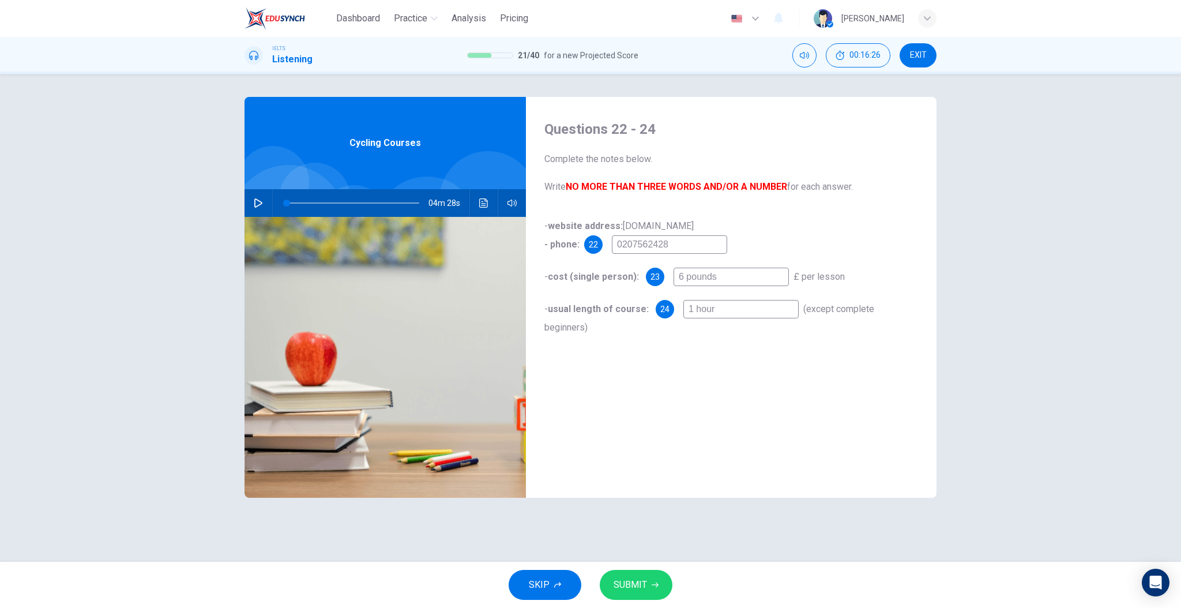
click at [649, 579] on button "SUBMIT" at bounding box center [636, 585] width 73 height 30
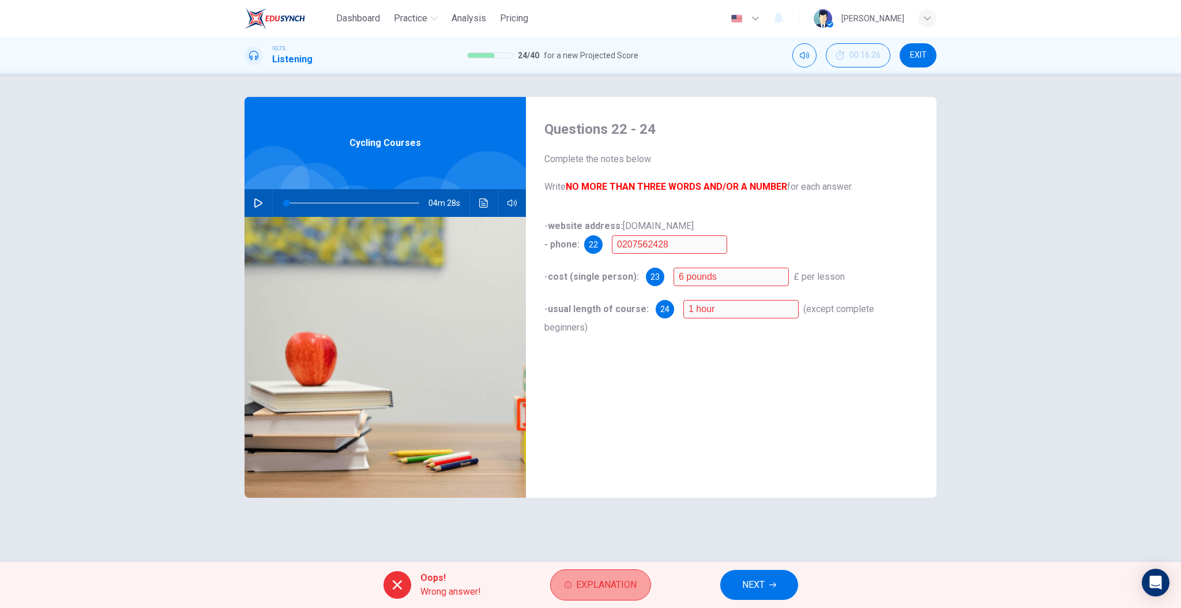
click at [626, 575] on button "Explanation" at bounding box center [600, 584] width 101 height 31
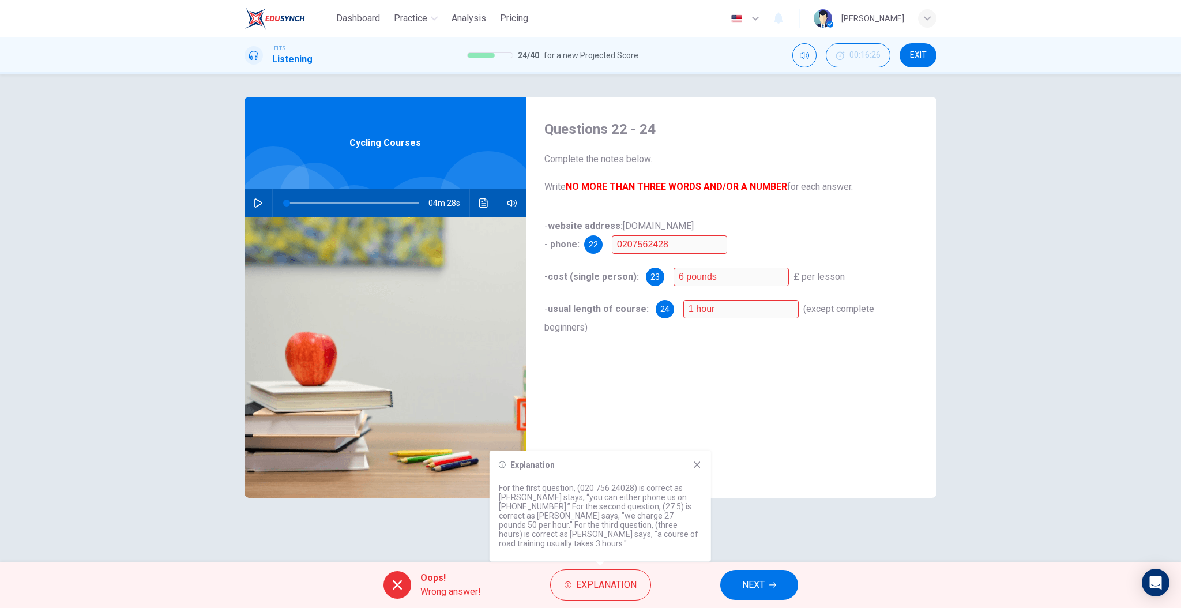
click at [741, 591] on button "NEXT" at bounding box center [759, 585] width 78 height 30
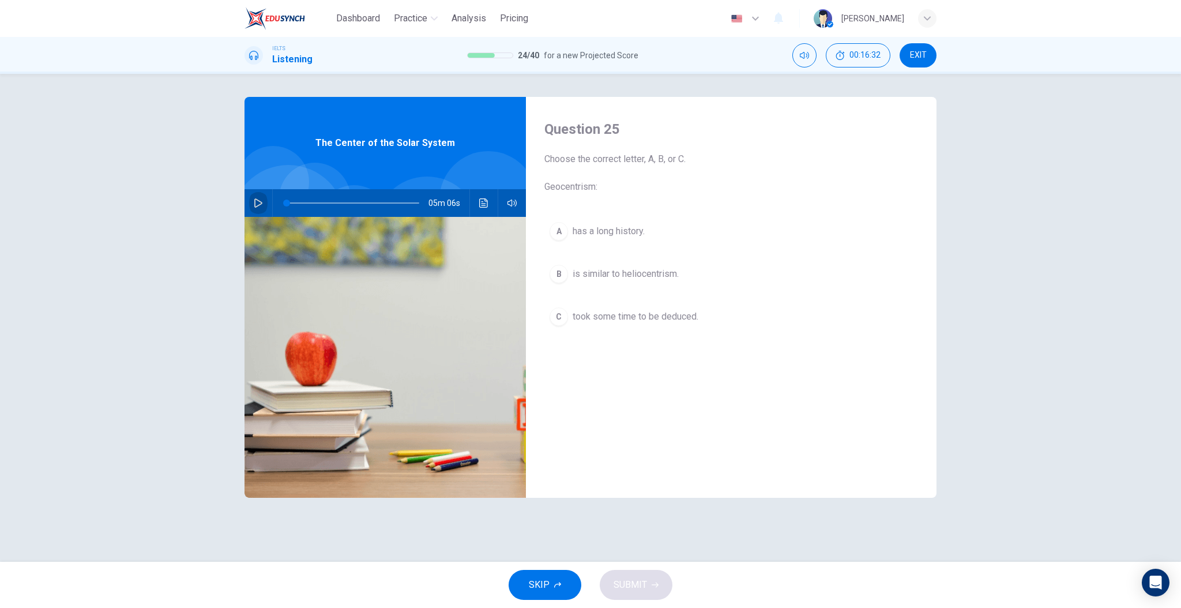
click at [257, 194] on button "button" at bounding box center [258, 203] width 18 height 28
click at [744, 109] on div "Question 25 Choose the correct letter, A, B, or C. Geocentrism: A has a long hi…" at bounding box center [731, 297] width 411 height 401
click at [578, 189] on span "Choose the correct letter, A, B, or C. Geocentrism:" at bounding box center [732, 173] width 374 height 42
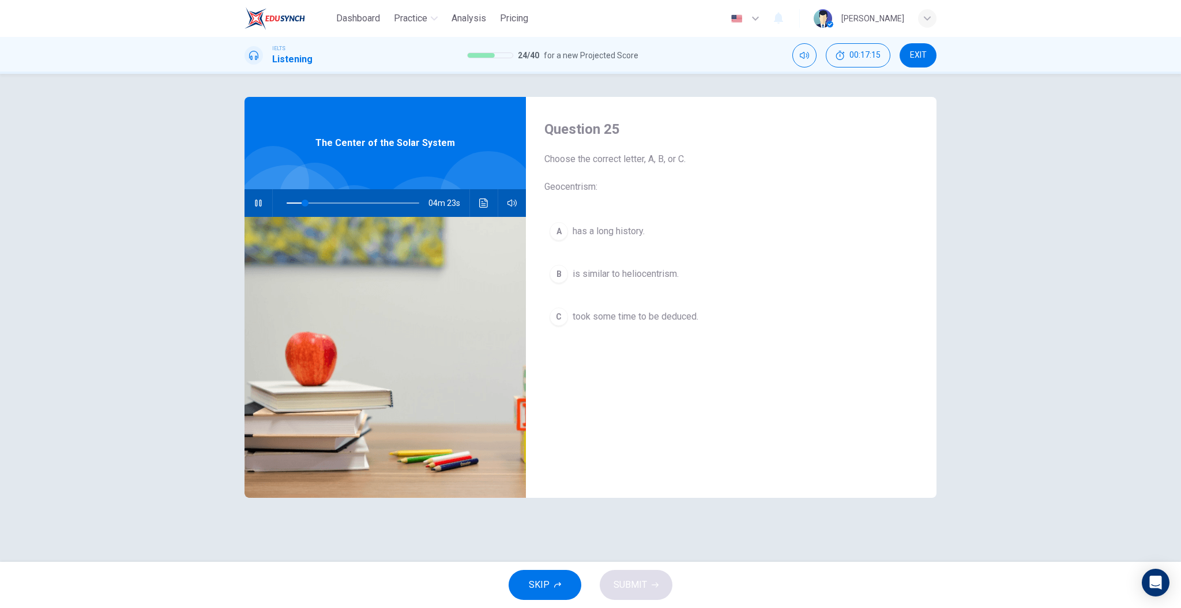
click at [597, 232] on span "has a long history." at bounding box center [609, 231] width 72 height 14
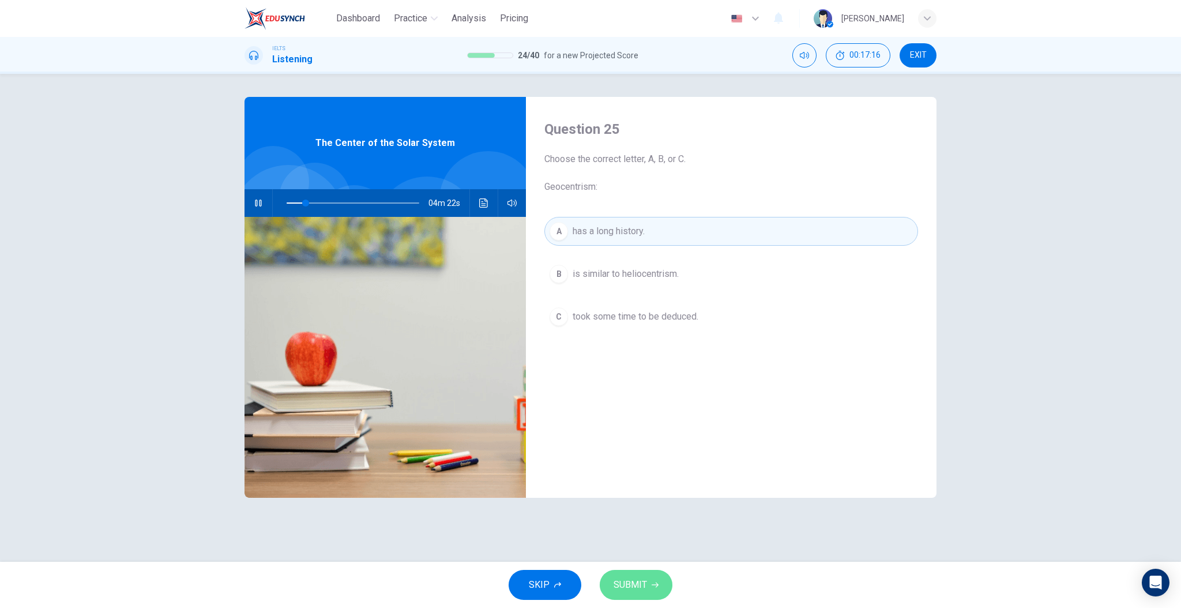
click at [635, 586] on span "SUBMIT" at bounding box center [630, 585] width 33 height 16
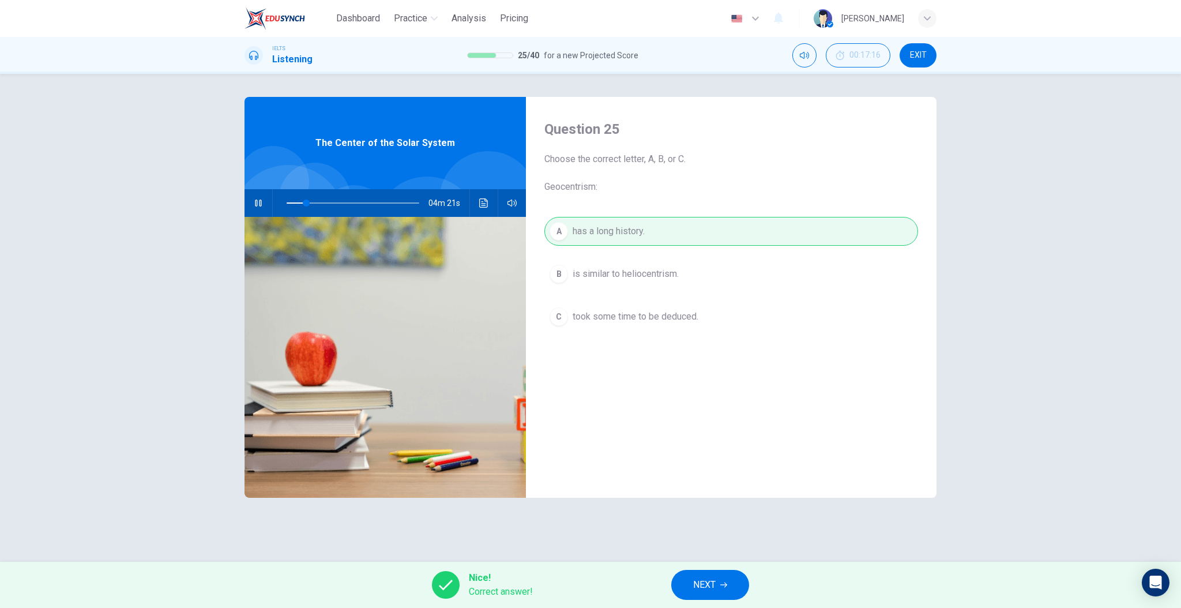
click at [735, 575] on button "NEXT" at bounding box center [710, 585] width 78 height 30
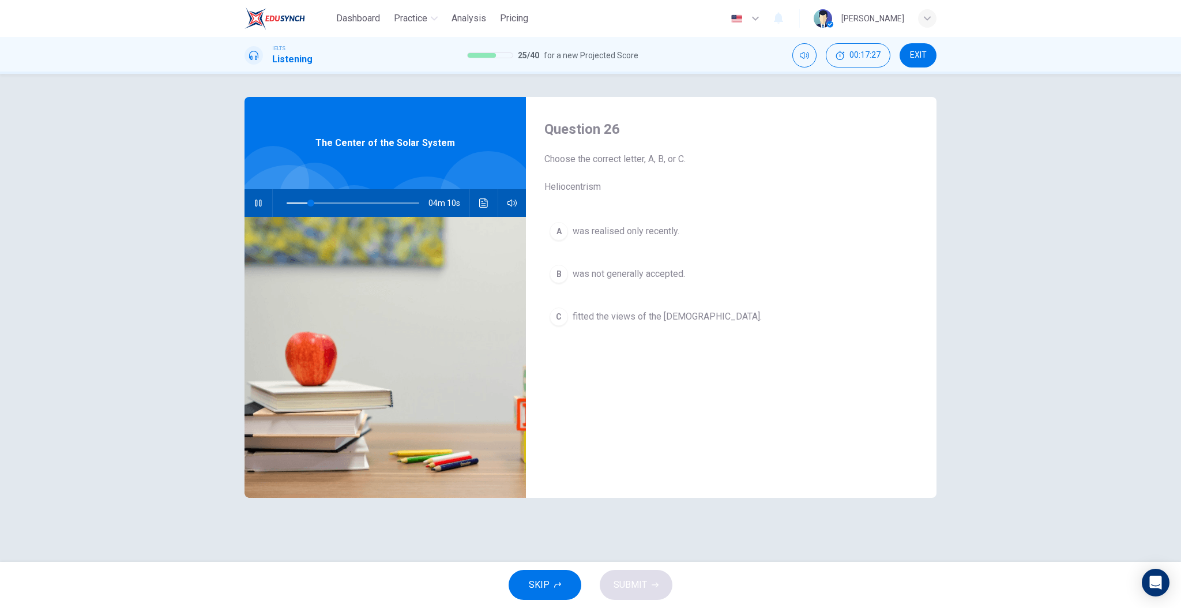
click at [628, 238] on button "A was realised only recently." at bounding box center [732, 231] width 374 height 29
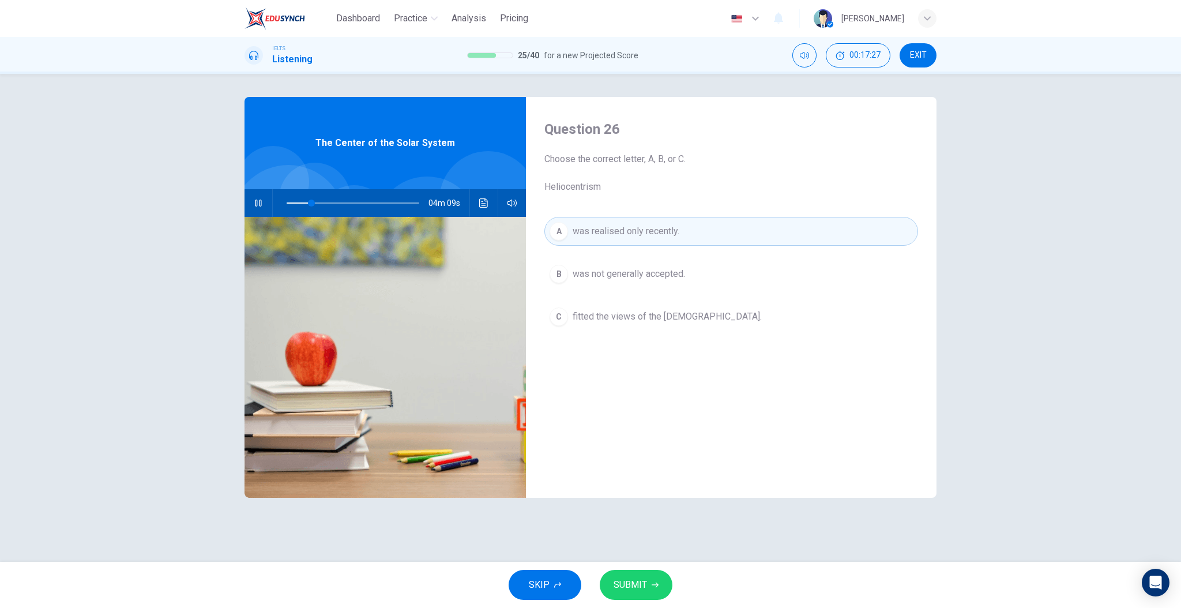
click at [631, 586] on span "SUBMIT" at bounding box center [630, 585] width 33 height 16
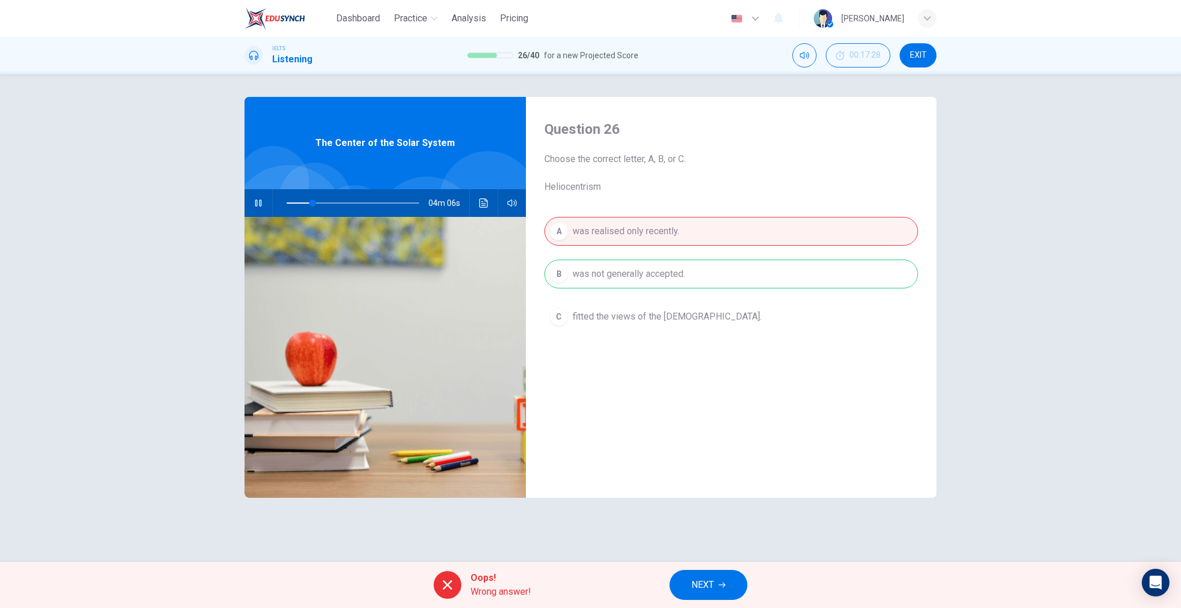
drag, startPoint x: 710, startPoint y: 592, endPoint x: 700, endPoint y: 578, distance: 17.0
click at [710, 592] on span "NEXT" at bounding box center [703, 585] width 22 height 16
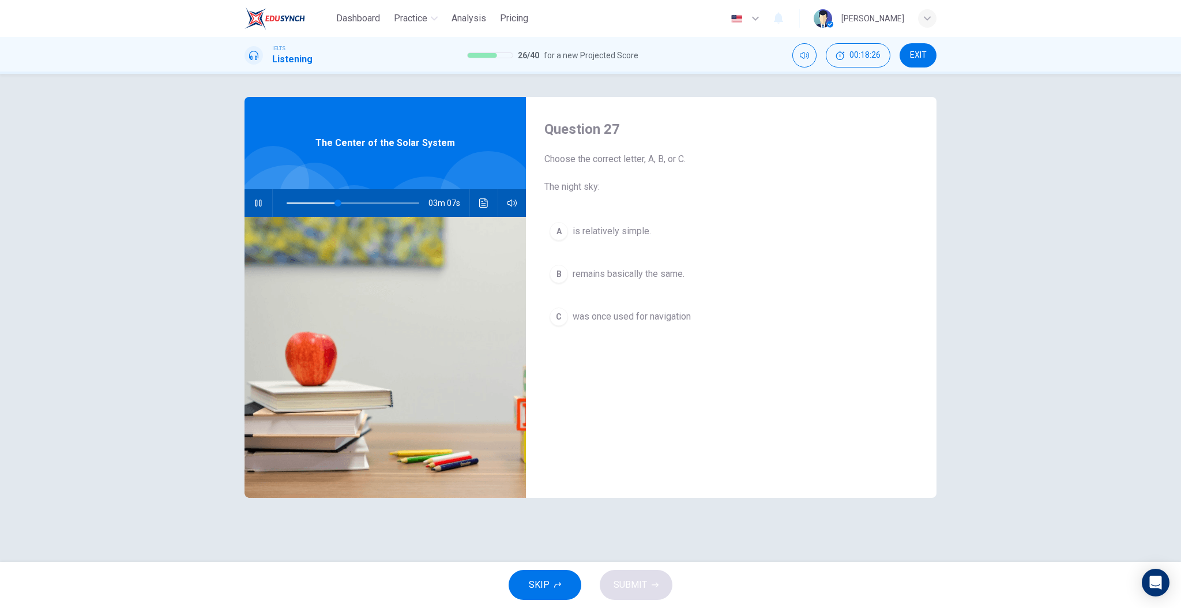
click at [617, 326] on button "C was once used for navigation" at bounding box center [732, 316] width 374 height 29
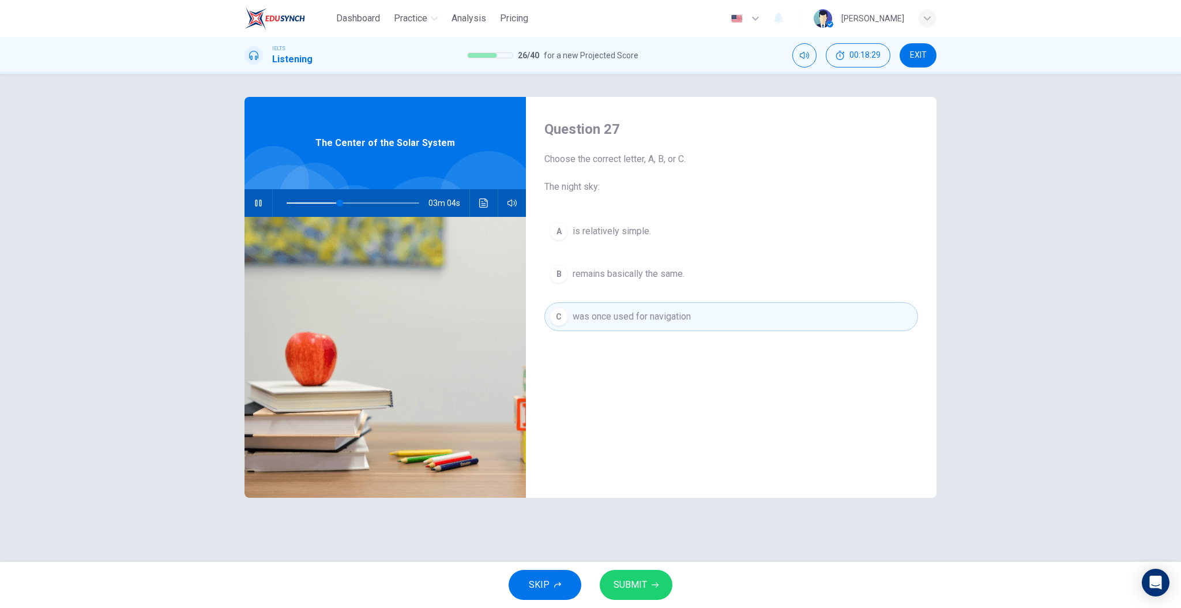
click at [644, 581] on span "SUBMIT" at bounding box center [630, 585] width 33 height 16
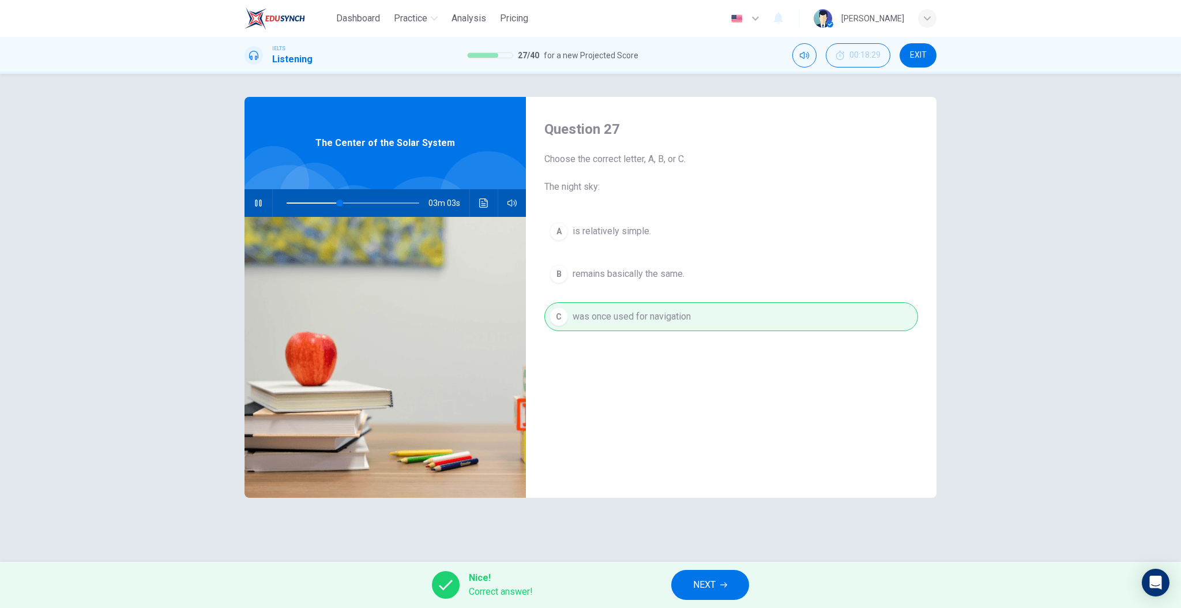
type input "40"
click at [697, 579] on span "NEXT" at bounding box center [704, 585] width 22 height 16
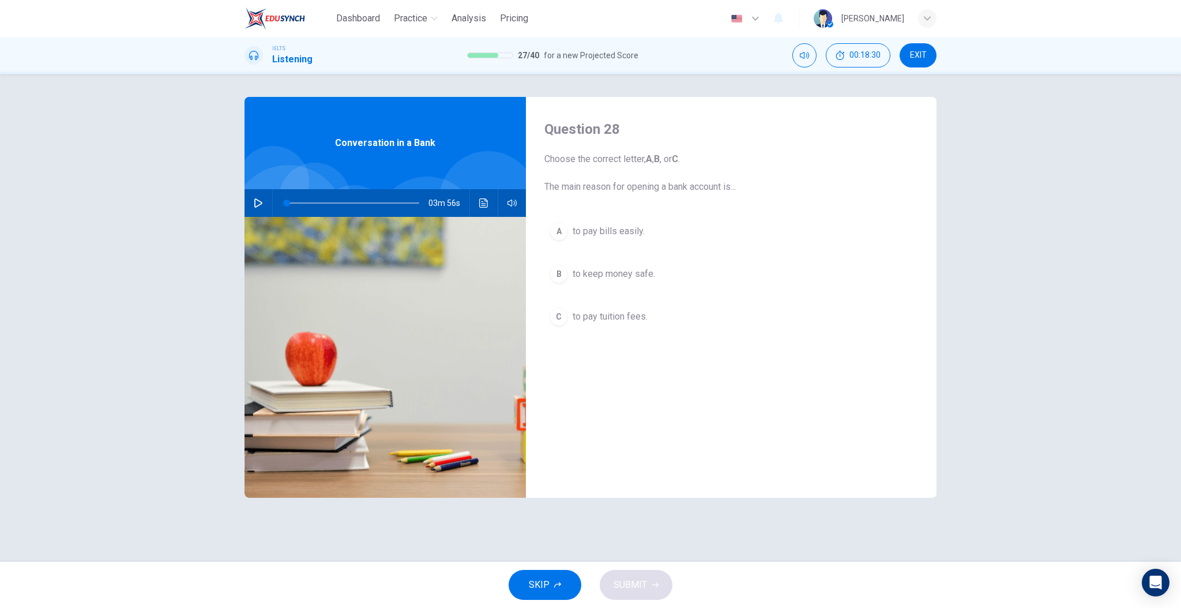
click at [259, 209] on button "button" at bounding box center [258, 203] width 18 height 28
click at [613, 276] on span "to keep money safe." at bounding box center [614, 274] width 82 height 14
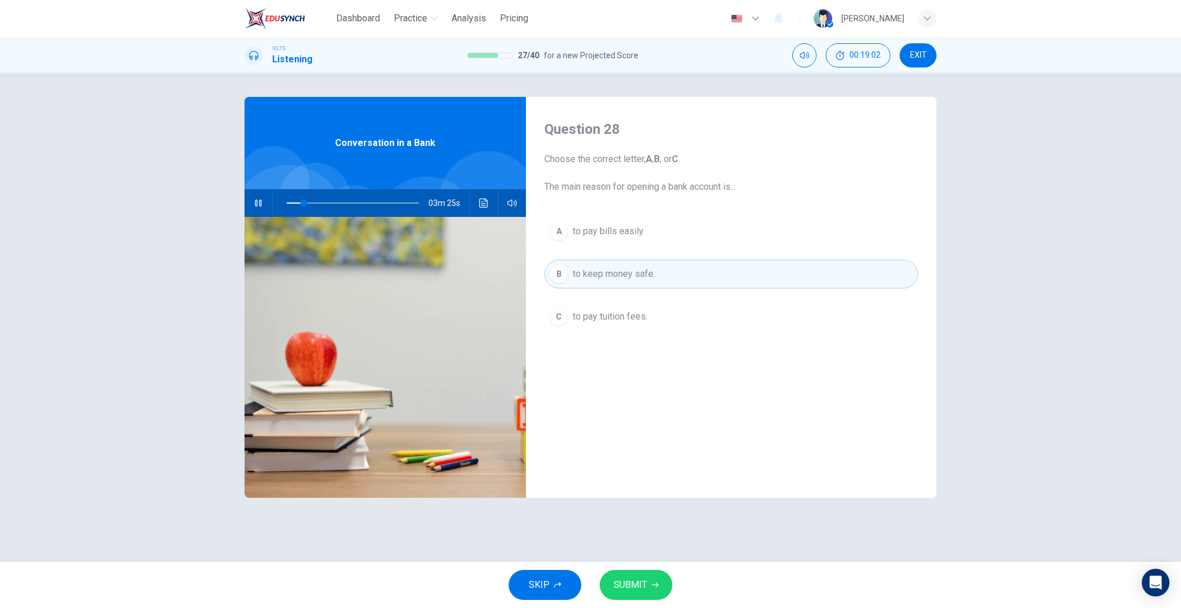
click at [595, 230] on span "to pay bills easily." at bounding box center [609, 231] width 72 height 14
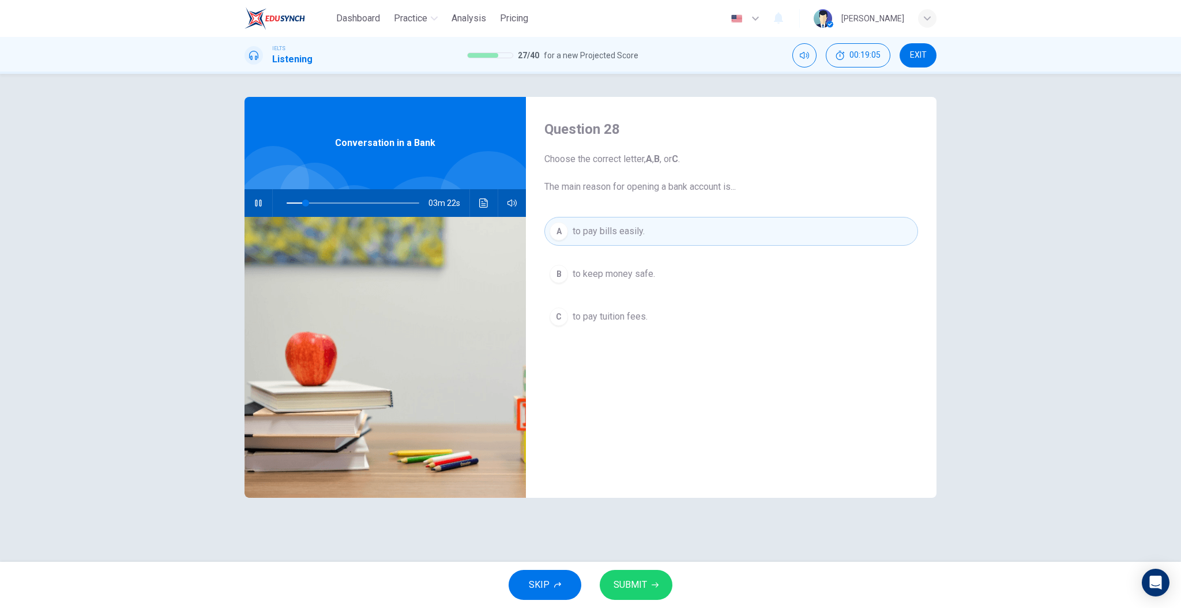
click at [632, 579] on span "SUBMIT" at bounding box center [630, 585] width 33 height 16
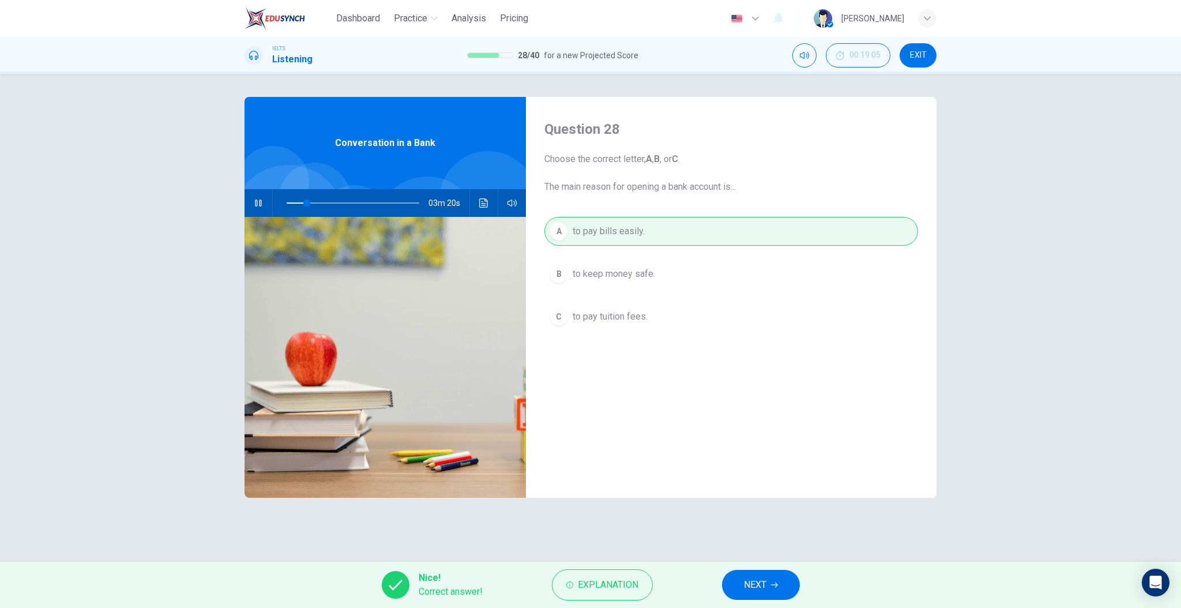
click at [730, 585] on button "NEXT" at bounding box center [761, 585] width 78 height 30
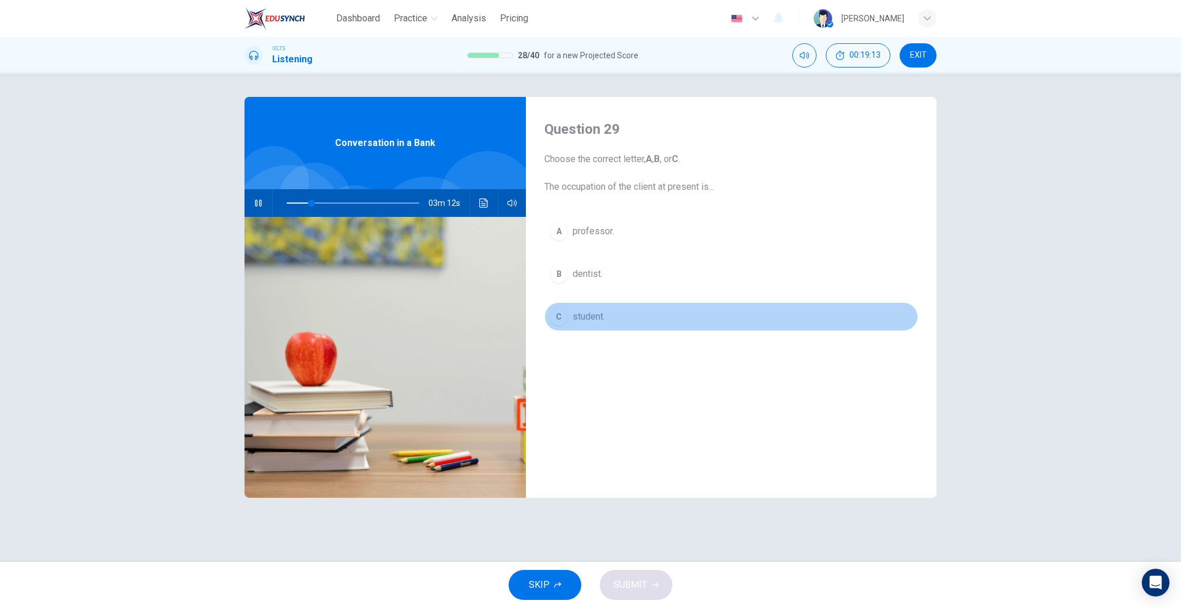
click at [584, 315] on span "student." at bounding box center [589, 317] width 32 height 14
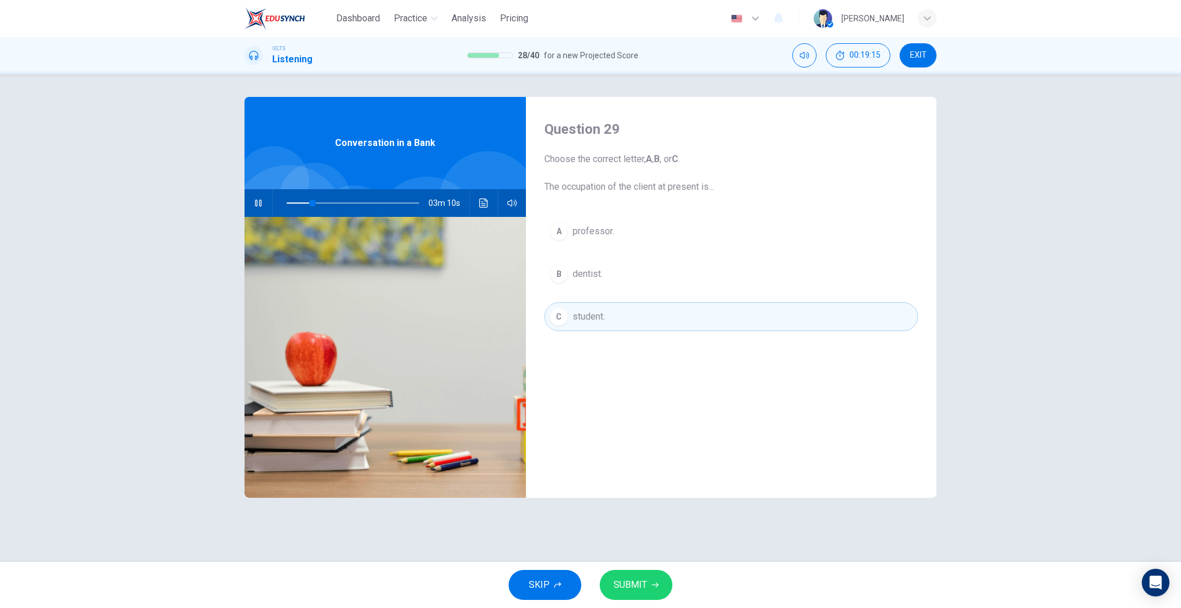
click at [662, 580] on button "SUBMIT" at bounding box center [636, 585] width 73 height 30
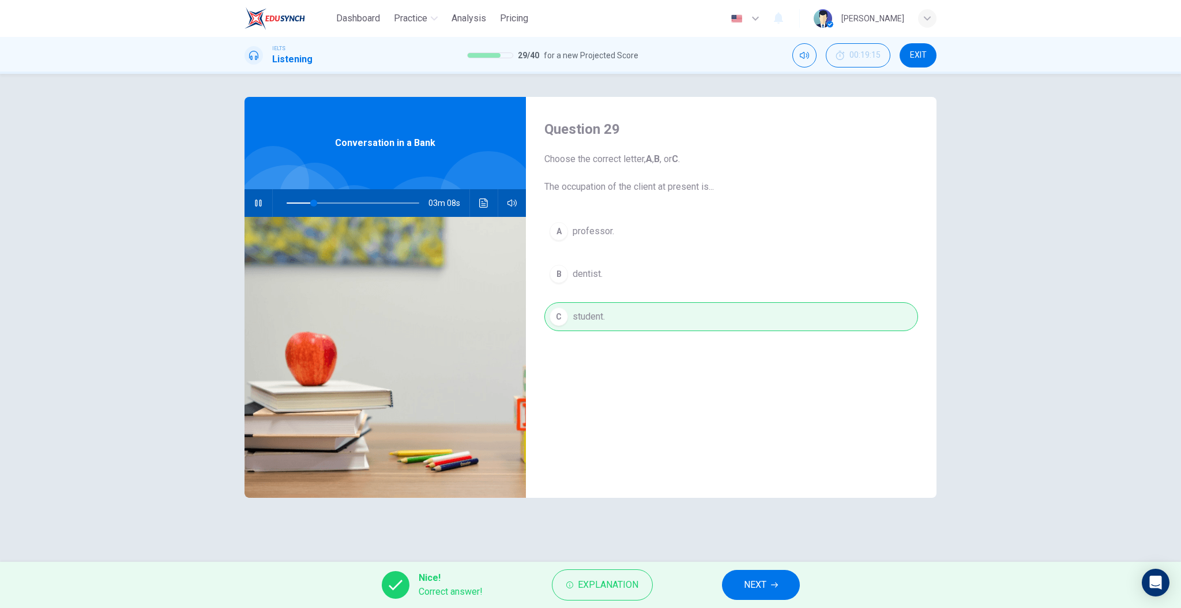
click at [798, 581] on button "NEXT" at bounding box center [761, 585] width 78 height 30
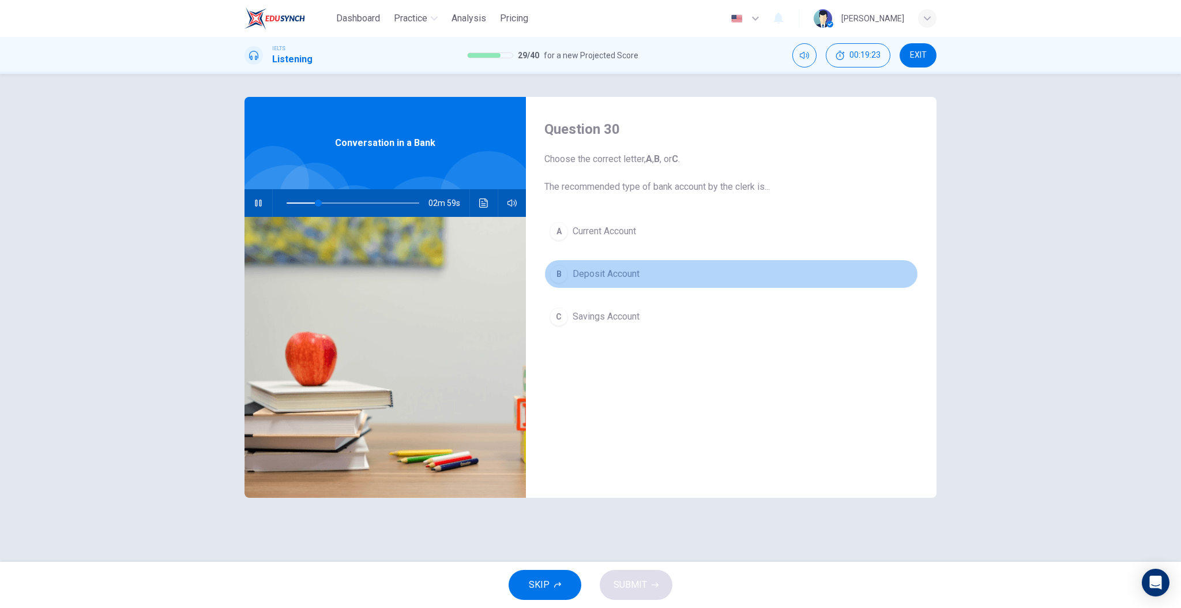
click at [606, 282] on button "B Deposit Account" at bounding box center [732, 274] width 374 height 29
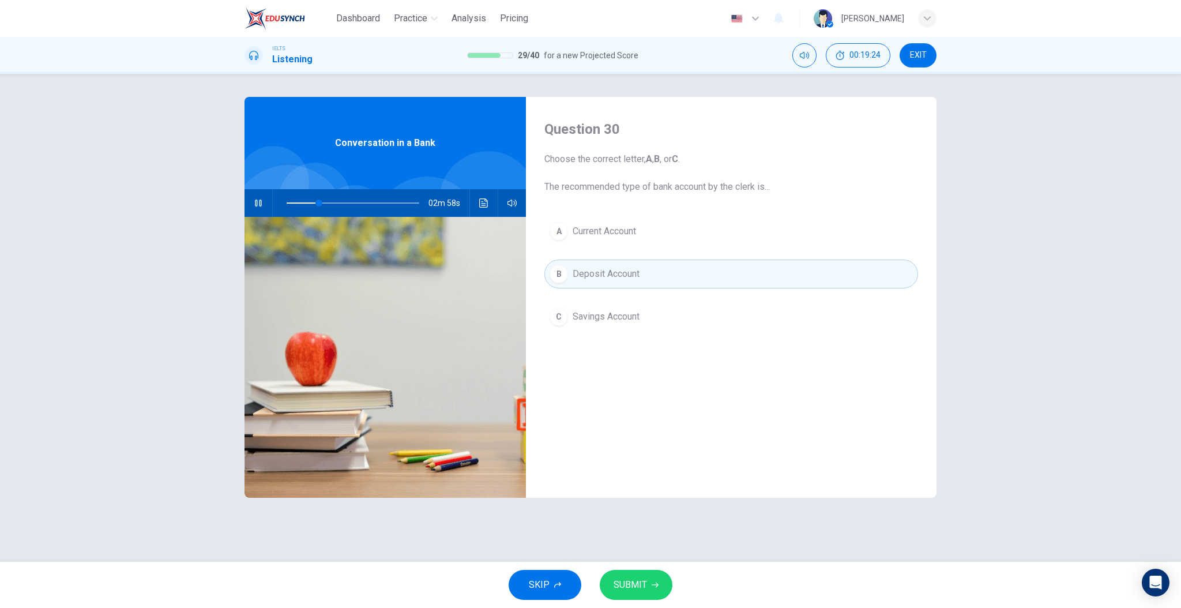
click at [655, 580] on button "SUBMIT" at bounding box center [636, 585] width 73 height 30
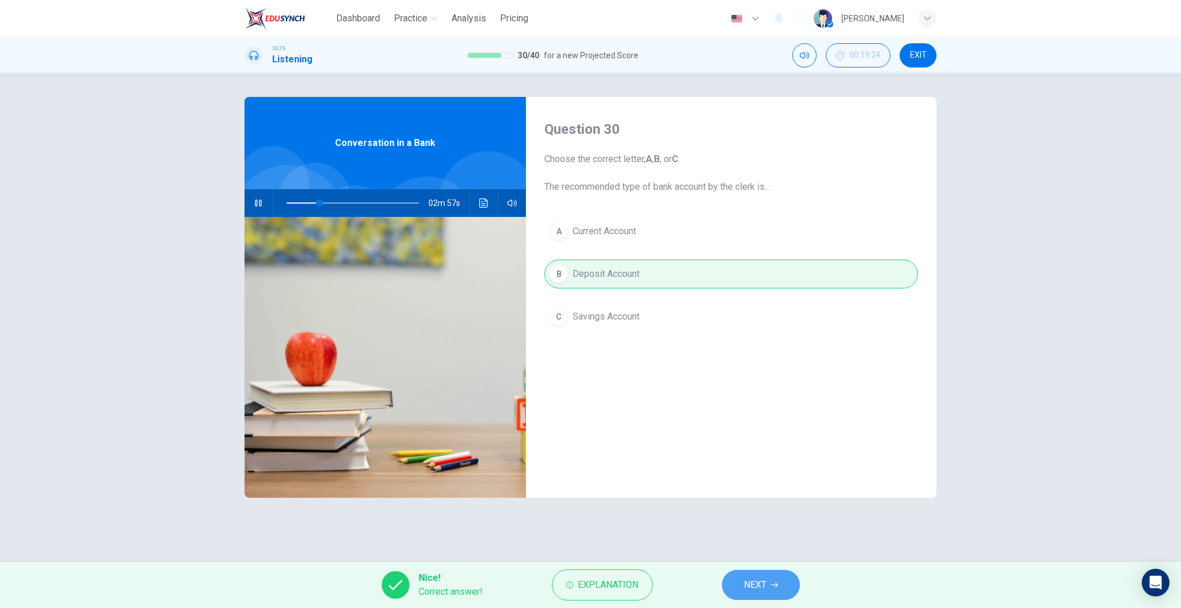
click at [744, 577] on span "NEXT" at bounding box center [755, 585] width 22 height 16
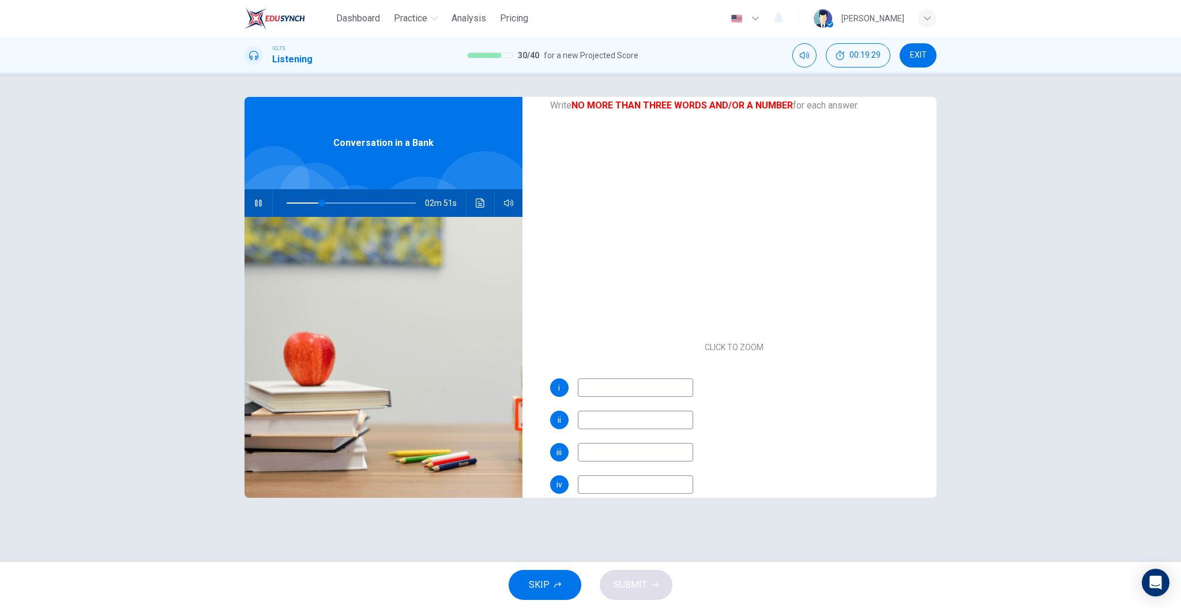
scroll to position [75, 0]
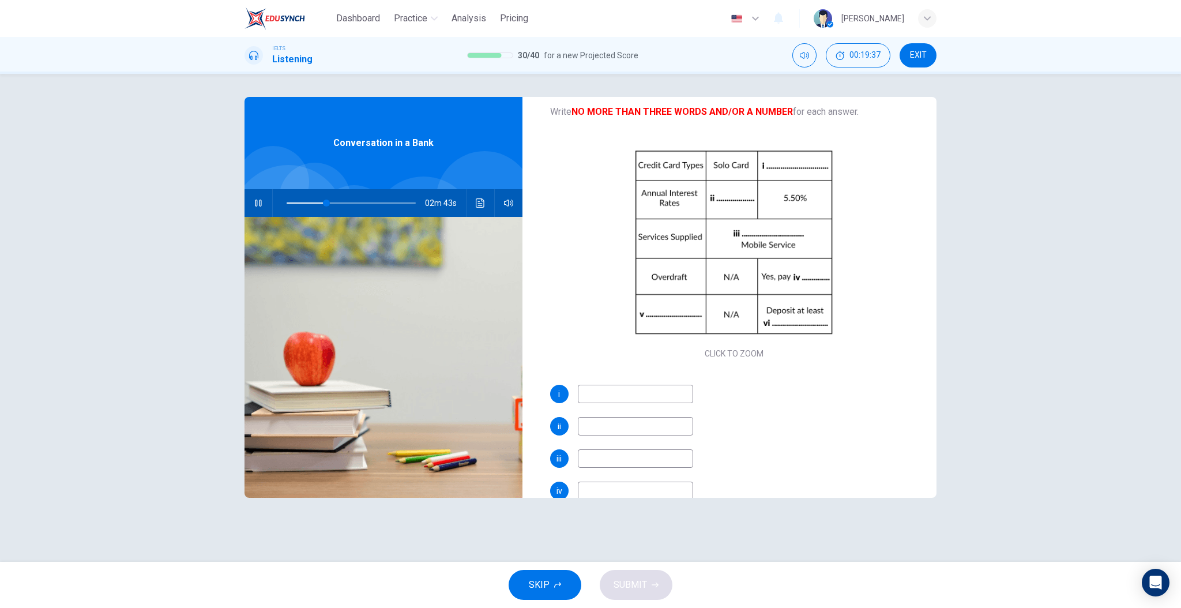
click at [651, 401] on input at bounding box center [635, 394] width 115 height 18
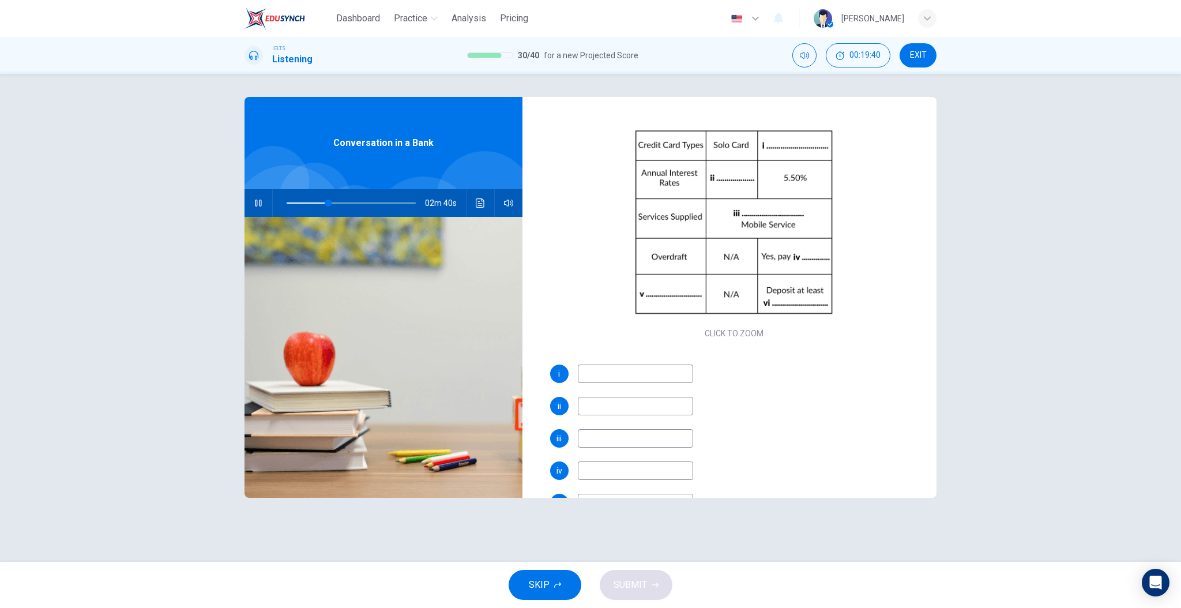
scroll to position [95, 0]
type input "36"
type input "Mass"
type input "36"
type input "Master"
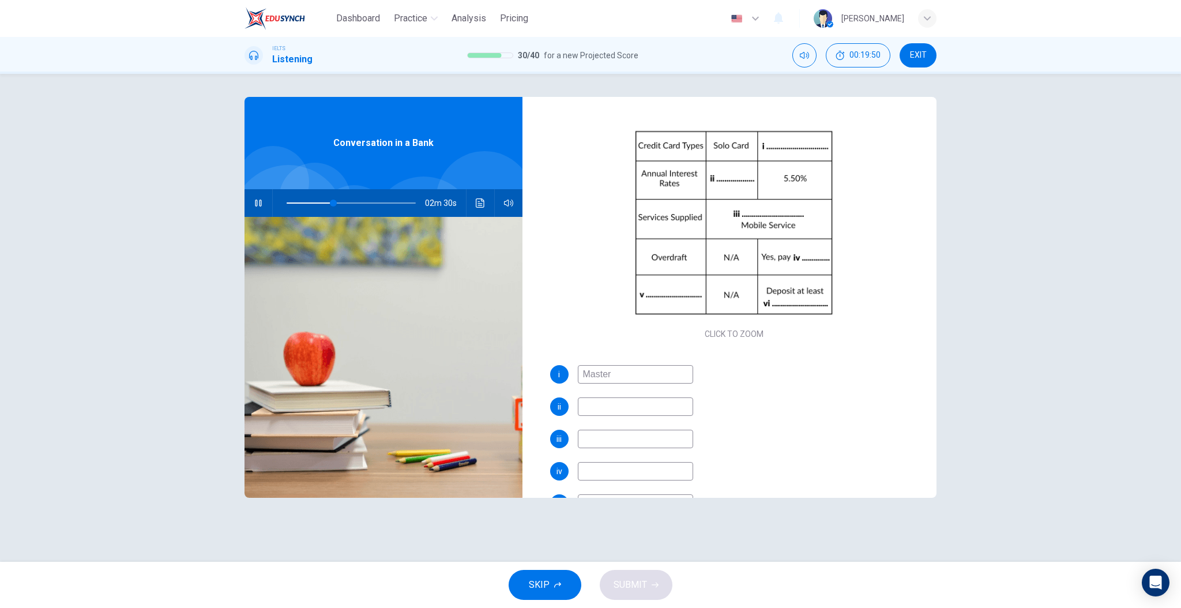
type input "37"
type input "Master"
type input "37"
type input "Master"
type input "38"
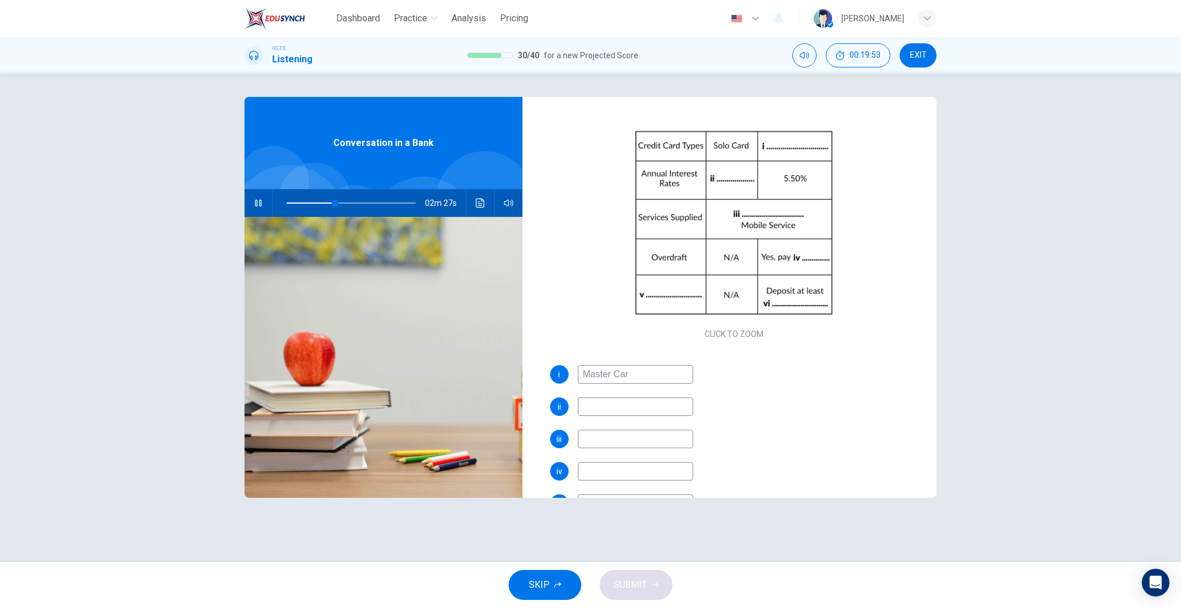
type input "Master Card"
type input "39"
type input "Master Card"
click at [632, 410] on input at bounding box center [635, 406] width 115 height 18
type input "41"
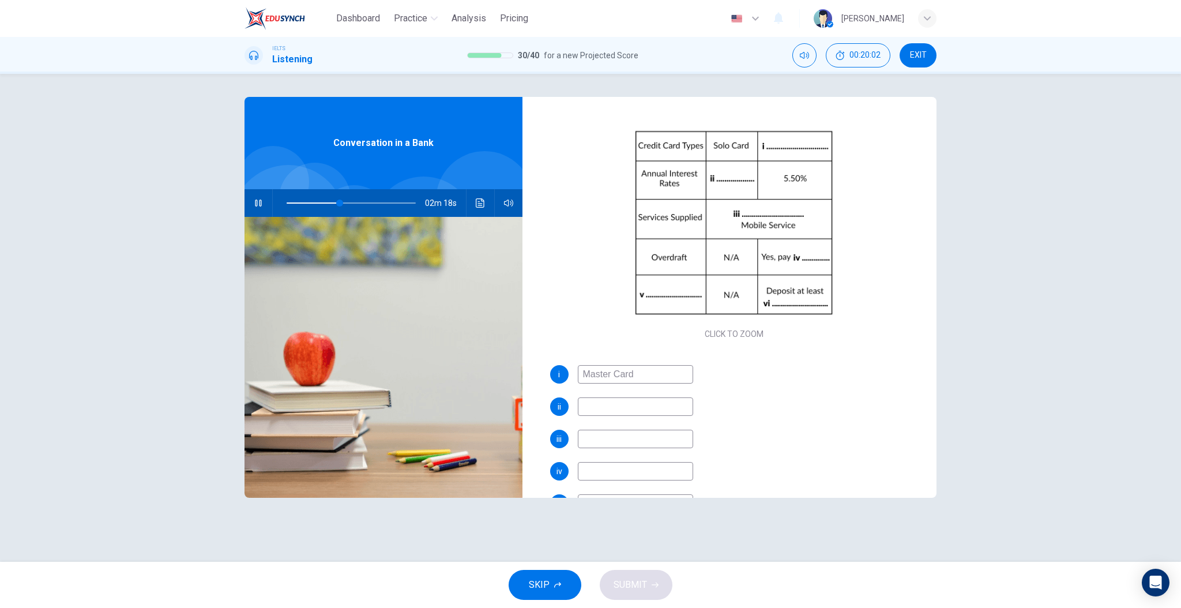
type input "%"
type input "46"
type input "2.5%"
type input "46"
type input "2.5%"
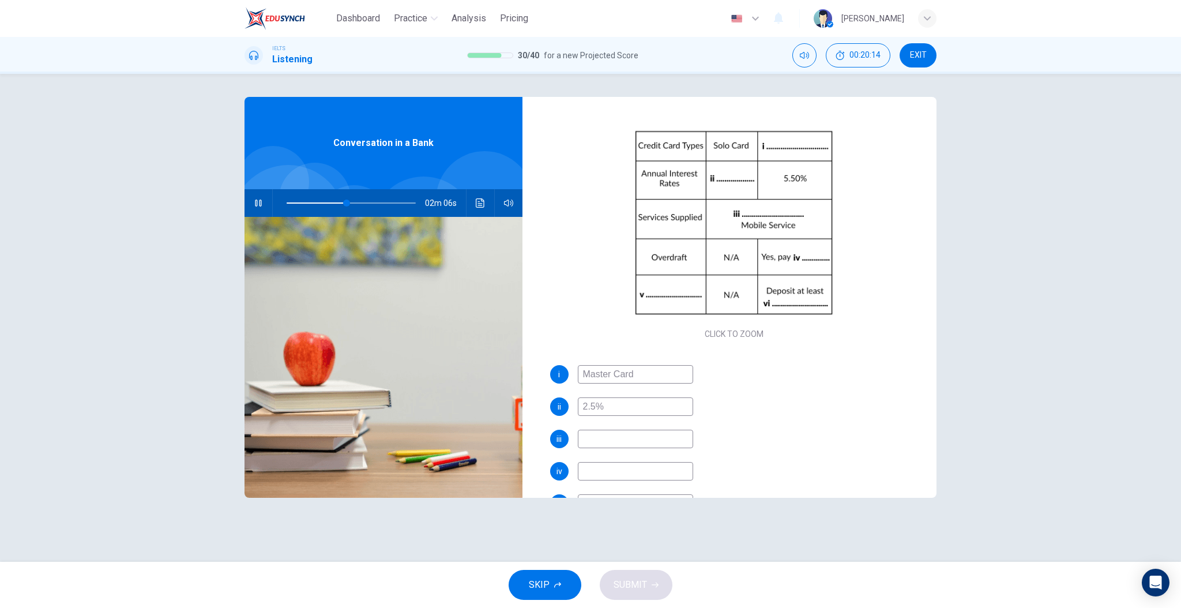
click at [602, 437] on input at bounding box center [635, 439] width 115 height 18
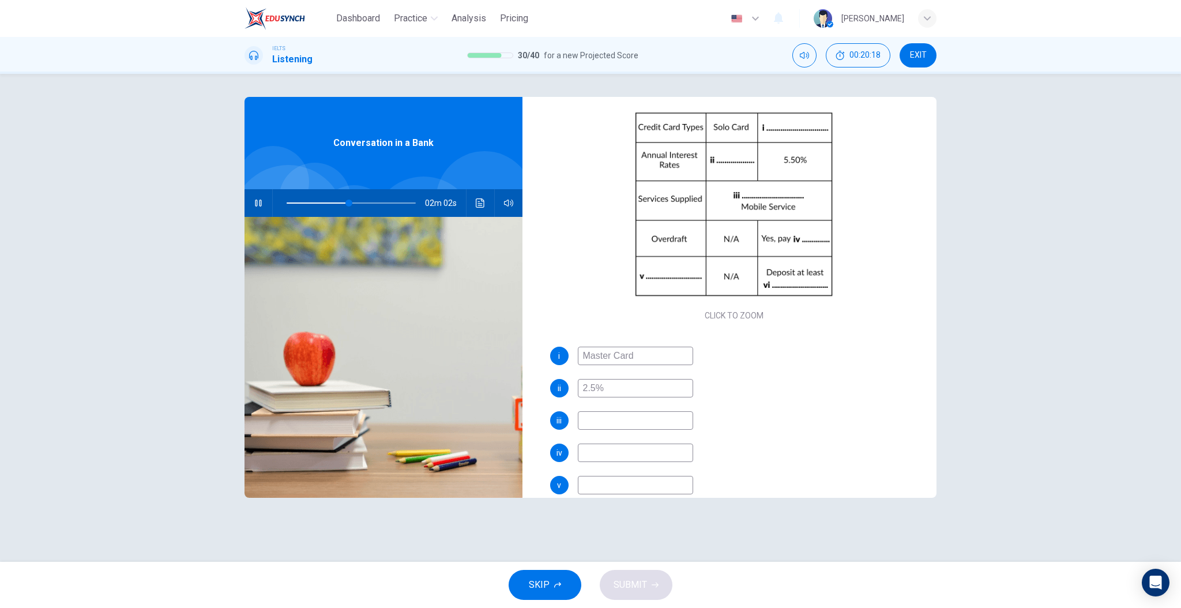
scroll to position [114, 0]
click at [626, 421] on input at bounding box center [635, 420] width 115 height 18
type input "52"
type input "I"
type input "52"
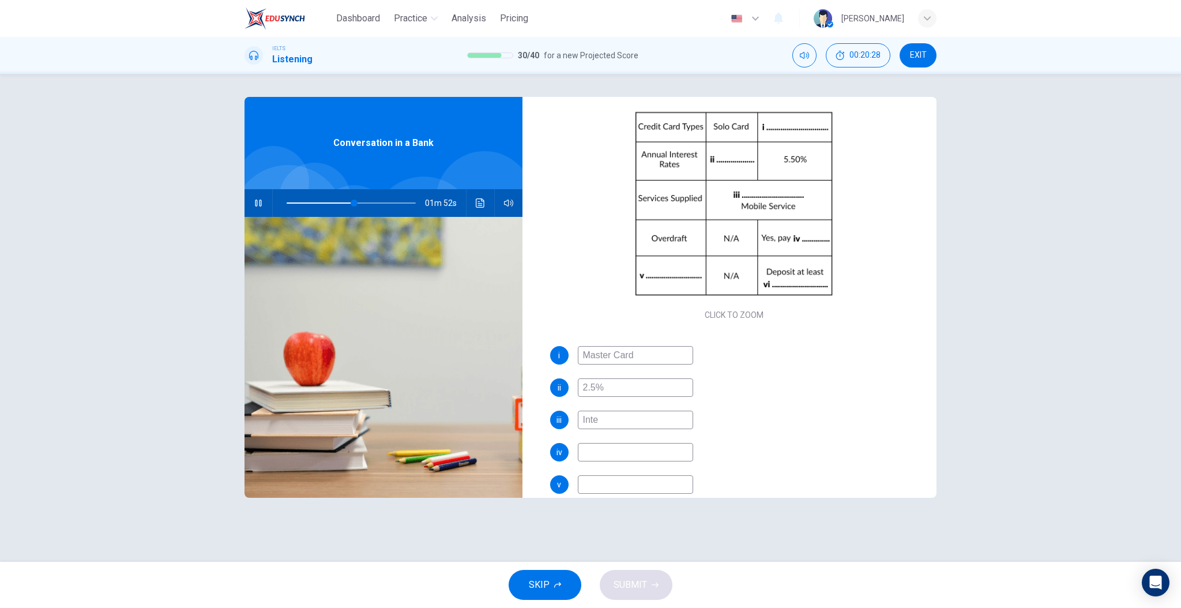
type input "Inter"
type input "54"
type input "Internet"
type input "54"
type input "Internet"
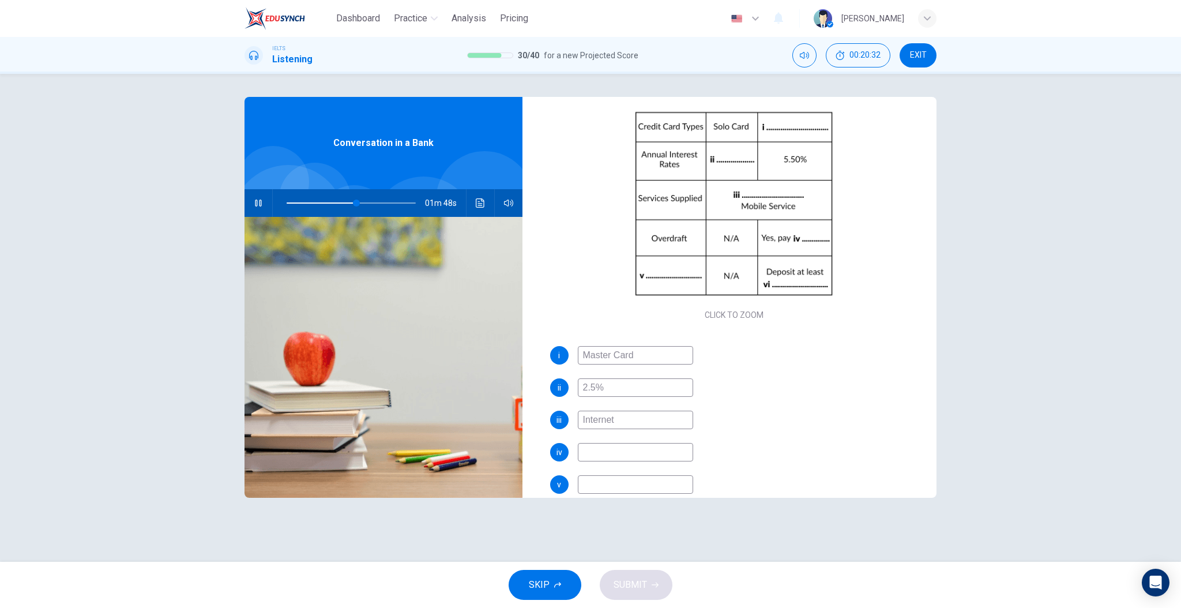
type input "54"
type input "Internet S"
type input "55"
type input "Internet Serv"
type input "55"
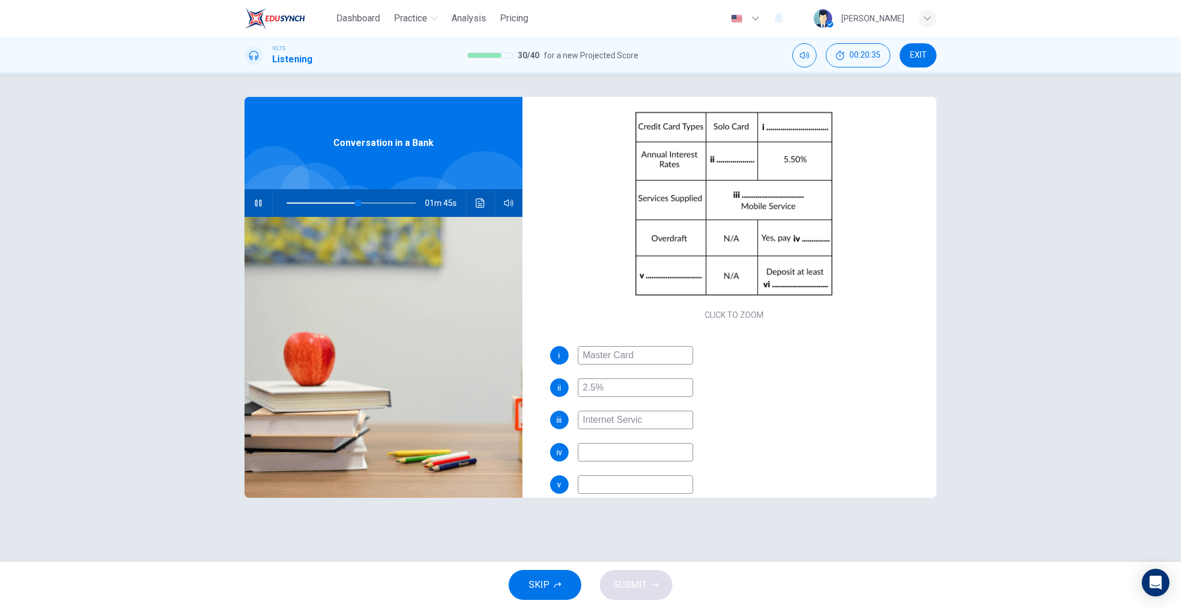
type input "Internet Service"
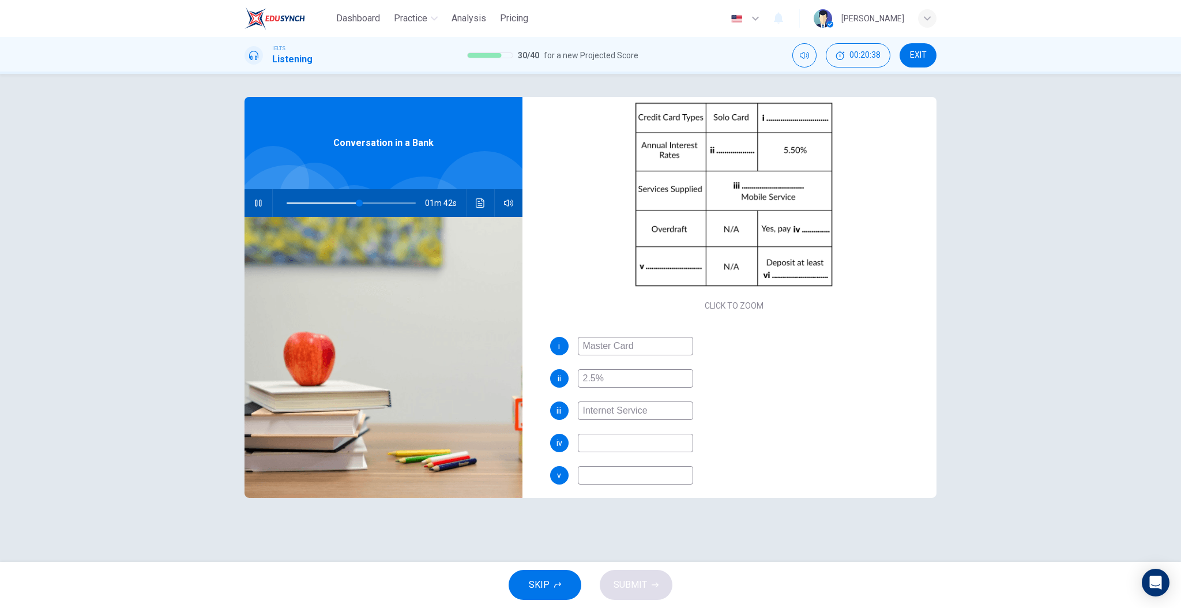
scroll to position [123, 0]
type input "58"
type input "Internet Service"
click at [660, 438] on input at bounding box center [635, 442] width 115 height 18
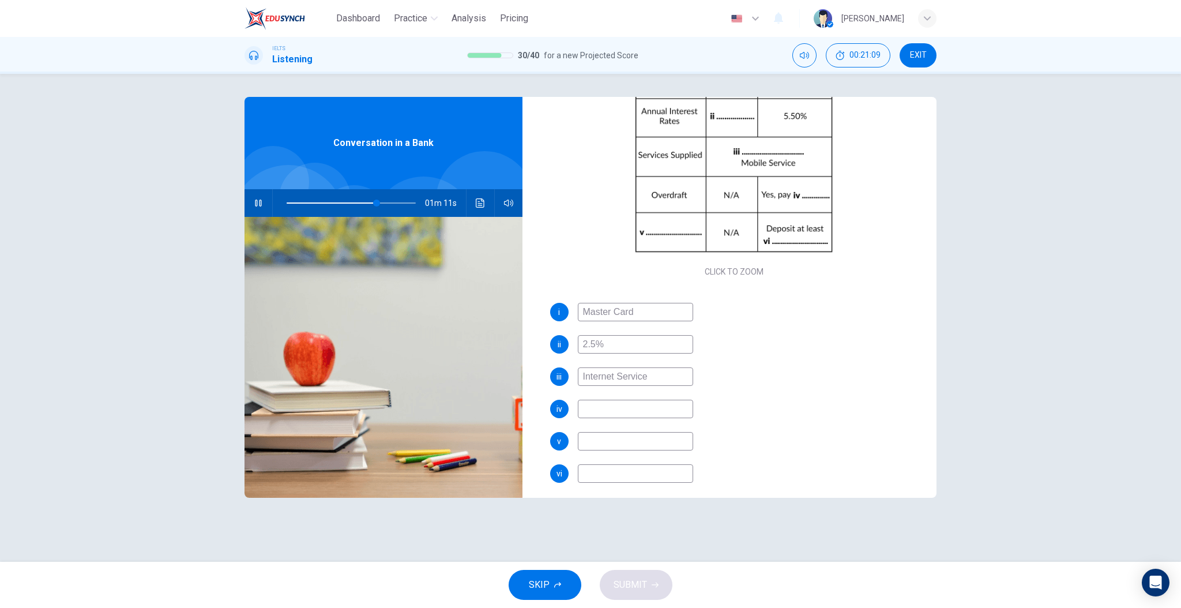
scroll to position [165, 0]
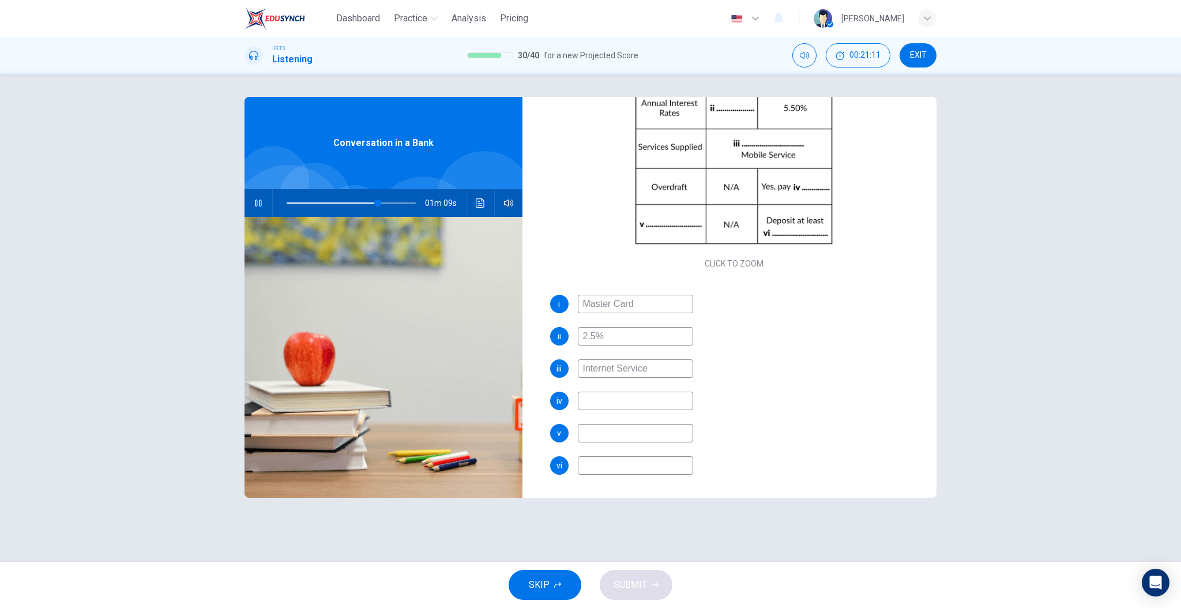
click at [624, 405] on input at bounding box center [635, 401] width 115 height 18
type input "72"
type input "2%"
type input "73"
type input "2%"
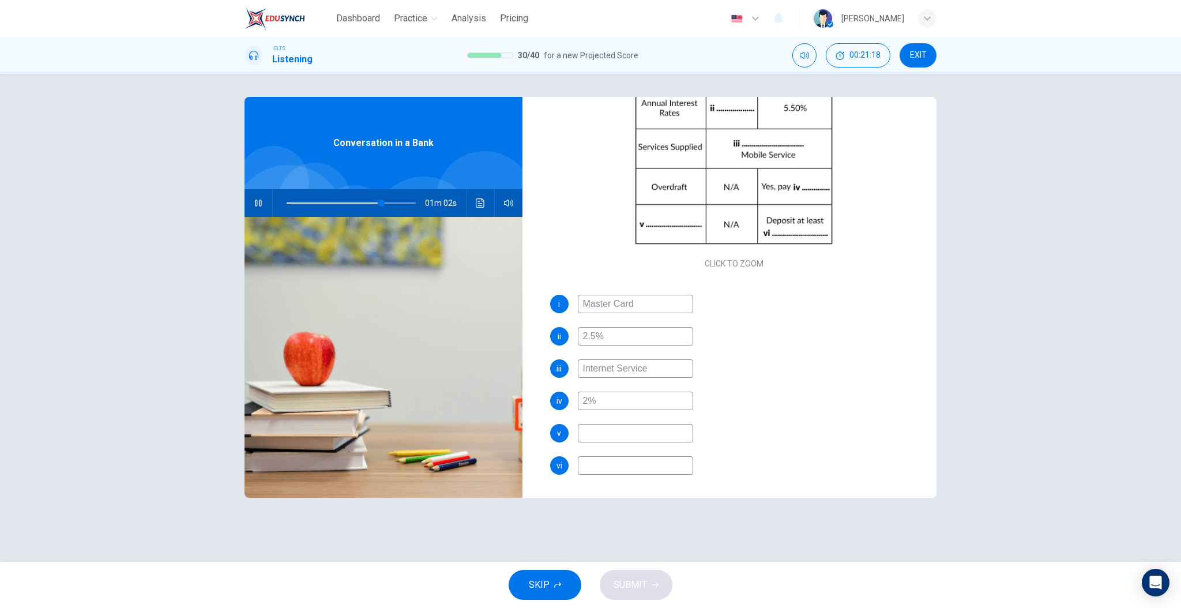
click at [618, 441] on input at bounding box center [635, 433] width 115 height 18
type input "75"
type input "Req"
type input "75"
type input "Requir"
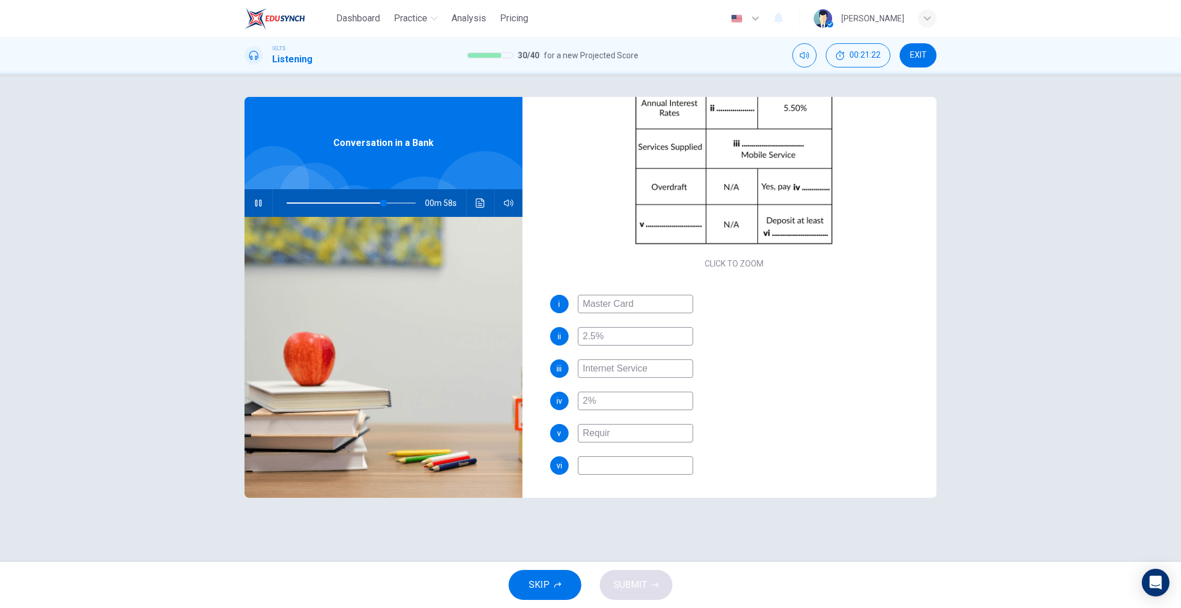
type input "76"
type input "Requirment"
type input "76"
type input "Requirement"
type input "78"
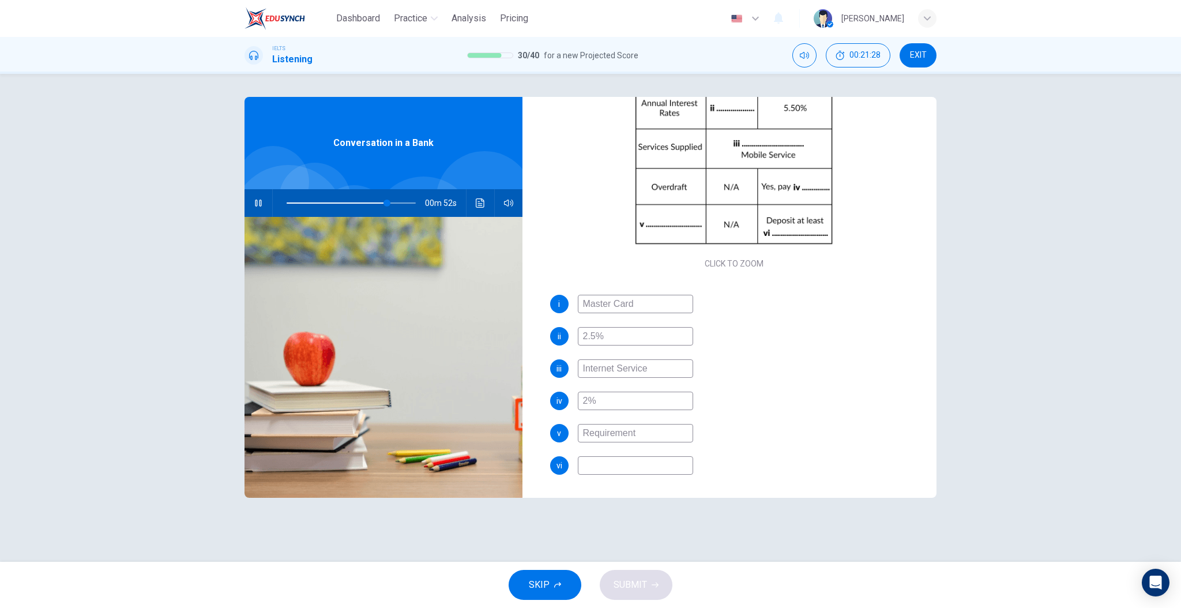
type input "Requirements"
type input "78"
type input "Requirement"
type input "79"
type input "Requirement"
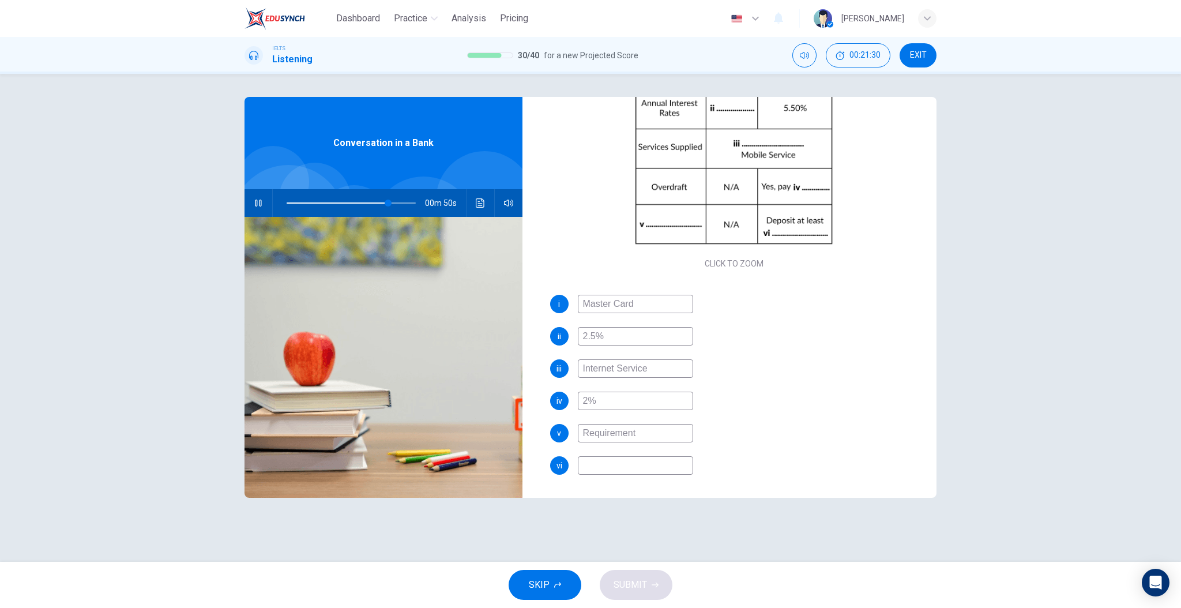
click at [629, 460] on input at bounding box center [635, 465] width 115 height 18
type input "79"
type input "5"
type input "79"
type input "500"
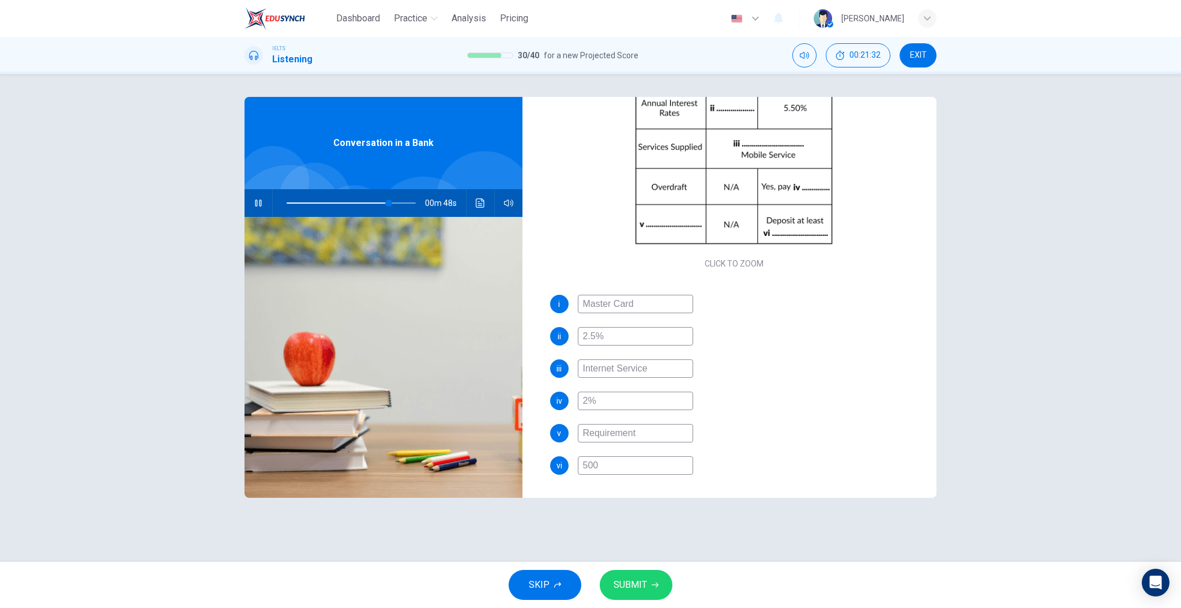
type input "79"
type input "5000"
type input "80"
type input "50000"
type input "82"
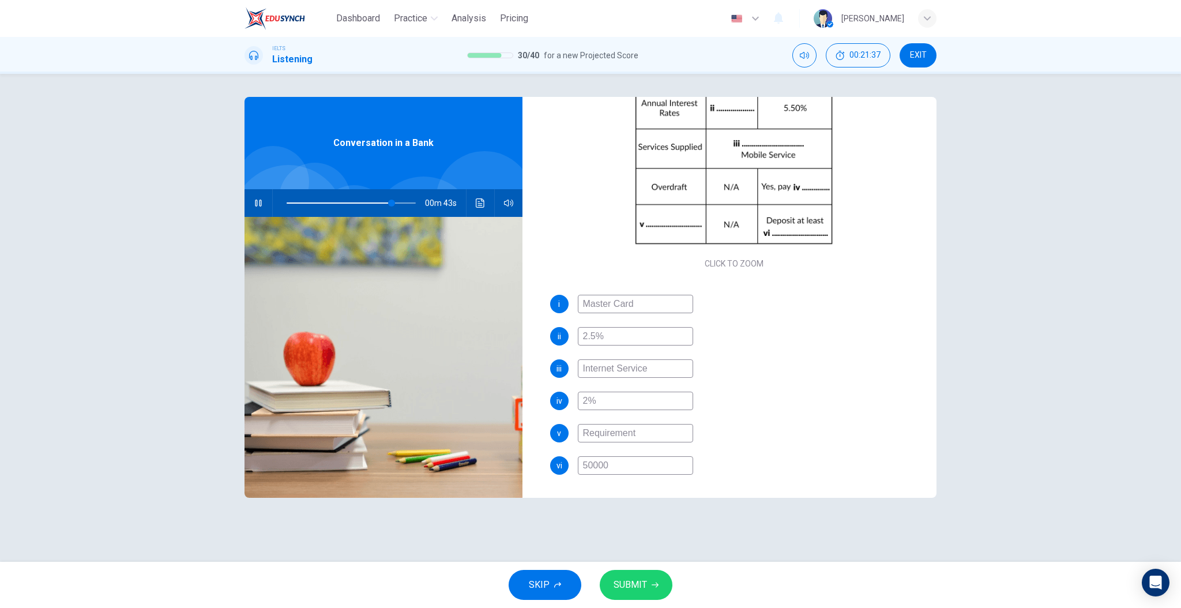
type input "500000"
type input "82"
type input "500000"
type input "82"
type input "500000 o"
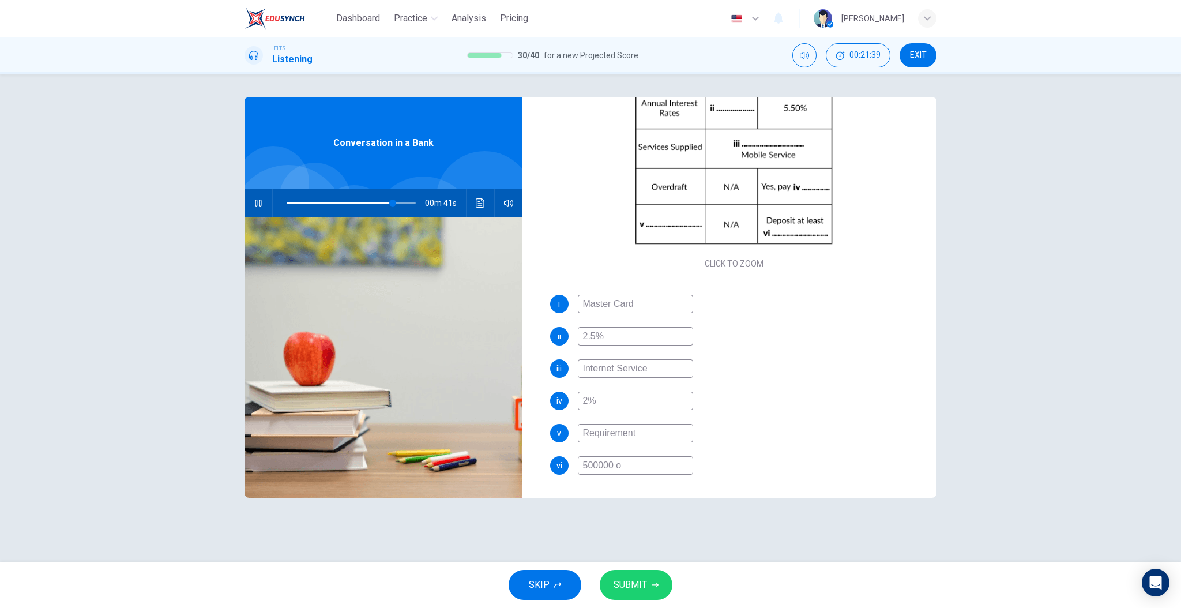
type input "82"
type input "500000 oun"
type input "82"
type input "500000 ound"
type input "83"
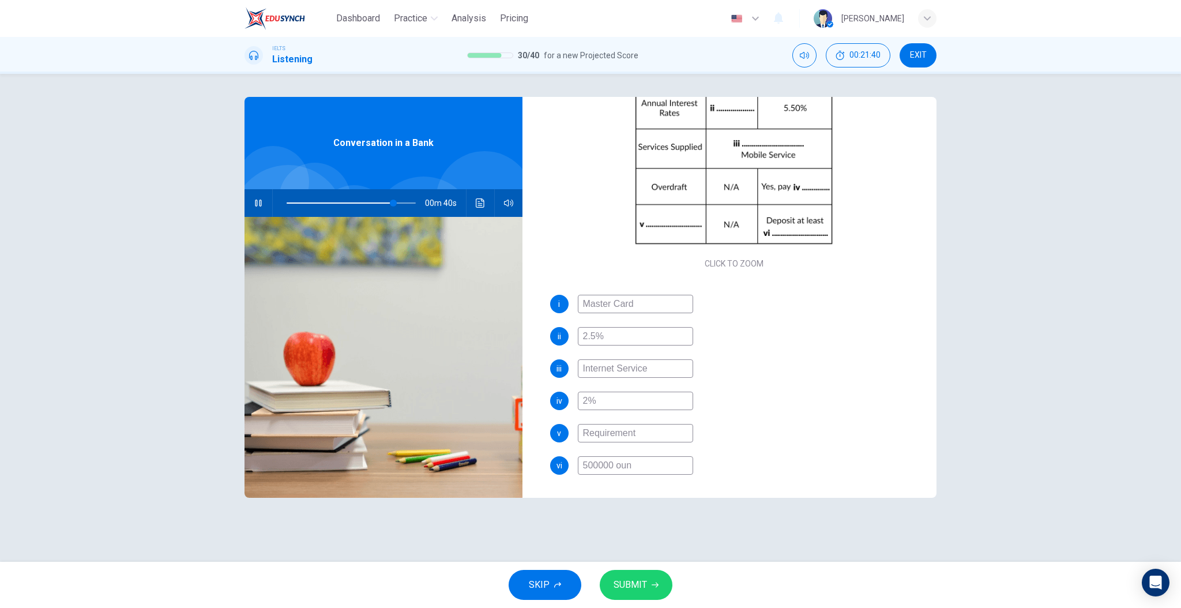
type input "500000 ou"
type input "83"
type input "500000 o"
type input "83"
type input "500000"
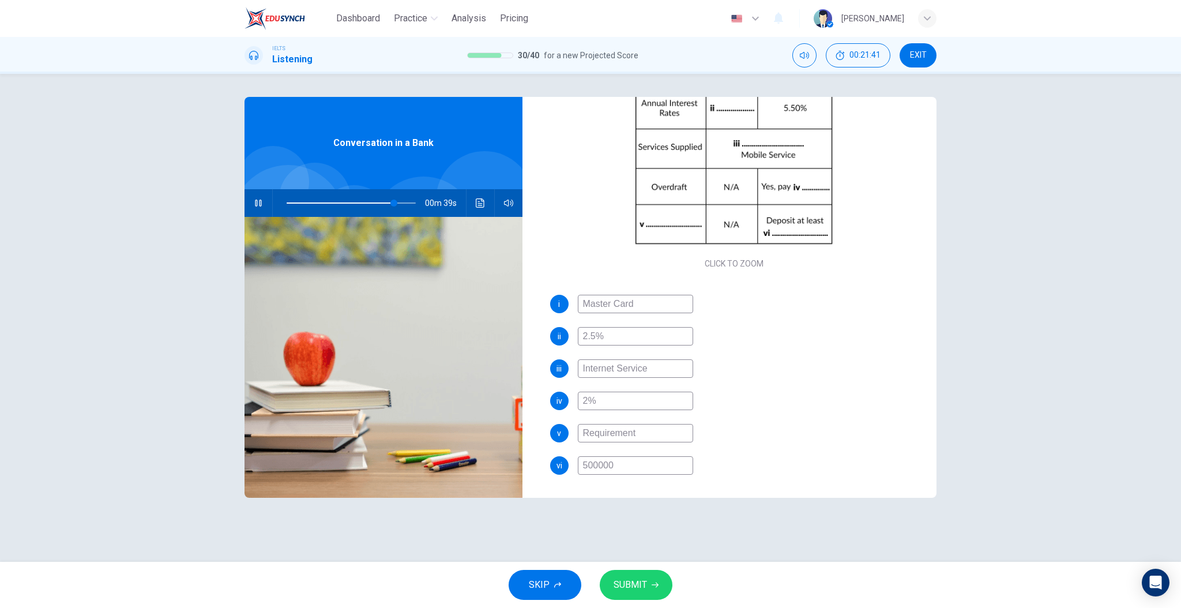
type input "83"
type input "500000 ou"
type input "83"
type input "500000 oun"
type input "84"
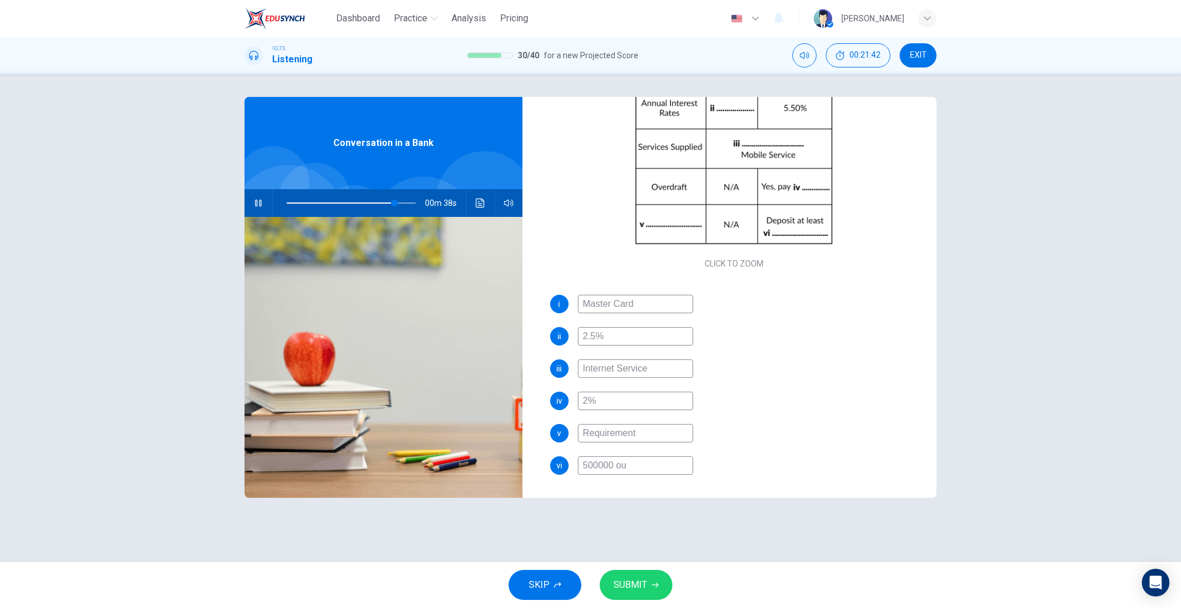
type input "500000 o"
type input "84"
type input "500000"
type input "84"
type input "500000 p"
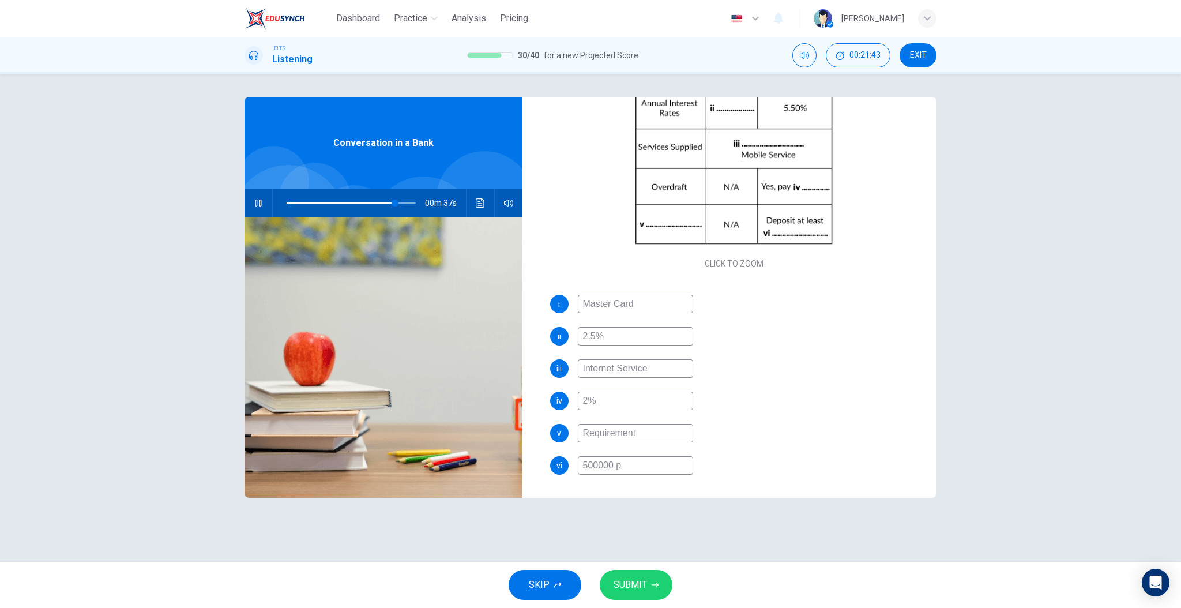
type input "84"
type input "500000 pu"
type input "84"
type input "500000 p"
type input "84"
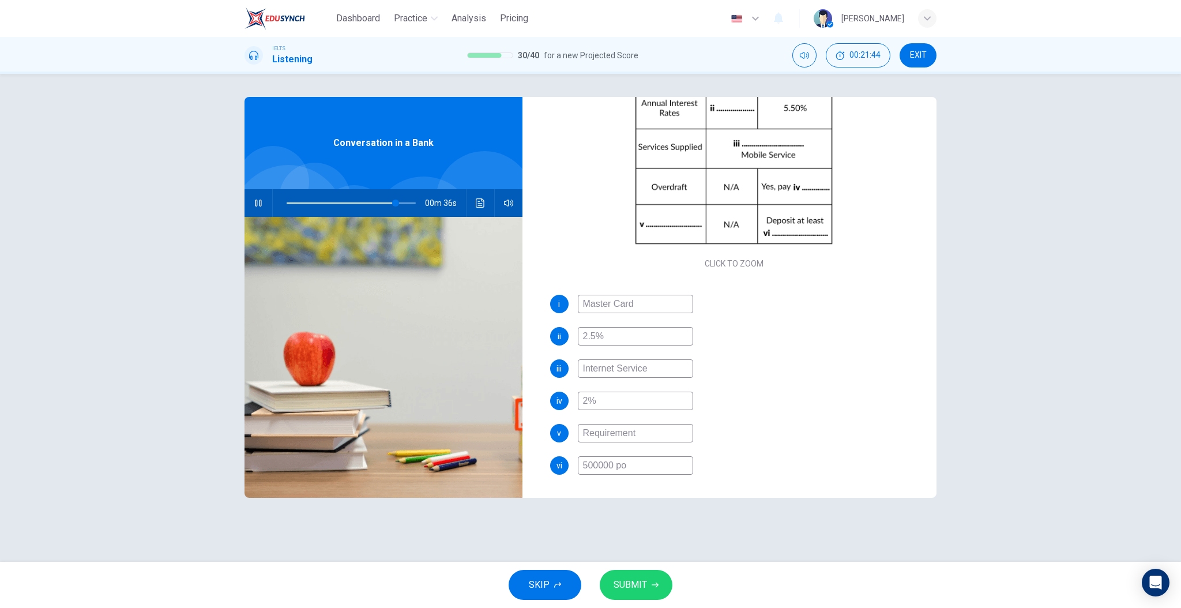
type input "500000 pou"
type input "84"
type input "500000 poun"
type input "84"
type input "500000 pound"
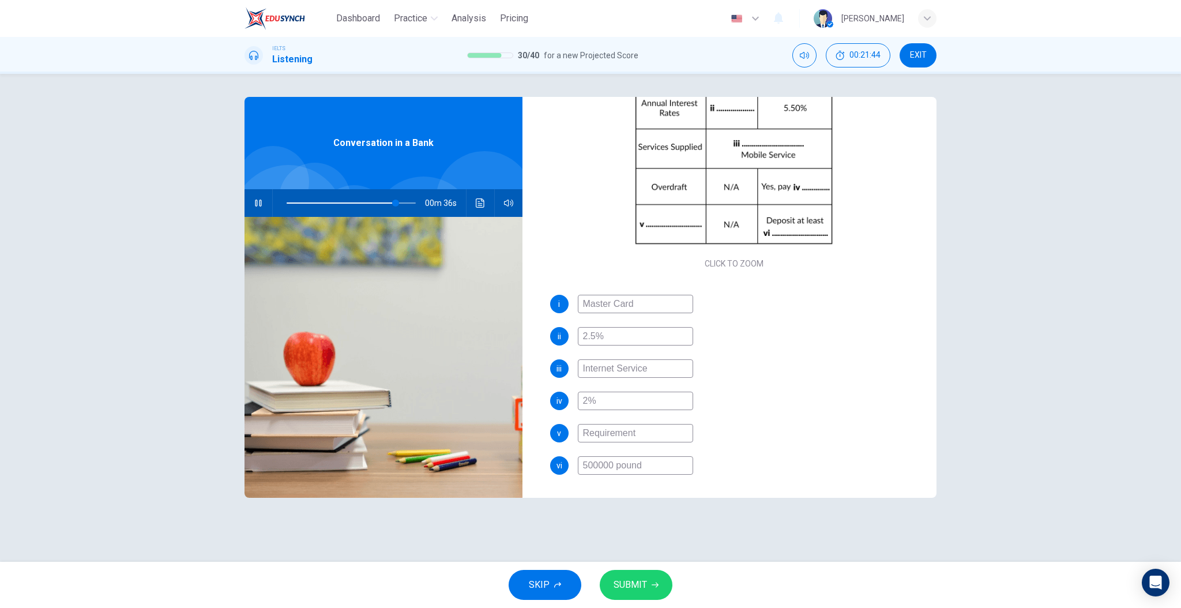
type input "85"
type input "500000 pounds"
type input "88"
type input "500000 pounds"
click at [649, 591] on button "SUBMIT" at bounding box center [636, 585] width 73 height 30
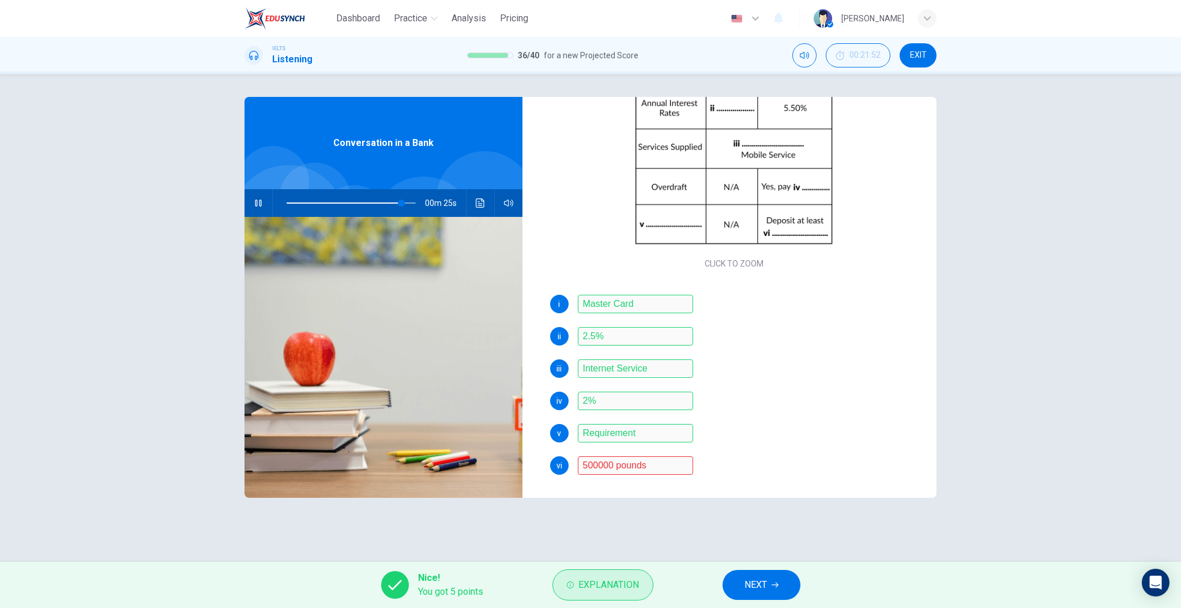
click at [630, 583] on span "Explanation" at bounding box center [609, 585] width 61 height 16
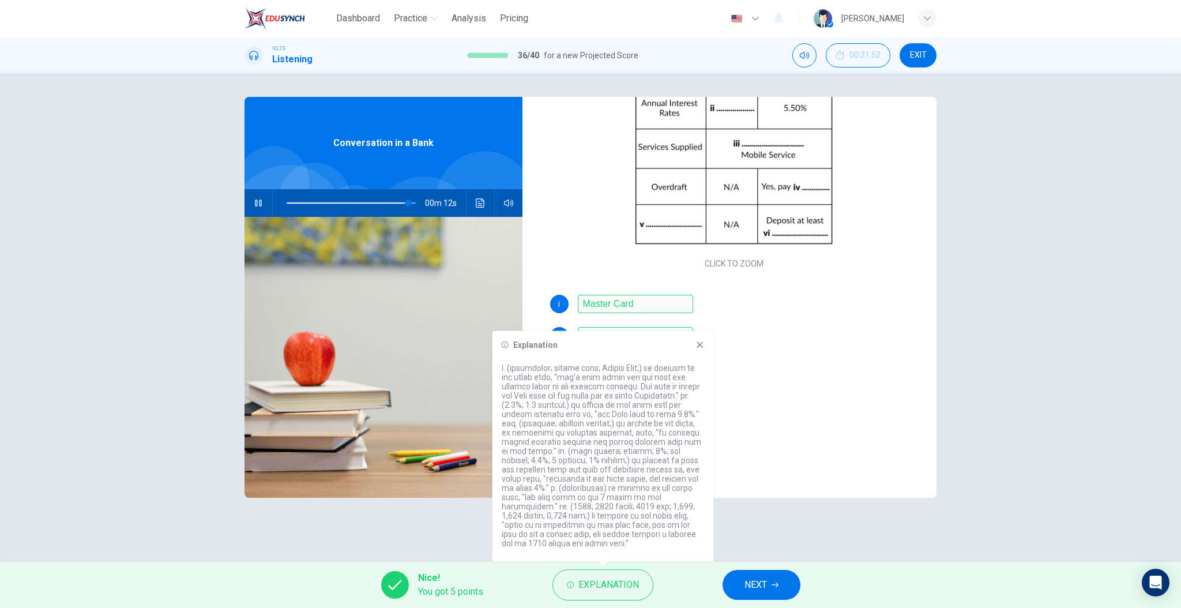
click at [759, 505] on div "Questions 31 - 36 Complete the table below. Write NO MORE THAN THREE WORDS AND/…" at bounding box center [590, 318] width 729 height 442
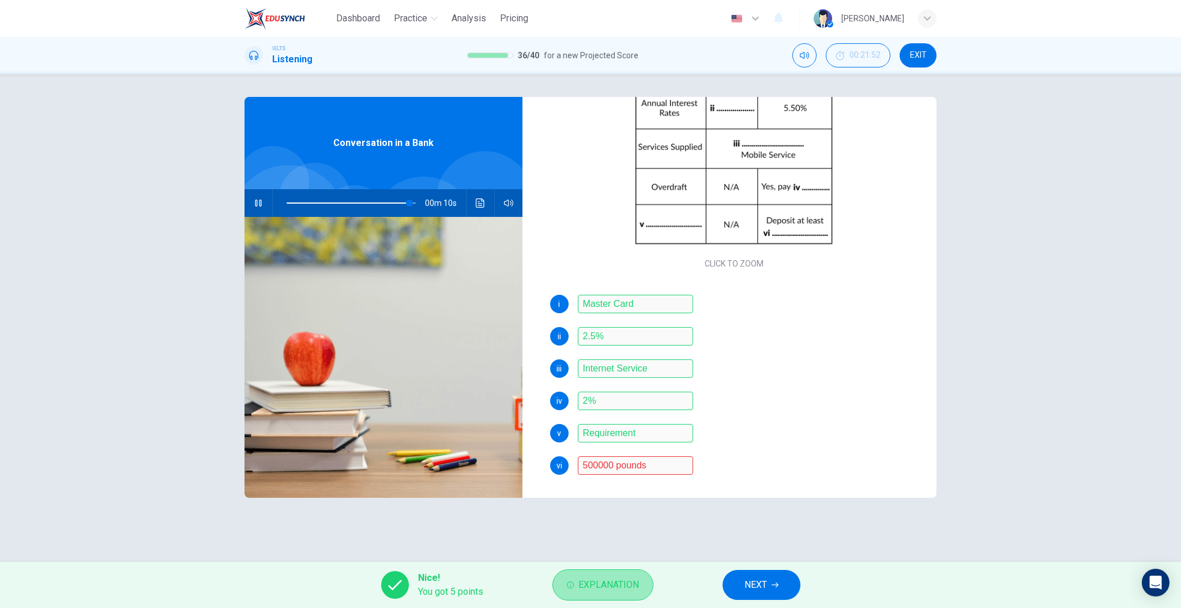
click at [623, 588] on span "Explanation" at bounding box center [609, 585] width 61 height 16
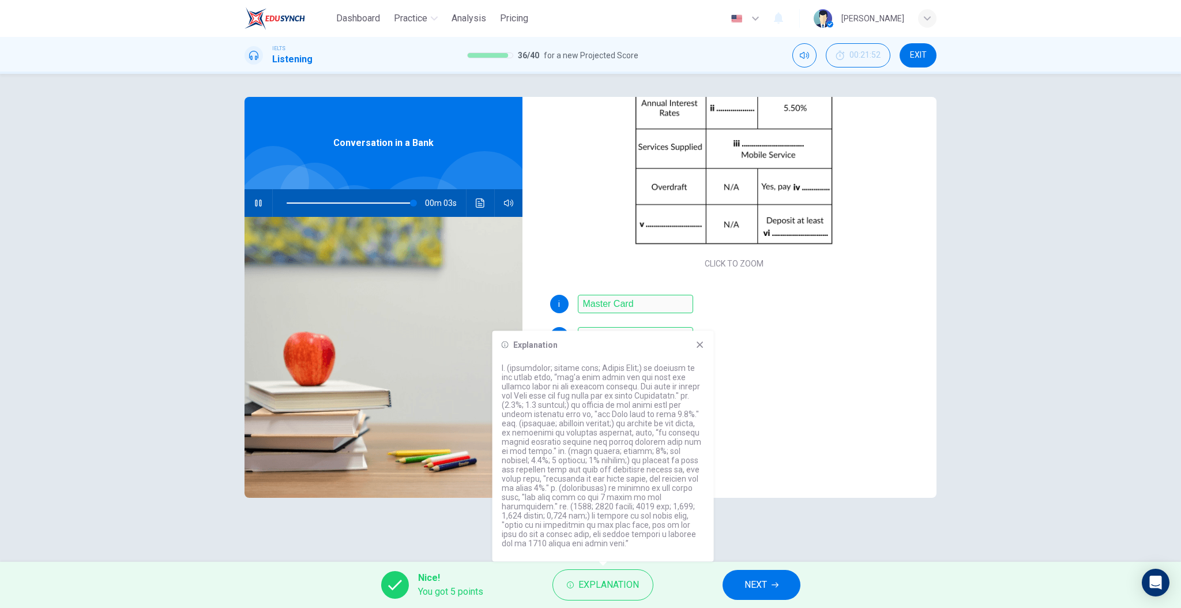
click at [692, 347] on div "Explanation" at bounding box center [603, 344] width 203 height 9
click at [696, 344] on icon at bounding box center [700, 344] width 9 height 9
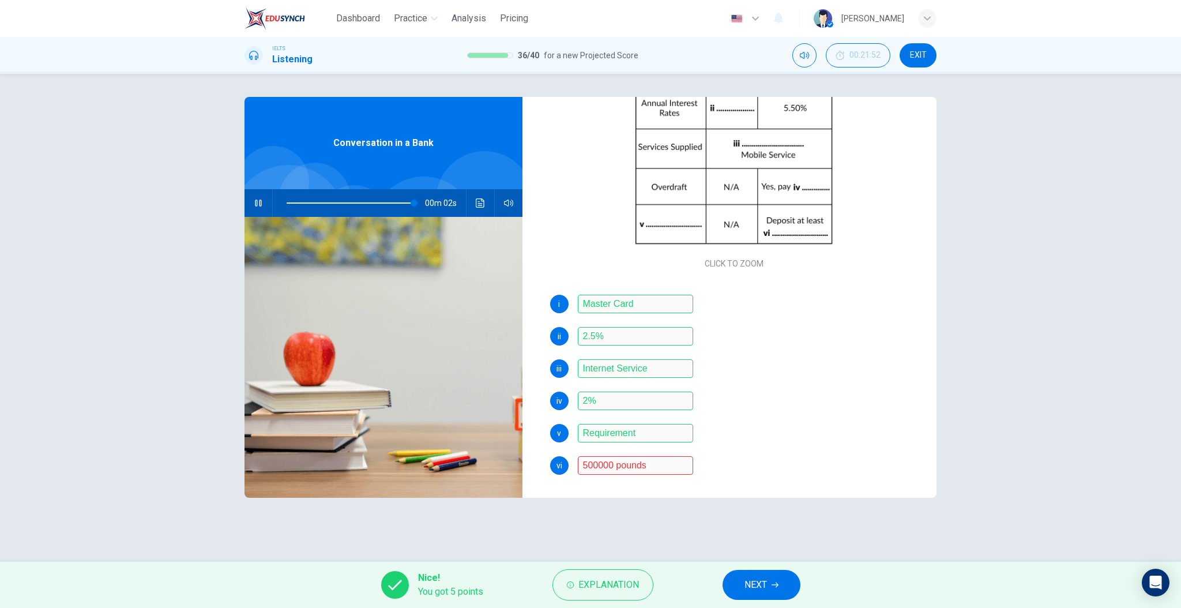
click at [731, 375] on div "iii Internet Service" at bounding box center [734, 368] width 369 height 18
click at [759, 598] on button "NEXT" at bounding box center [762, 585] width 78 height 30
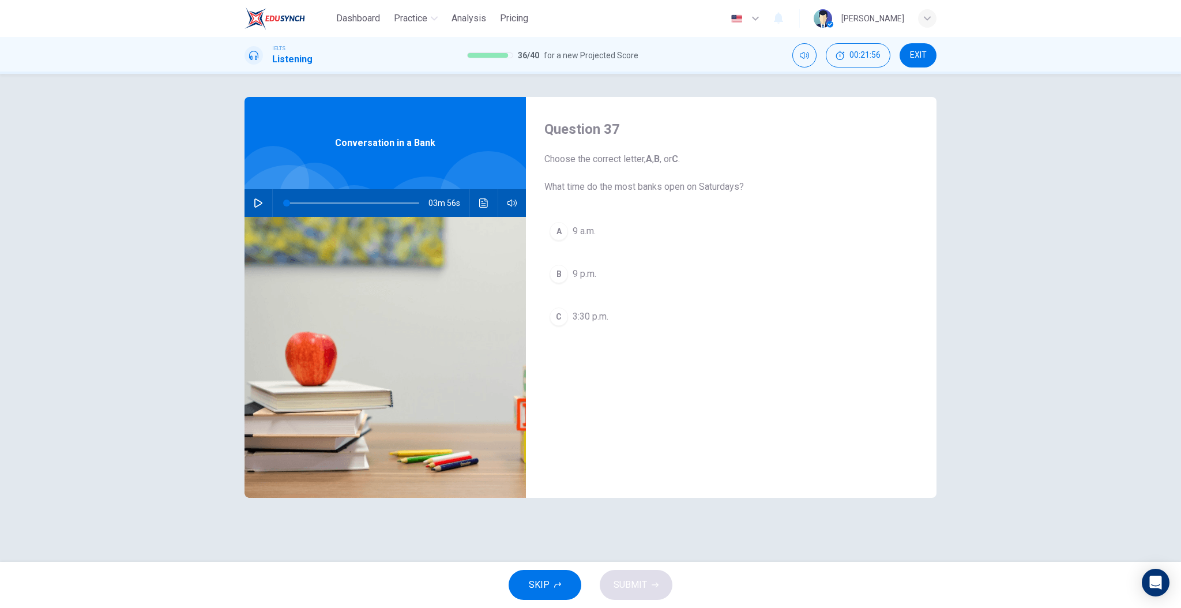
click at [261, 202] on icon "button" at bounding box center [258, 202] width 8 height 9
click at [262, 204] on icon "button" at bounding box center [258, 202] width 9 height 9
click at [262, 203] on icon "button" at bounding box center [258, 202] width 8 height 9
click at [316, 204] on span at bounding box center [312, 203] width 7 height 7
click at [321, 204] on span at bounding box center [317, 203] width 7 height 7
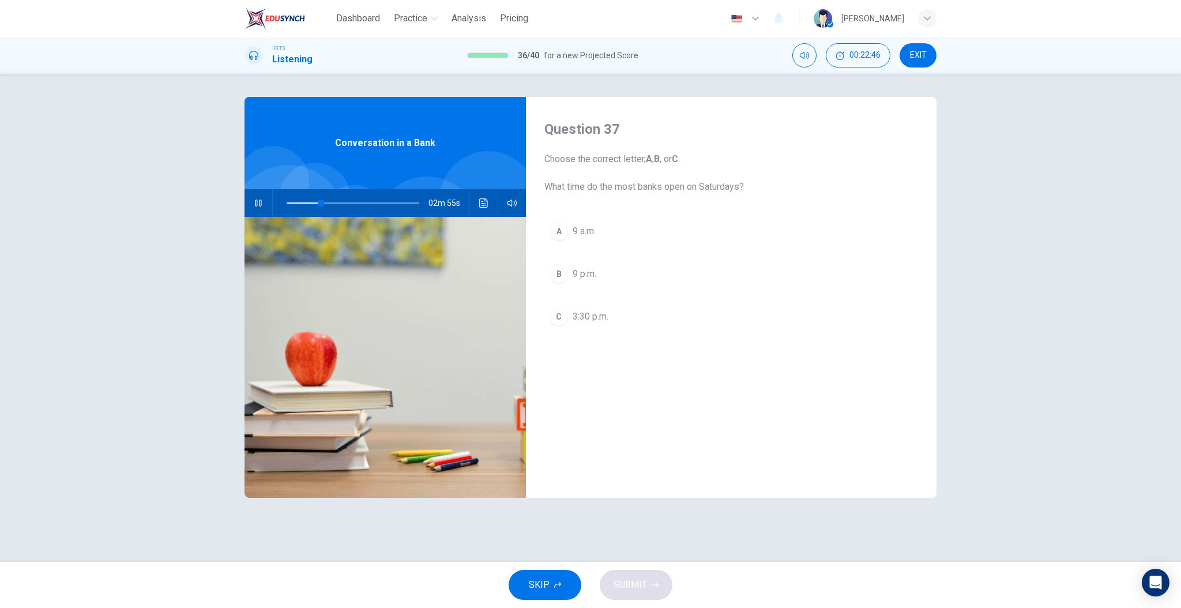
click at [344, 205] on span at bounding box center [353, 203] width 133 height 16
click at [414, 204] on span at bounding box center [353, 203] width 133 height 16
click at [409, 203] on span at bounding box center [408, 203] width 7 height 7
click at [405, 202] on span at bounding box center [404, 203] width 7 height 7
click at [403, 201] on span at bounding box center [402, 203] width 7 height 7
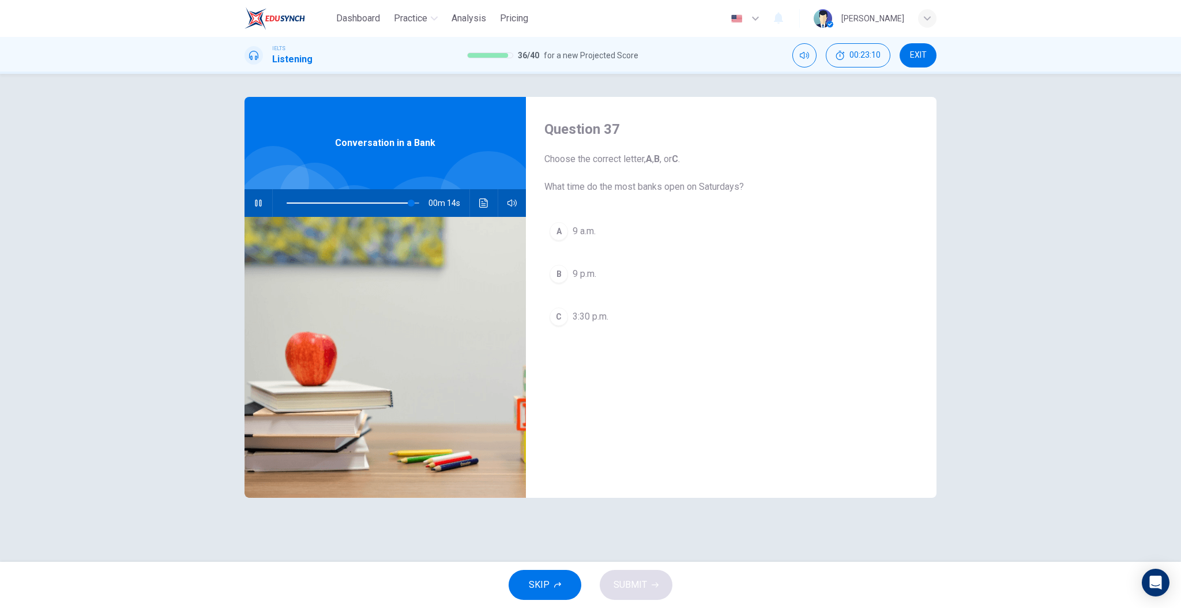
click at [578, 231] on span "9 a.m." at bounding box center [584, 231] width 23 height 14
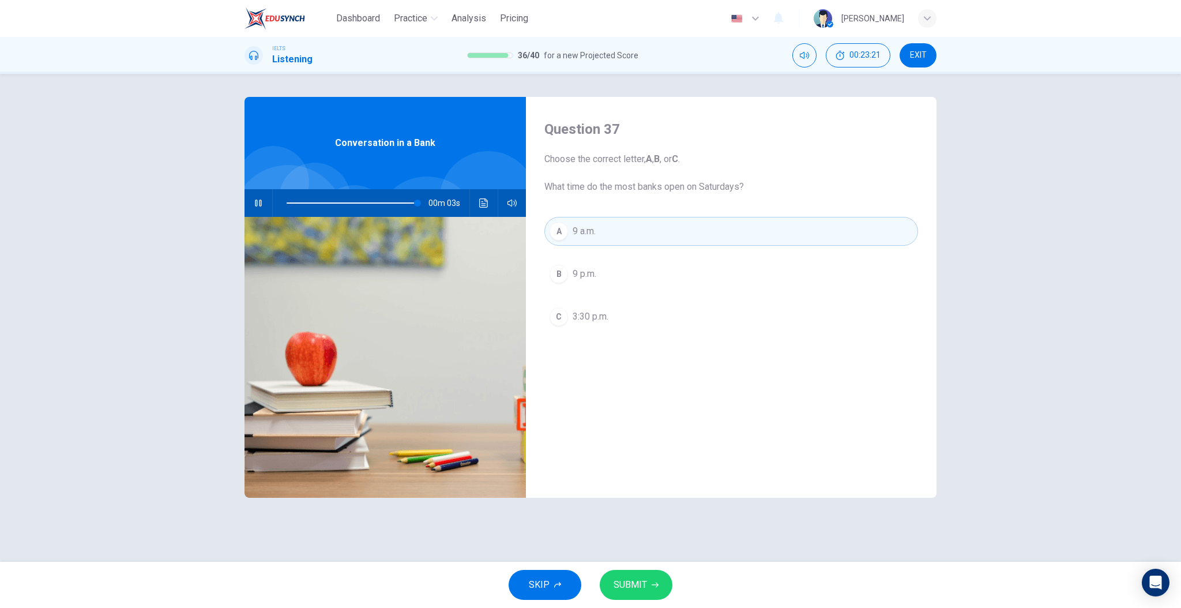
click at [622, 584] on span "SUBMIT" at bounding box center [630, 585] width 33 height 16
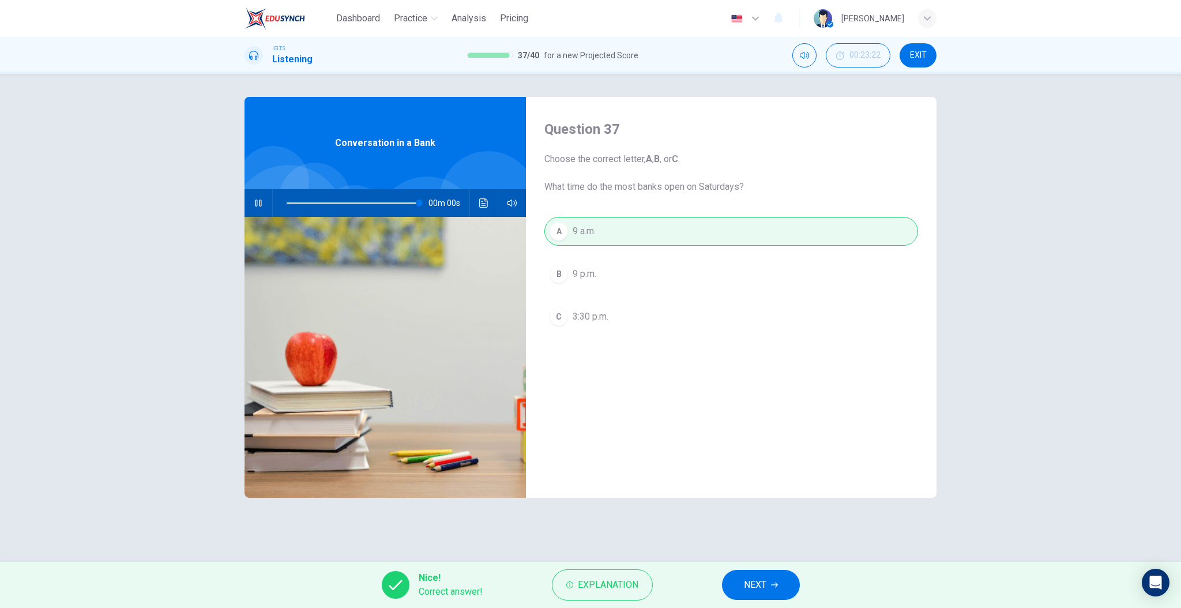
type input "0"
click at [752, 581] on span "NEXT" at bounding box center [755, 585] width 22 height 16
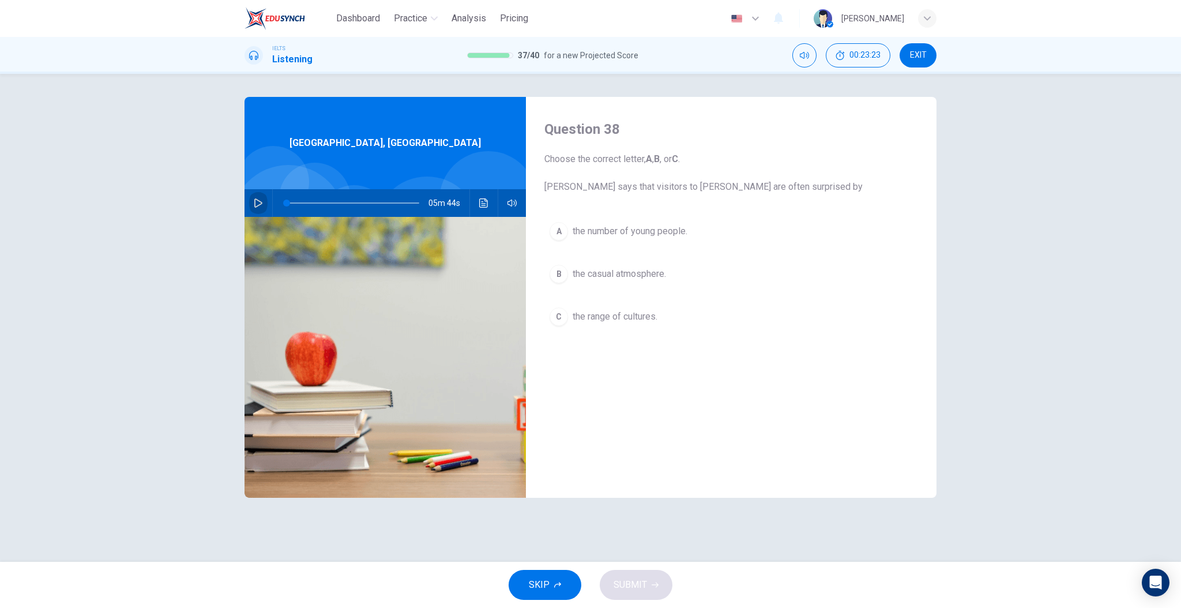
click at [250, 206] on button "button" at bounding box center [258, 203] width 18 height 28
click at [626, 325] on button "C the range of cultures." at bounding box center [732, 316] width 374 height 29
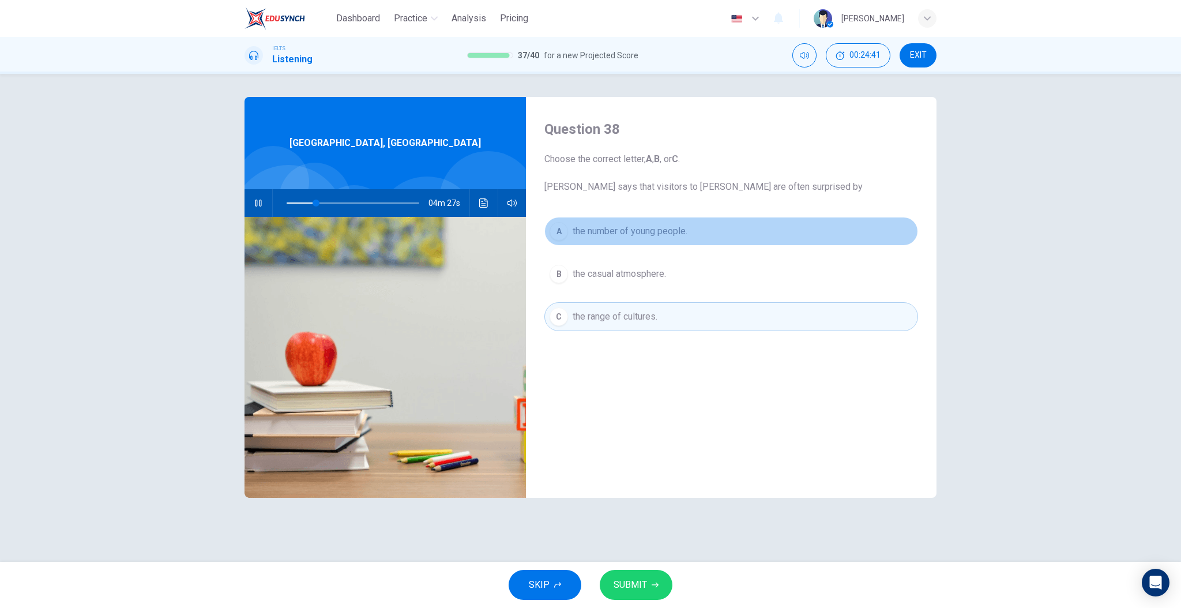
click at [640, 234] on span "the number of young people." at bounding box center [630, 231] width 115 height 14
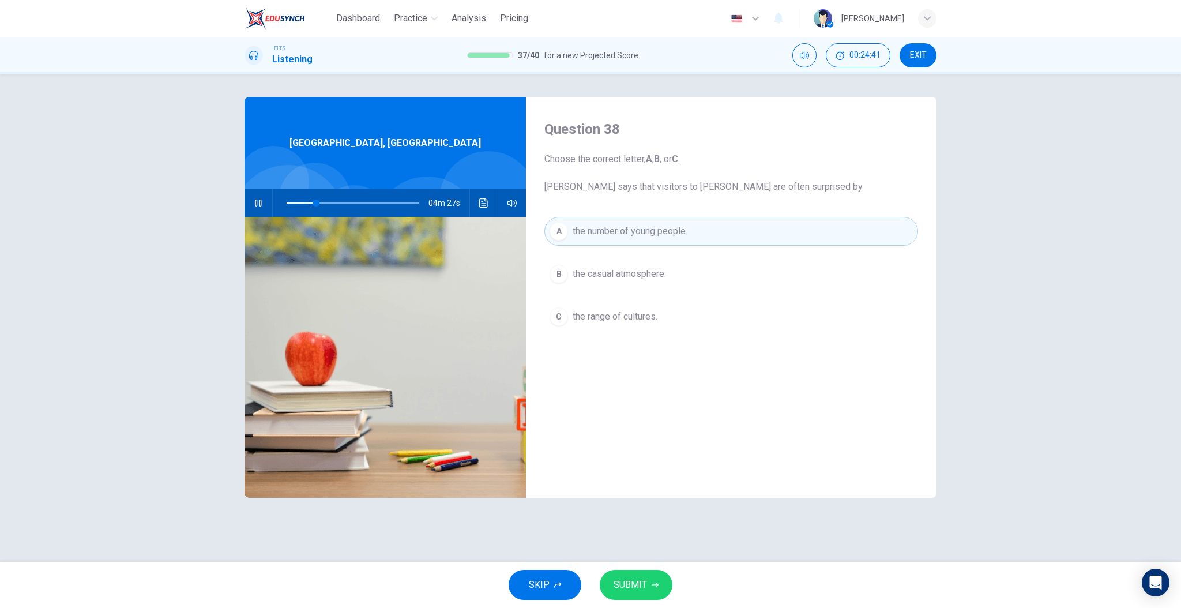
click at [670, 358] on div "Question 38 Choose the correct letter, A , B , or C . [PERSON_NAME] says that v…" at bounding box center [731, 297] width 411 height 401
click at [630, 579] on span "SUBMIT" at bounding box center [630, 585] width 33 height 16
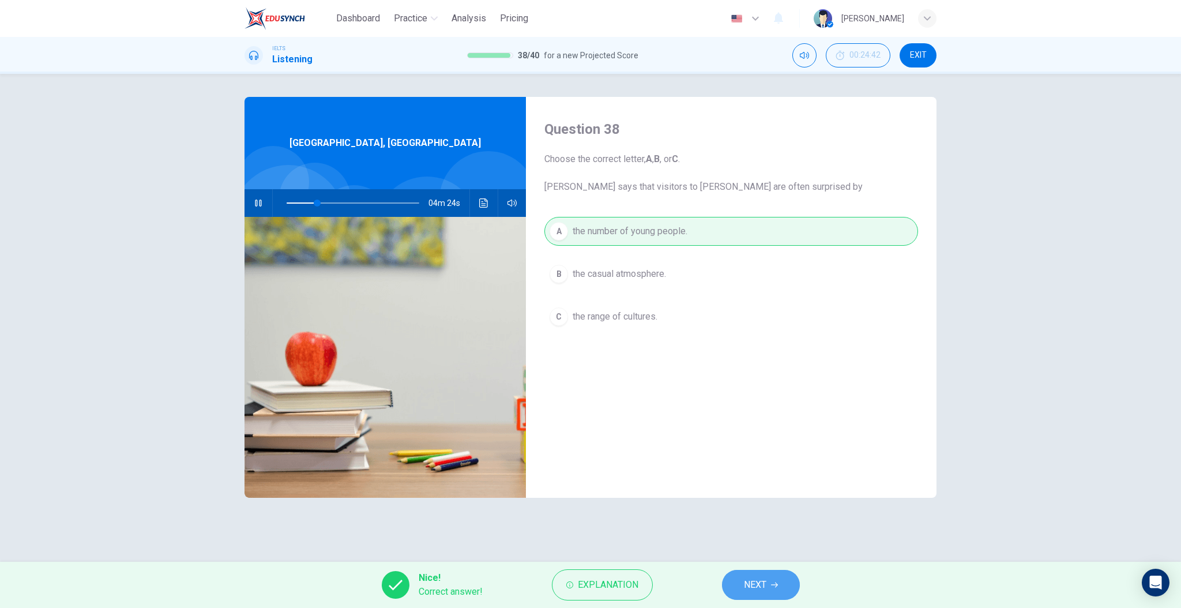
click at [738, 591] on button "NEXT" at bounding box center [761, 585] width 78 height 30
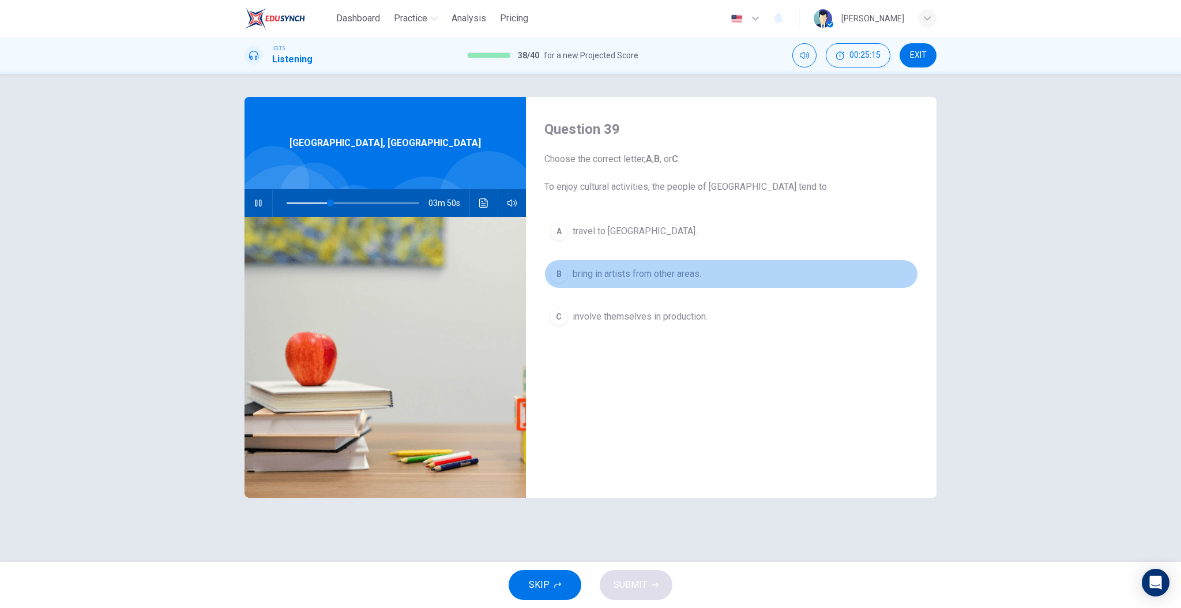
click at [650, 269] on span "bring in artists from other areas." at bounding box center [637, 274] width 129 height 14
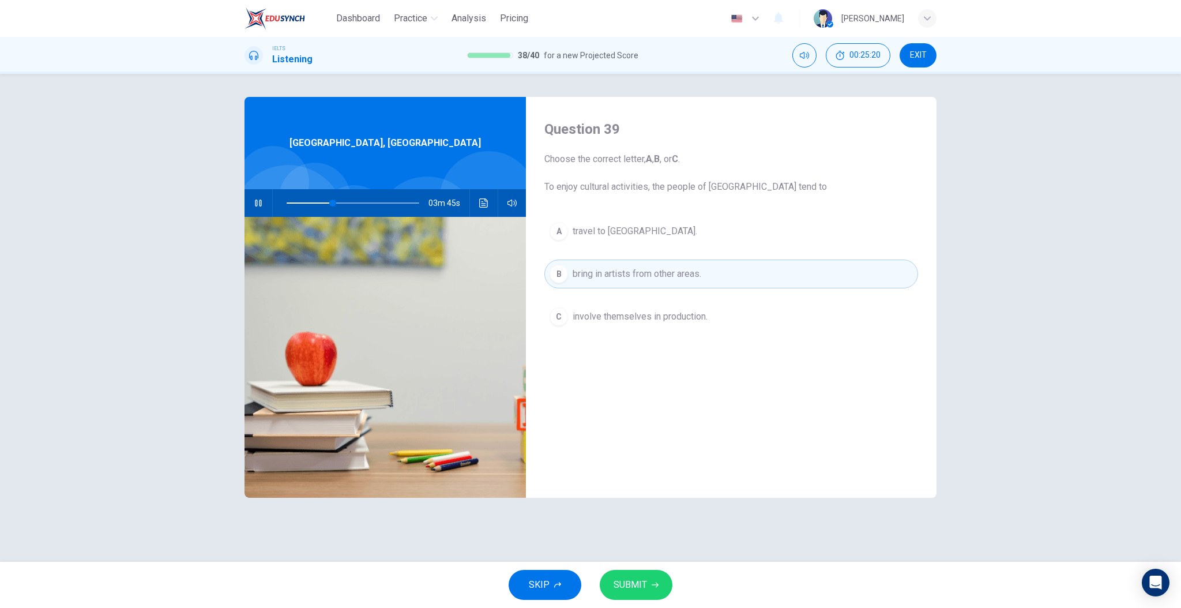
click at [643, 569] on div "SKIP SUBMIT" at bounding box center [590, 585] width 1181 height 46
click at [643, 575] on button "SUBMIT" at bounding box center [636, 585] width 73 height 30
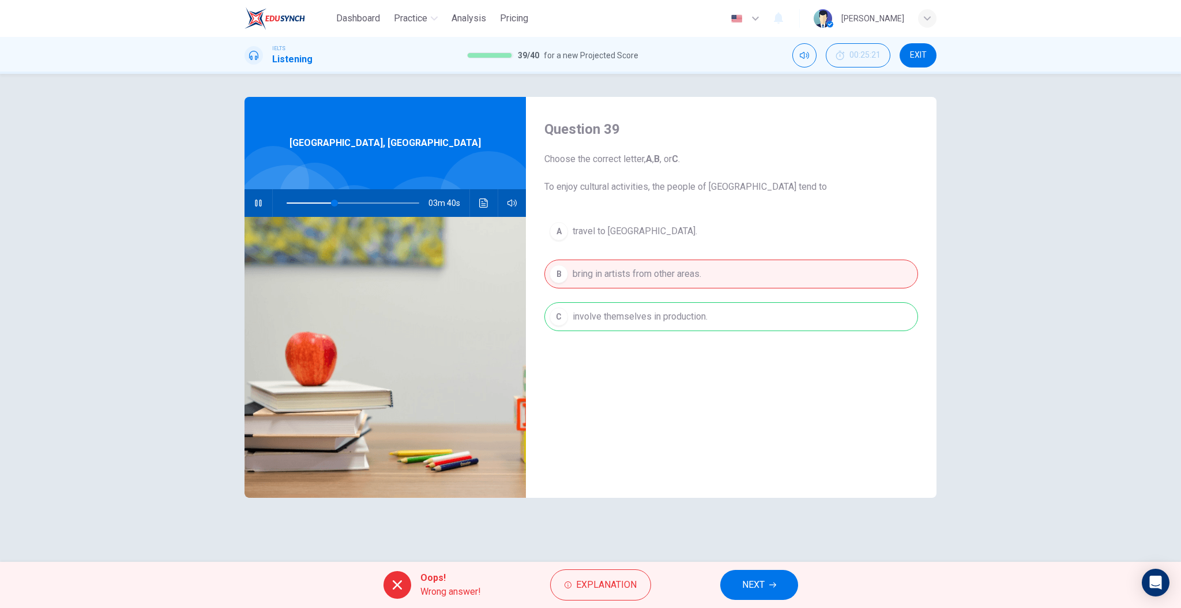
click at [663, 570] on div "Oops! Wrong answer! Explanation NEXT" at bounding box center [590, 585] width 1181 height 46
click at [638, 576] on button "Explanation" at bounding box center [600, 584] width 101 height 31
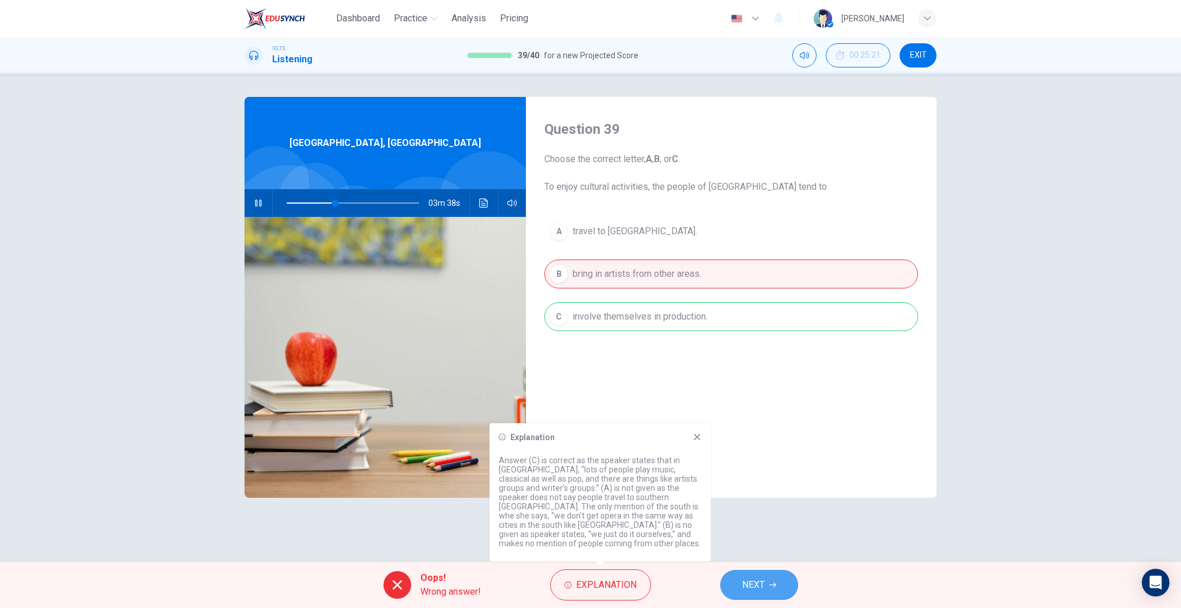
click at [752, 584] on span "NEXT" at bounding box center [753, 585] width 22 height 16
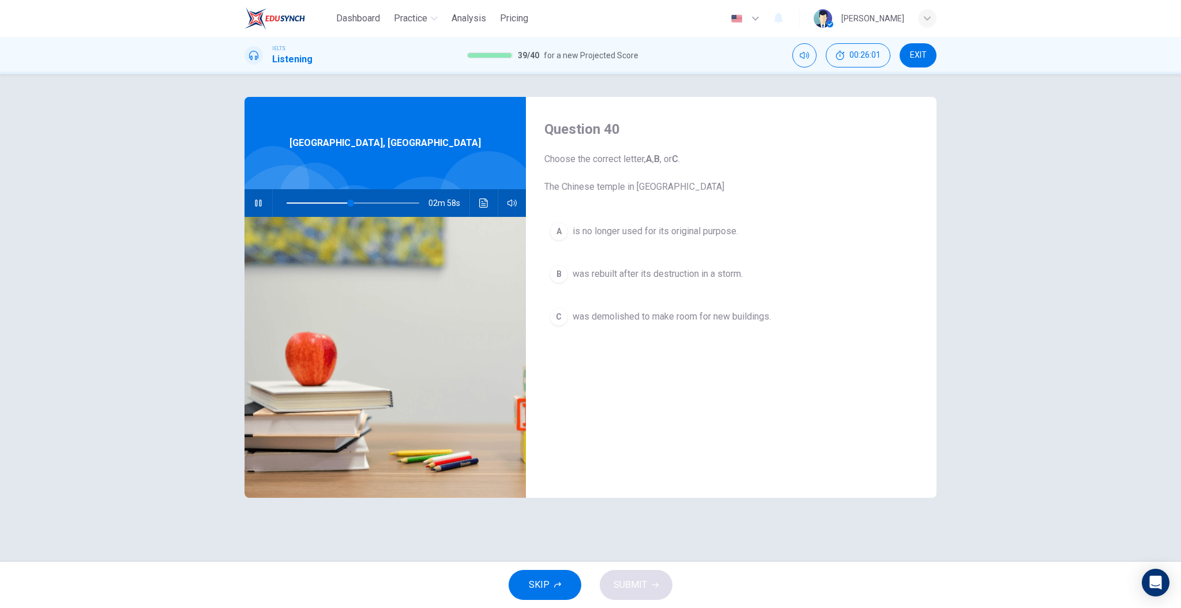
click at [659, 277] on span "was rebuilt after its destruction in a storm." at bounding box center [658, 274] width 170 height 14
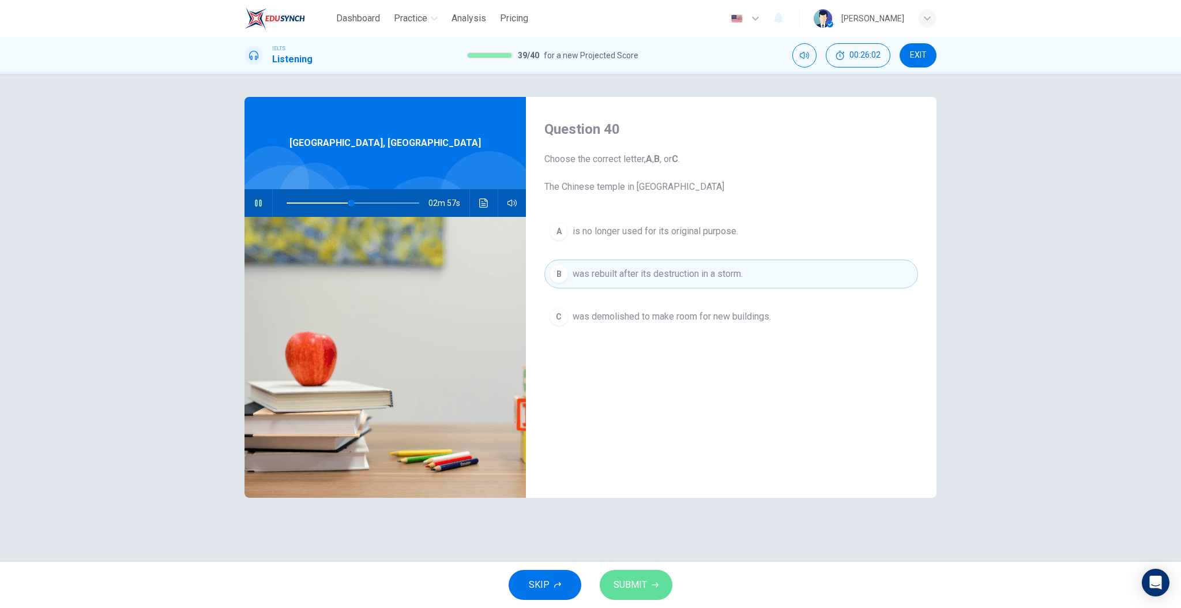
click at [652, 583] on icon "button" at bounding box center [655, 584] width 7 height 7
type input "49"
